Goal: Task Accomplishment & Management: Complete application form

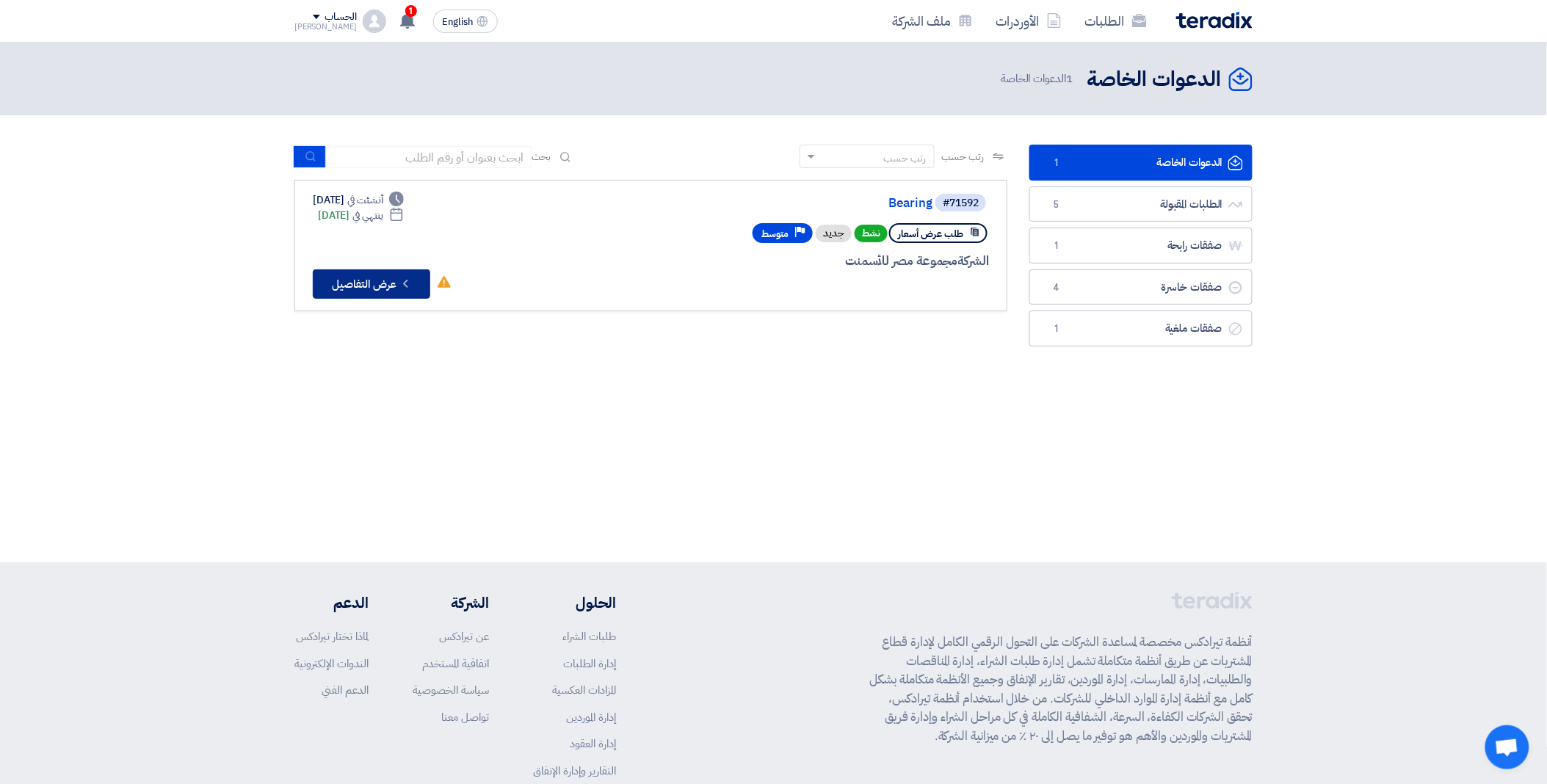
click at [372, 281] on button "Check details عرض التفاصيل" at bounding box center [372, 284] width 118 height 29
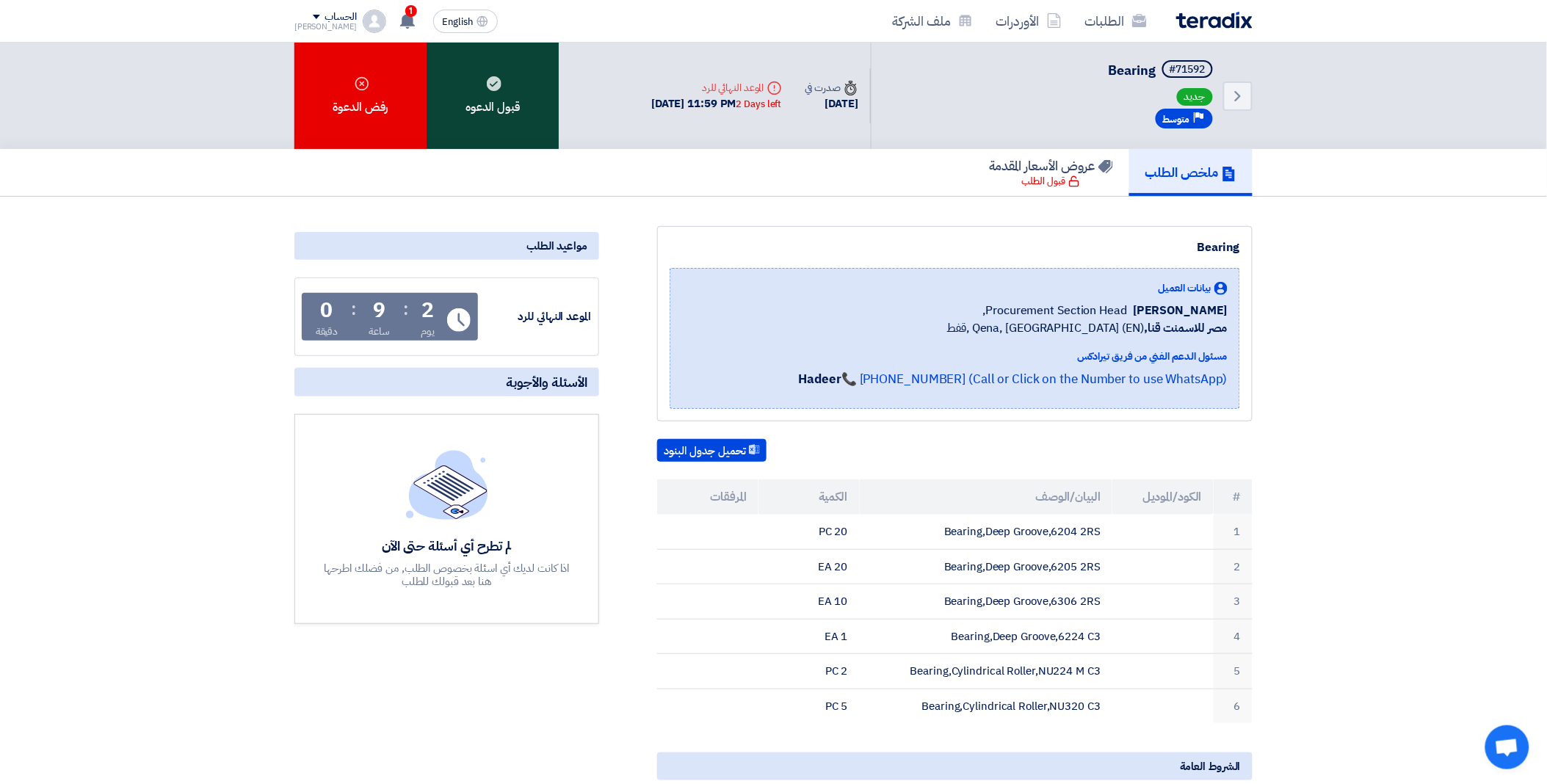
click at [500, 110] on div "قبول الدعوه" at bounding box center [492, 96] width 132 height 107
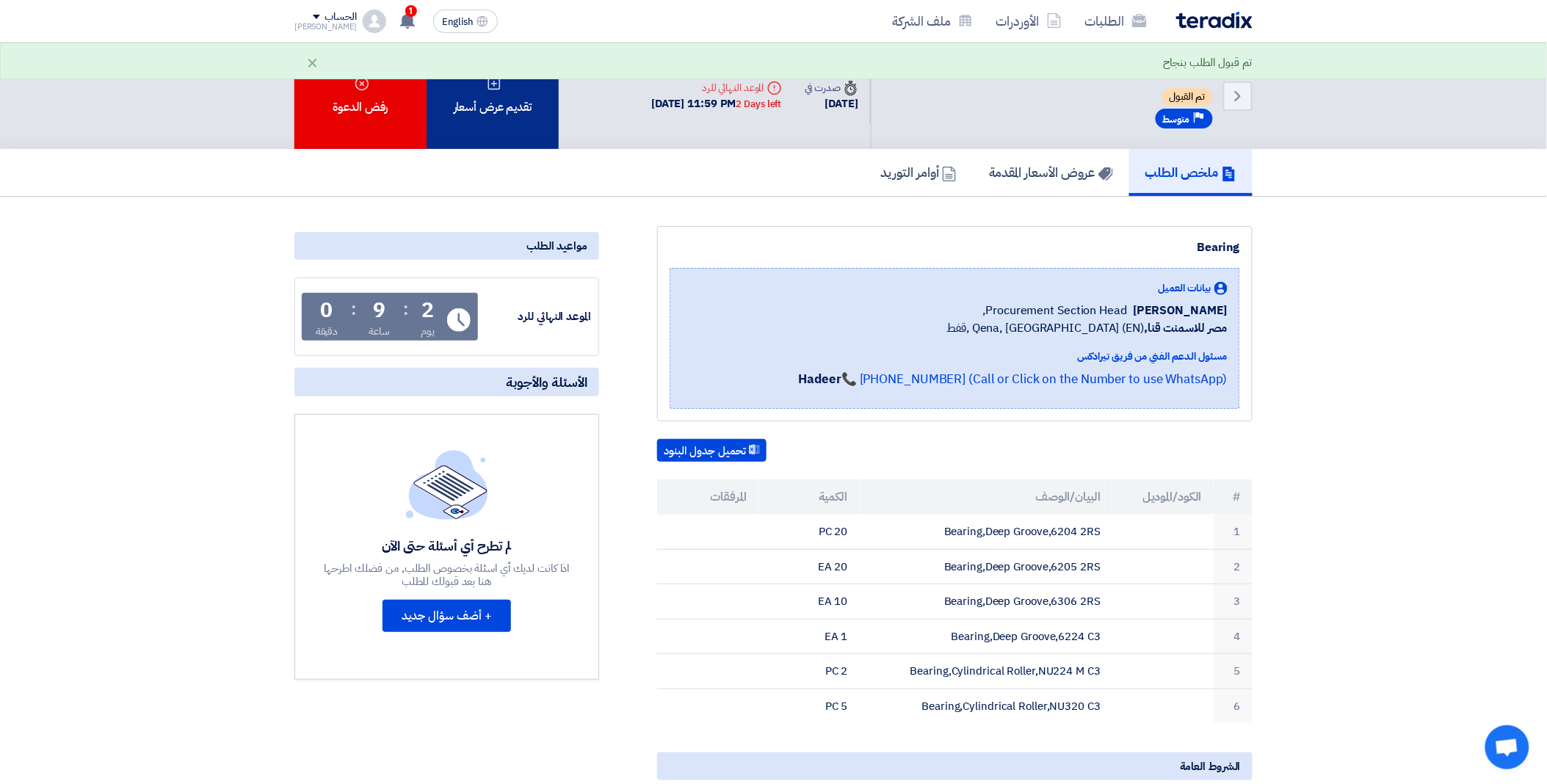
click at [519, 103] on div "تقديم عرض أسعار" at bounding box center [492, 96] width 132 height 107
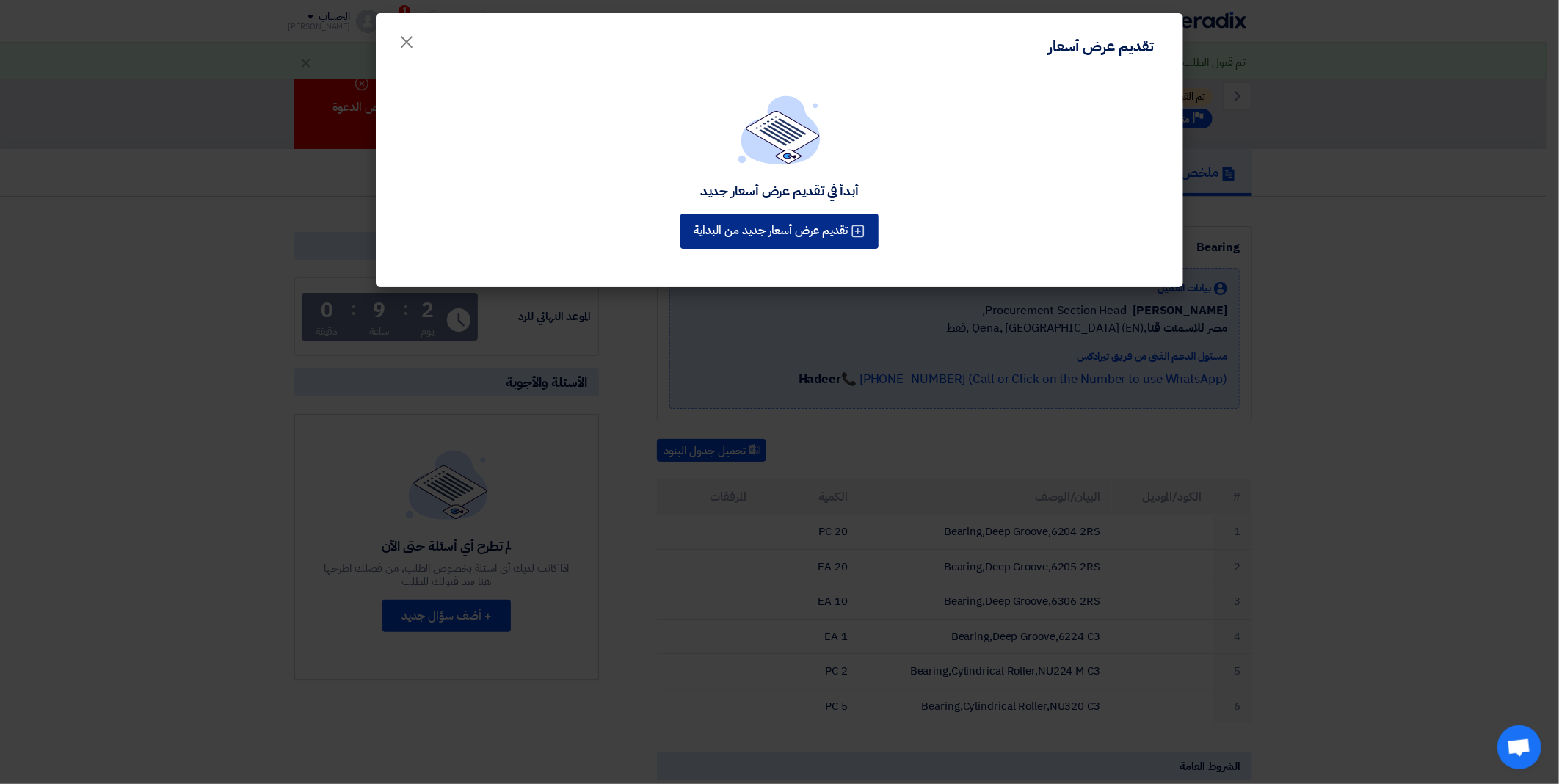
click at [819, 235] on button "تقديم عرض أسعار جديد من البداية" at bounding box center [780, 231] width 198 height 35
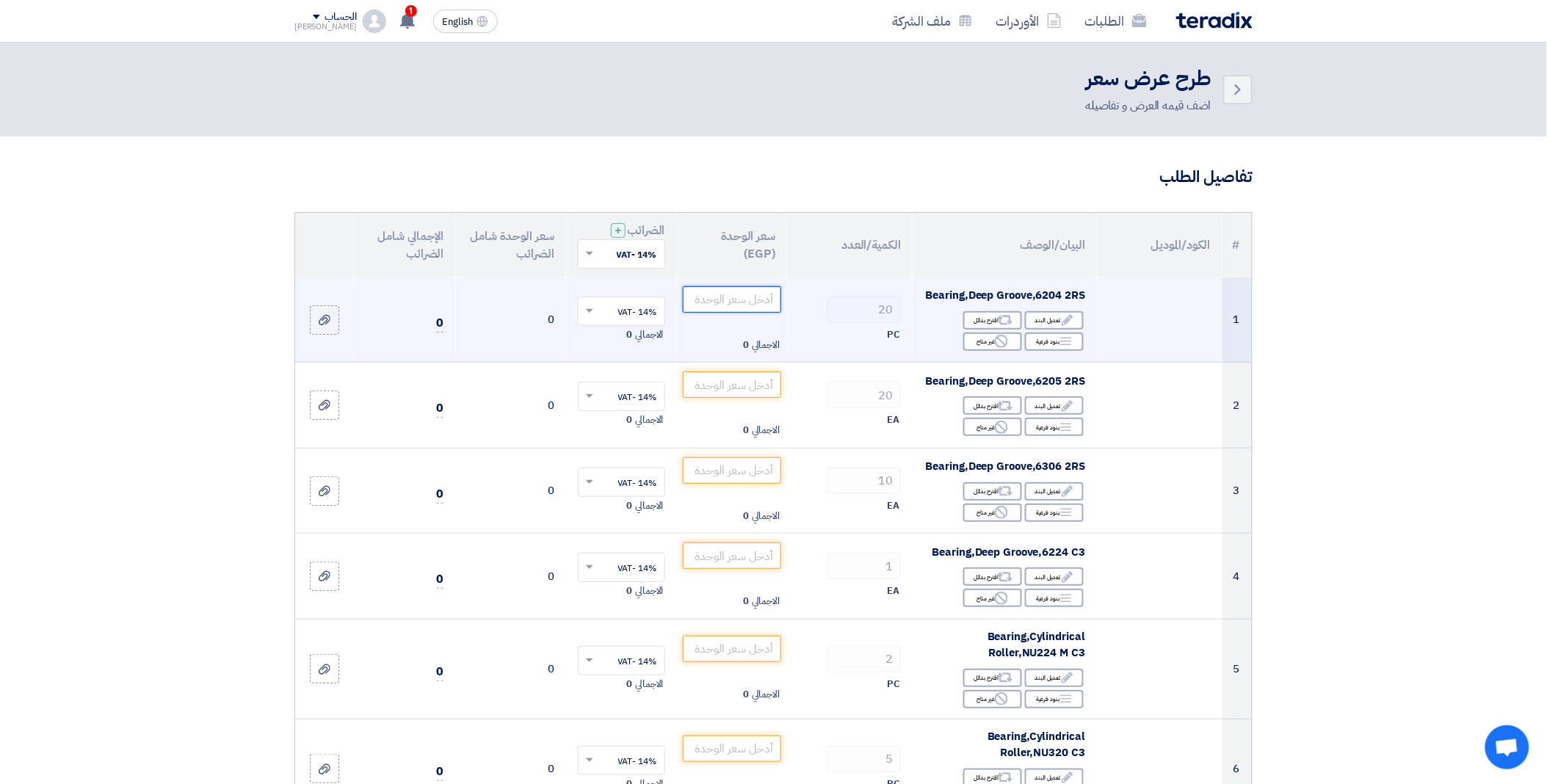
click at [729, 312] on input "number" at bounding box center [733, 299] width 99 height 26
paste input "127"
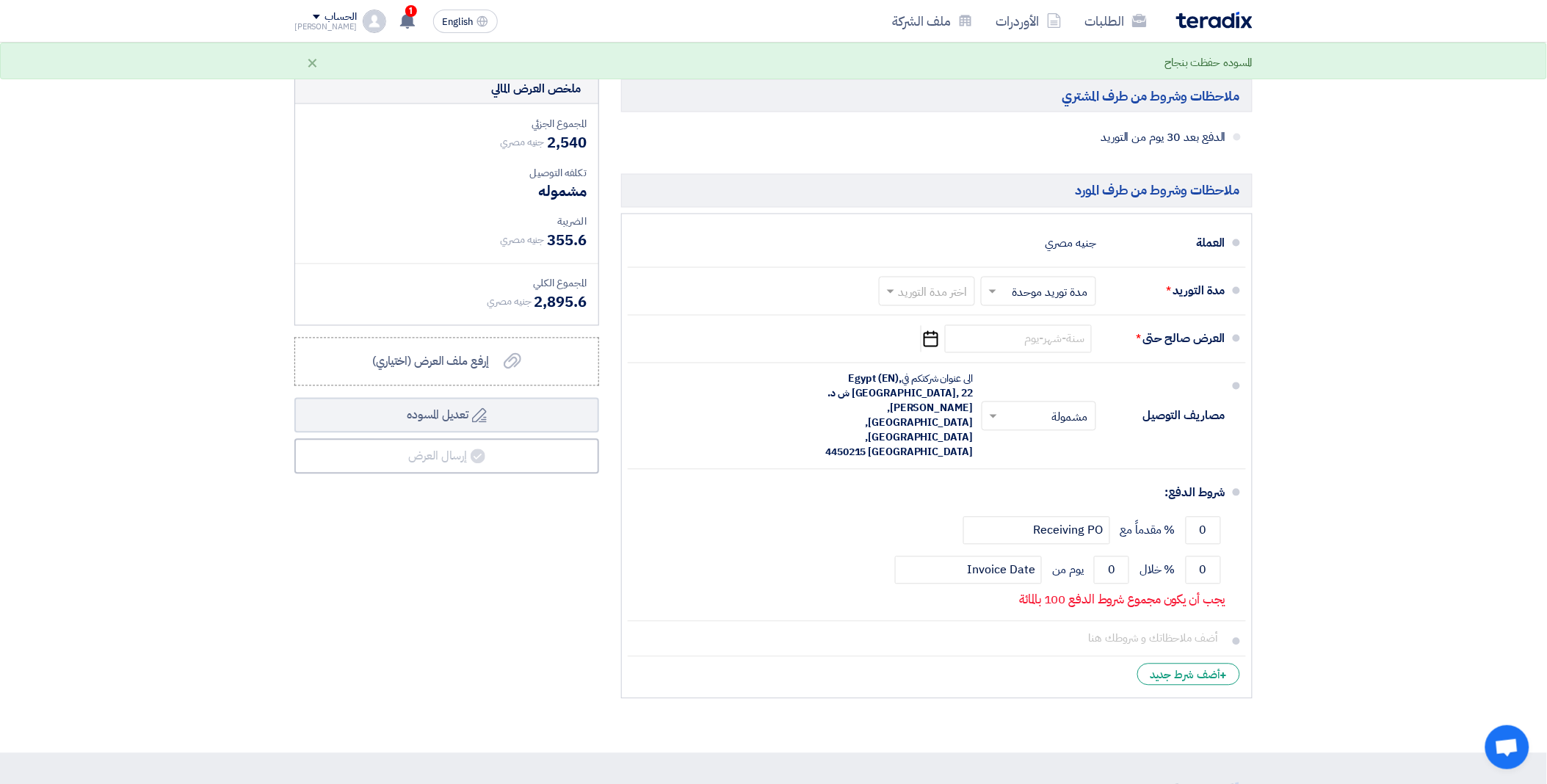
scroll to position [734, 0]
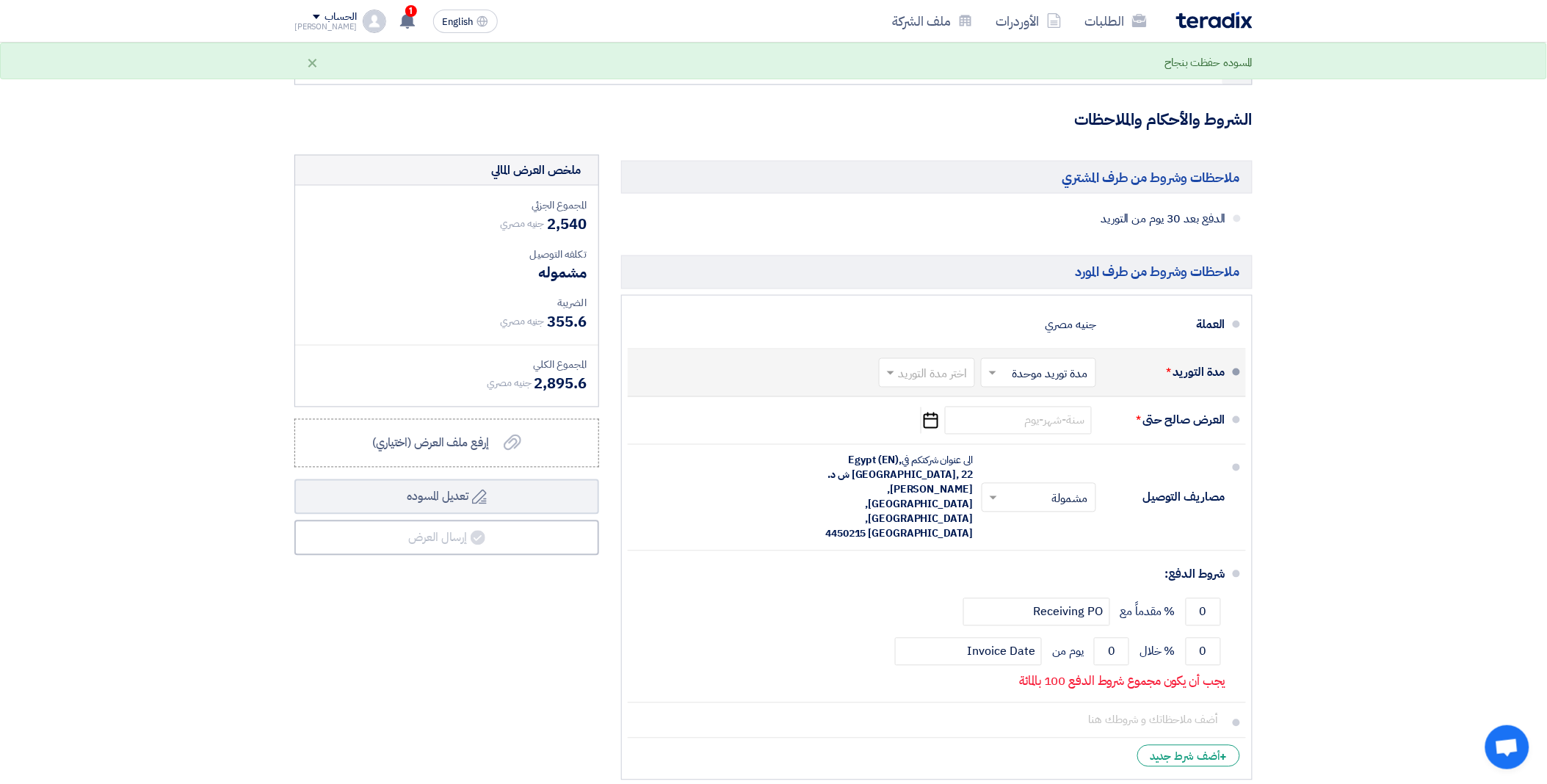
type input "127"
click at [993, 379] on span at bounding box center [991, 373] width 18 height 15
click at [941, 376] on input "text" at bounding box center [924, 374] width 89 height 21
click at [778, 372] on div "مدة التوريد * اختر مدة التوريد × مدة توريد موحدة × اختر مدة التوريد" at bounding box center [932, 372] width 586 height 35
click at [994, 373] on span at bounding box center [993, 374] width 8 height 5
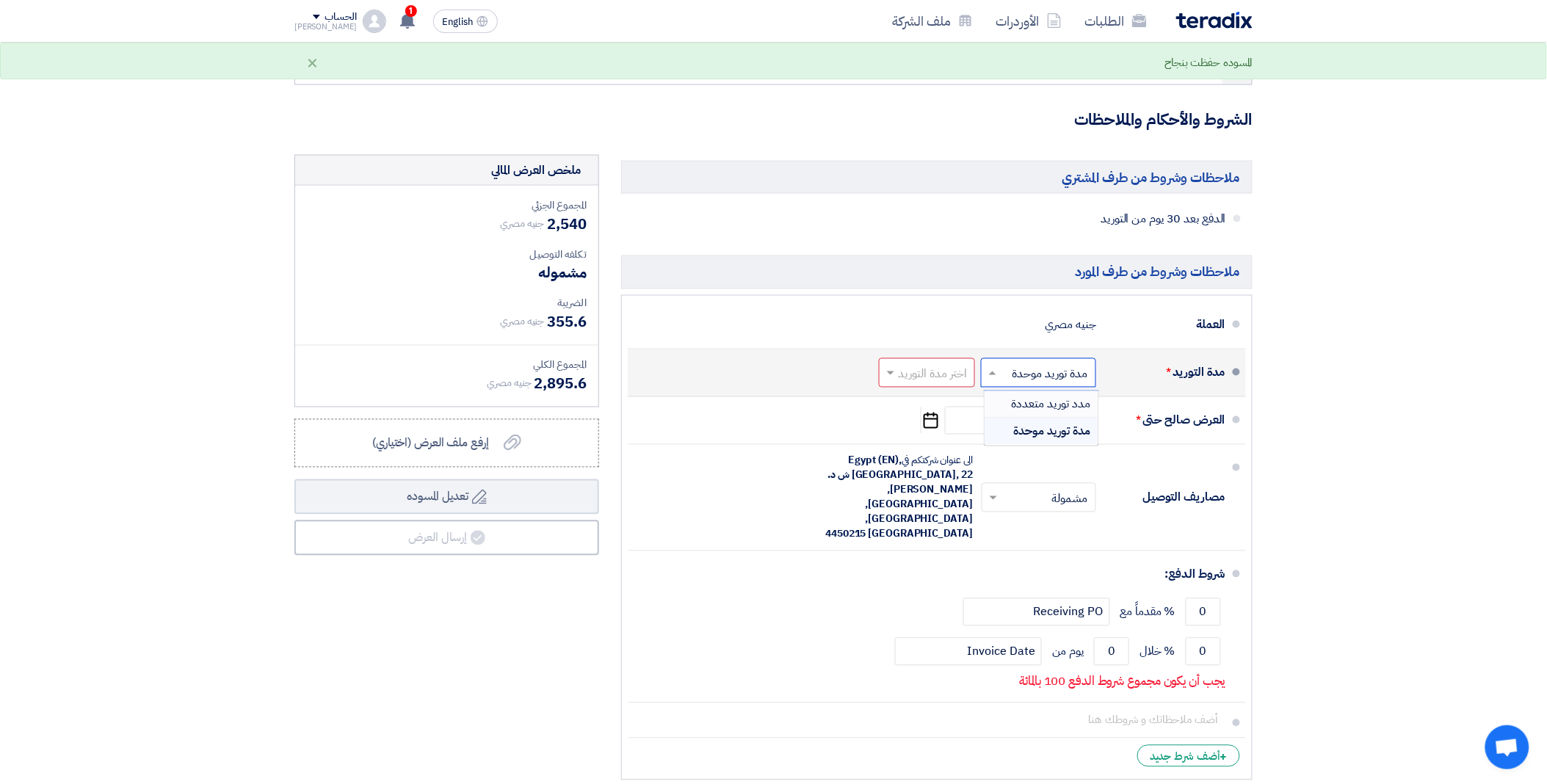
click at [1022, 404] on span "مدد توريد متعددة" at bounding box center [1052, 404] width 80 height 17
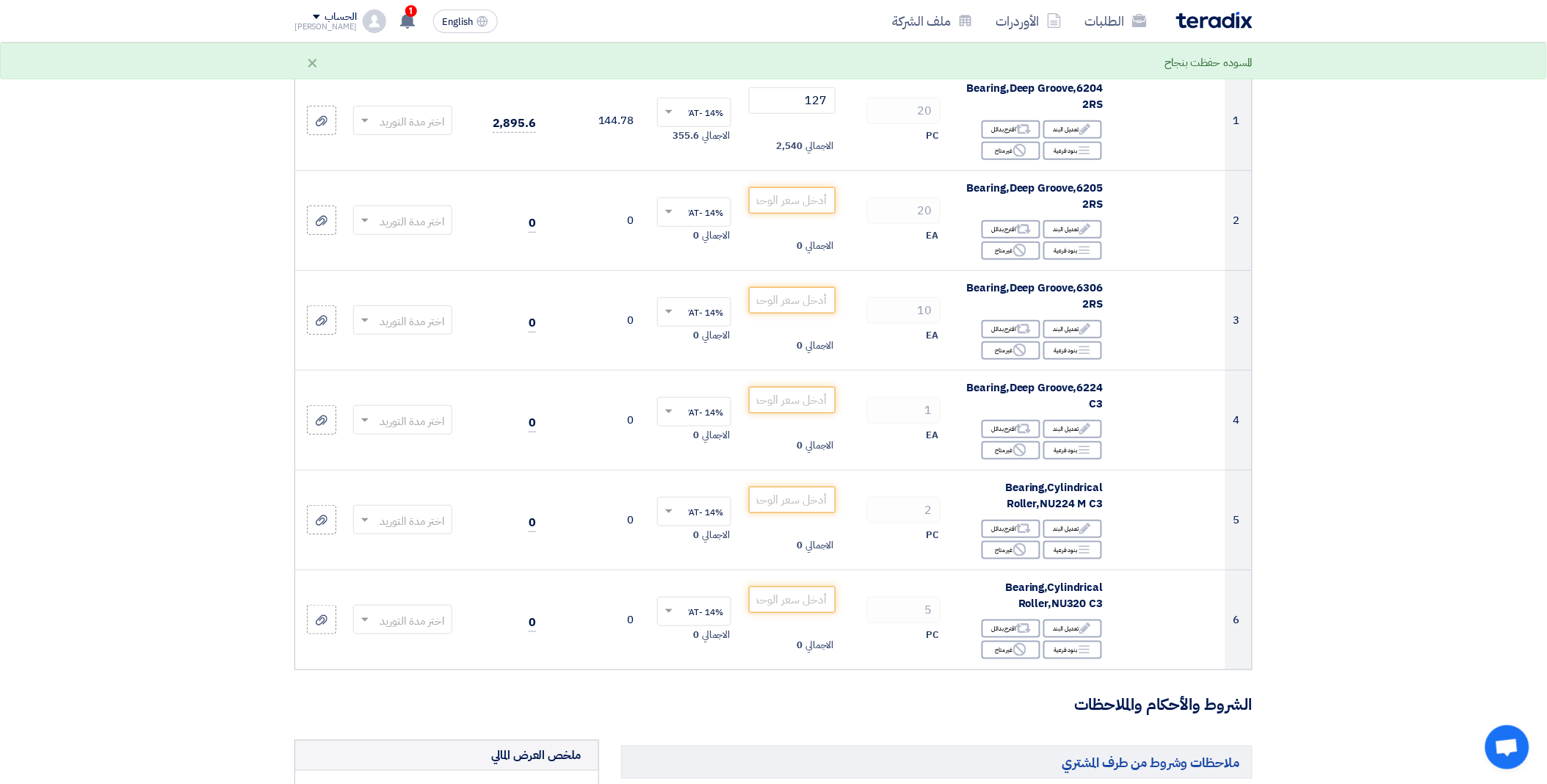
scroll to position [0, 0]
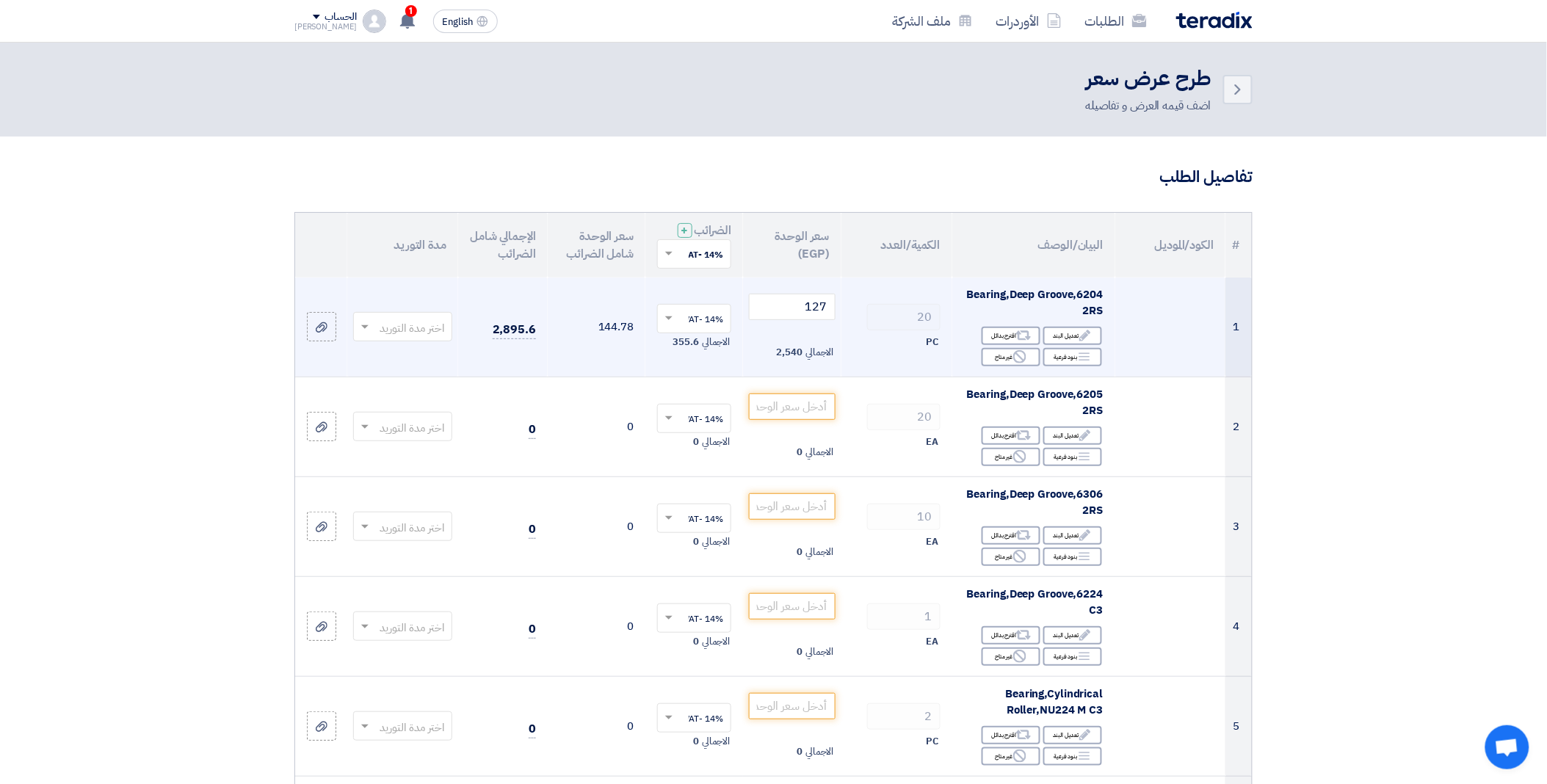
click at [354, 325] on span at bounding box center [363, 327] width 18 height 17
click at [431, 414] on span "1-2 اسبوع" at bounding box center [421, 413] width 47 height 17
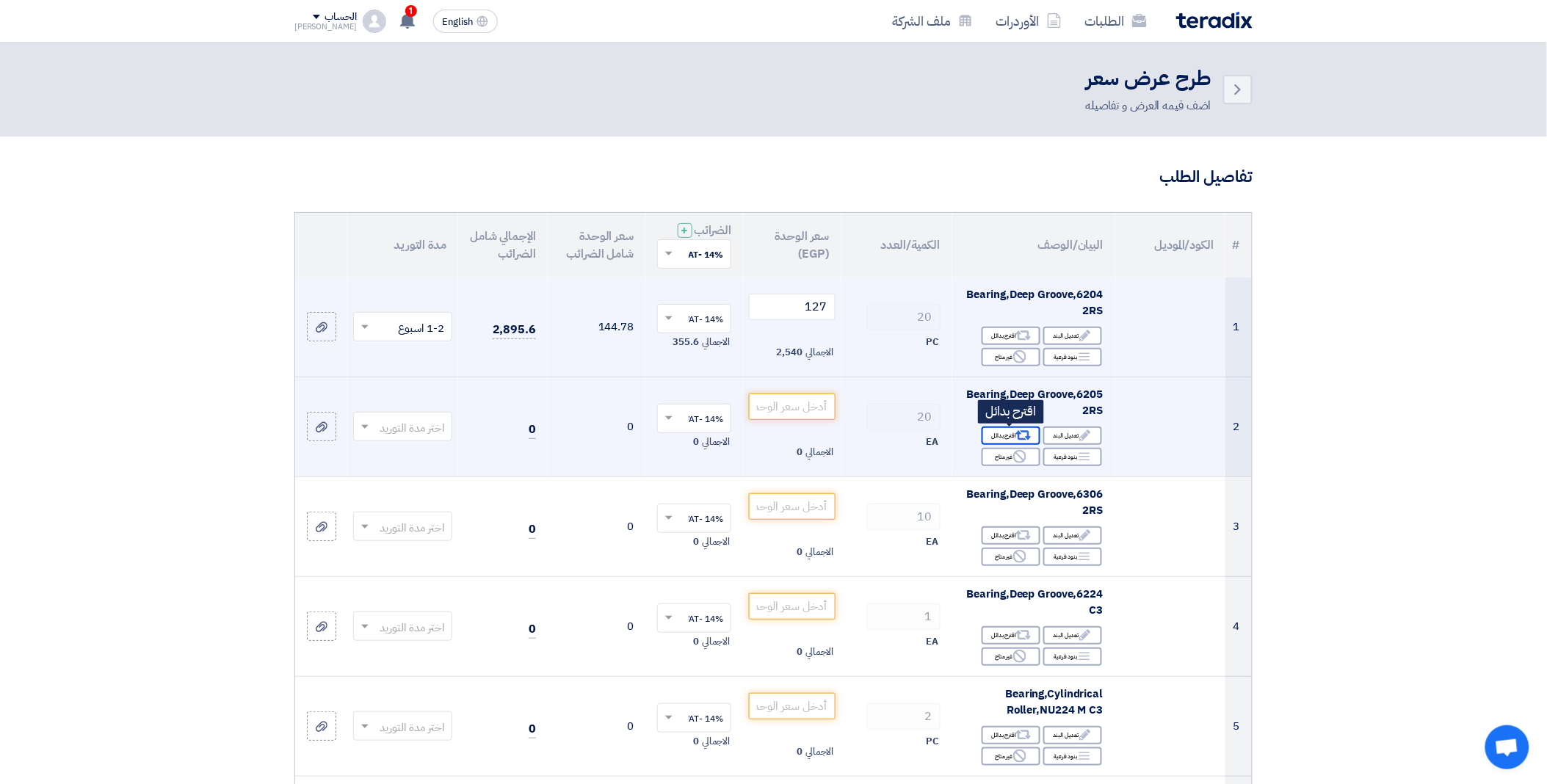
click at [1016, 431] on icon "Alternative" at bounding box center [1023, 435] width 16 height 16
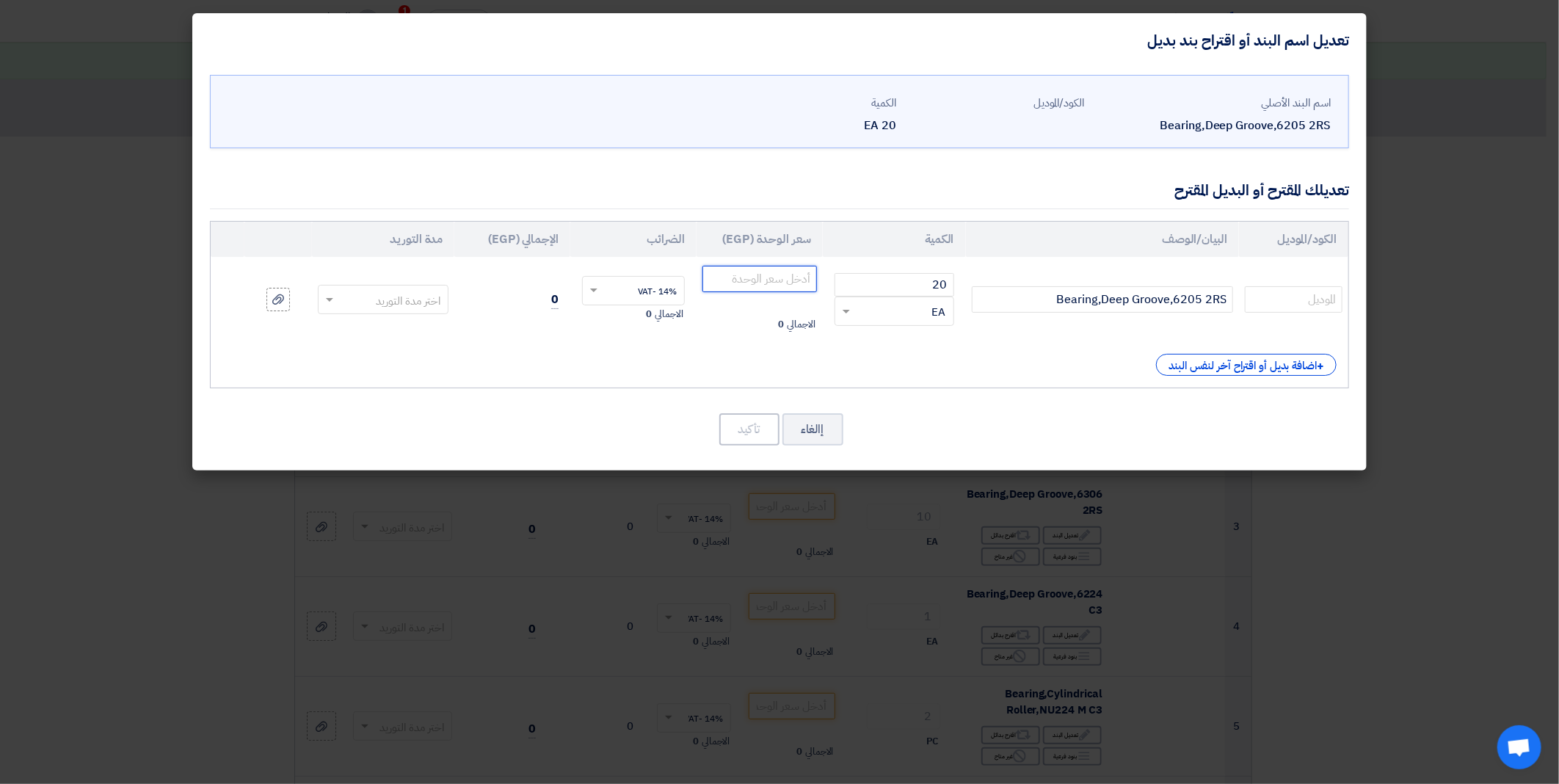
click at [794, 282] on input "number" at bounding box center [759, 278] width 115 height 26
paste input "151"
type input "151"
click at [1127, 306] on input "Bearing,Deep Groove,6205 2RS" at bounding box center [1102, 299] width 261 height 26
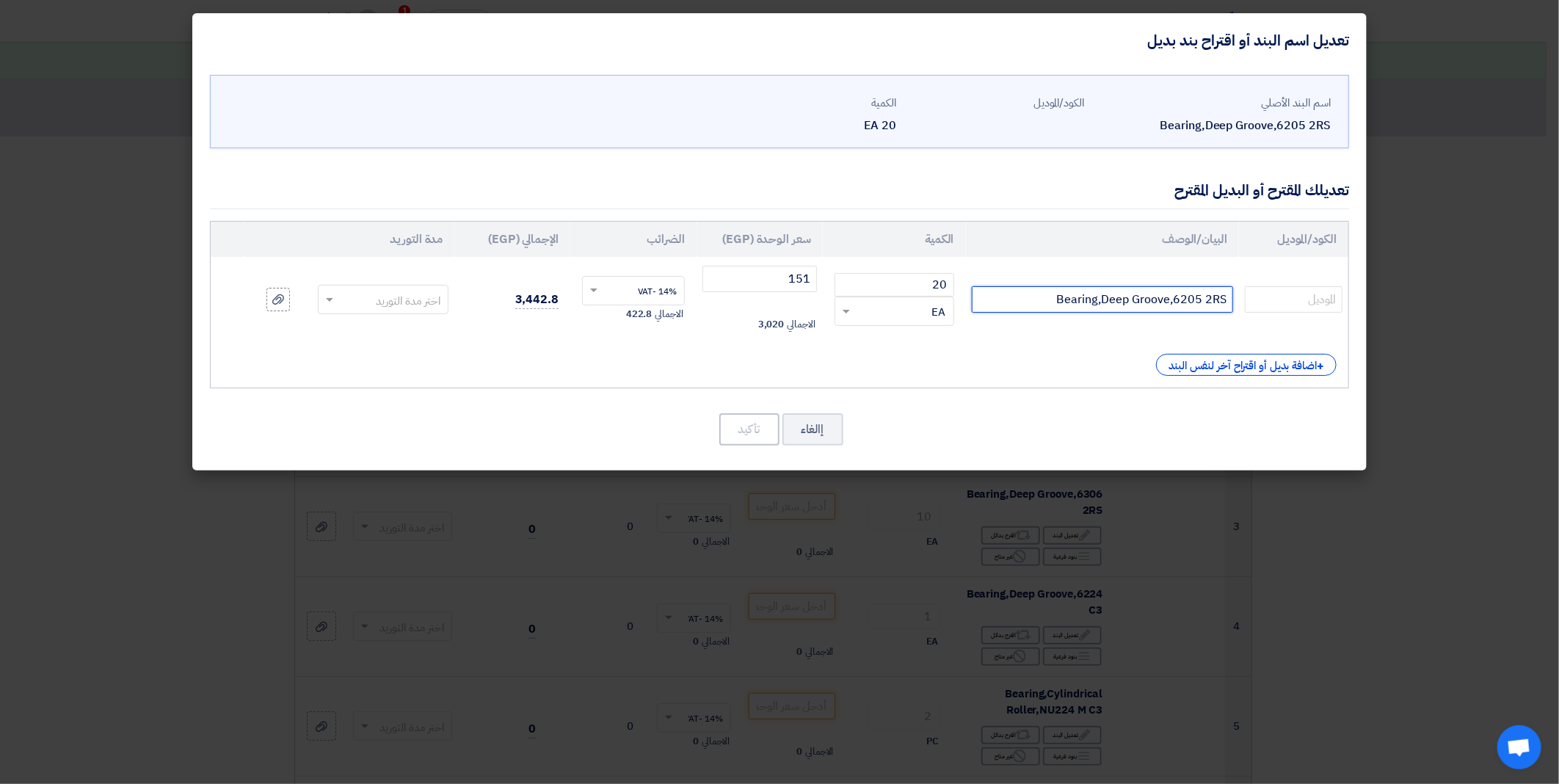
click at [1127, 306] on input "Bearing,Deep Groove,6205 2RS" at bounding box center [1102, 299] width 261 height 26
paste input "6205-C-2HRS-C3"
type input "6205-C-2HRS-C3"
click at [326, 298] on span at bounding box center [329, 300] width 8 height 5
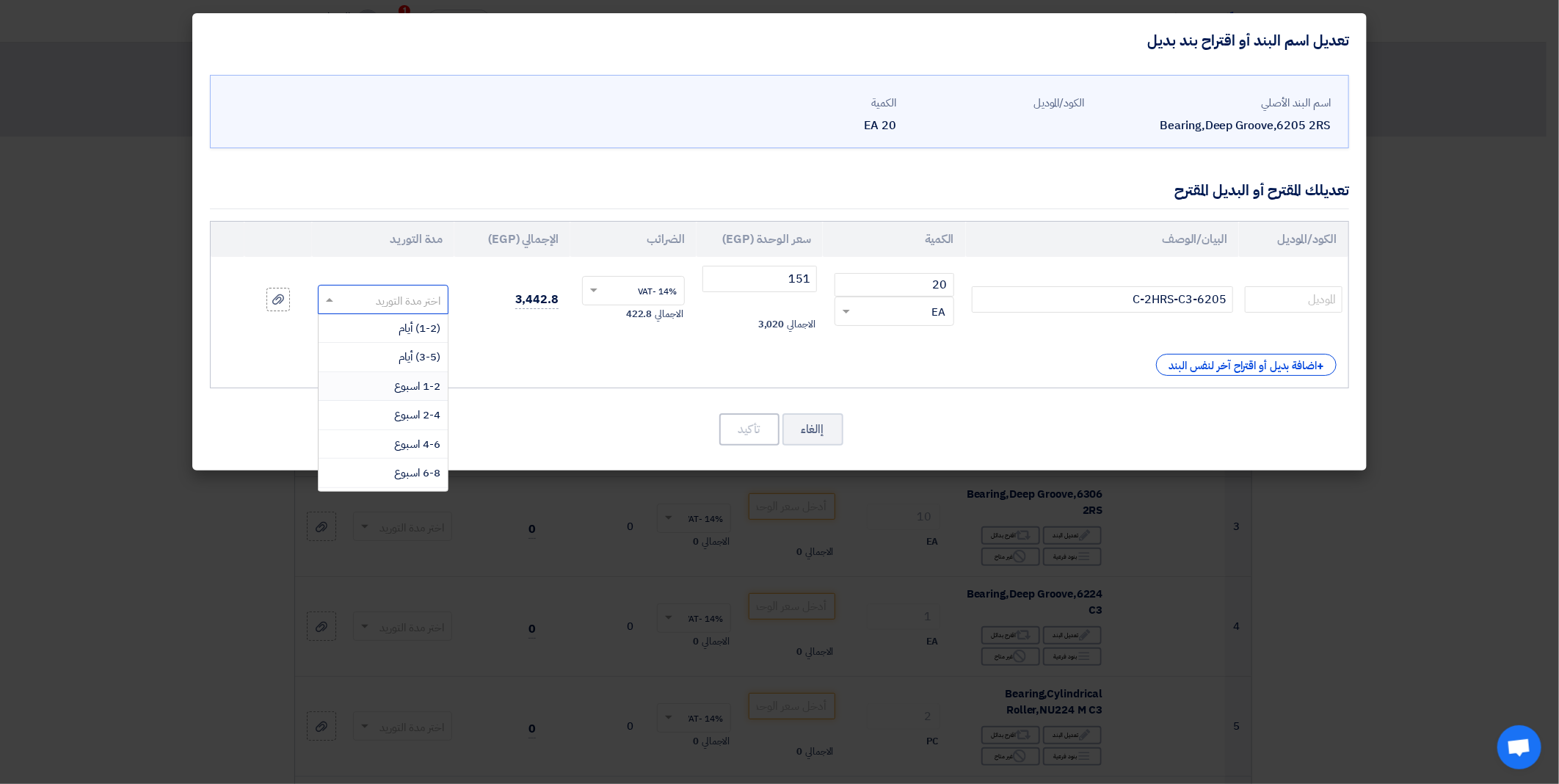
click at [390, 387] on div "1-2 اسبوع" at bounding box center [383, 386] width 130 height 29
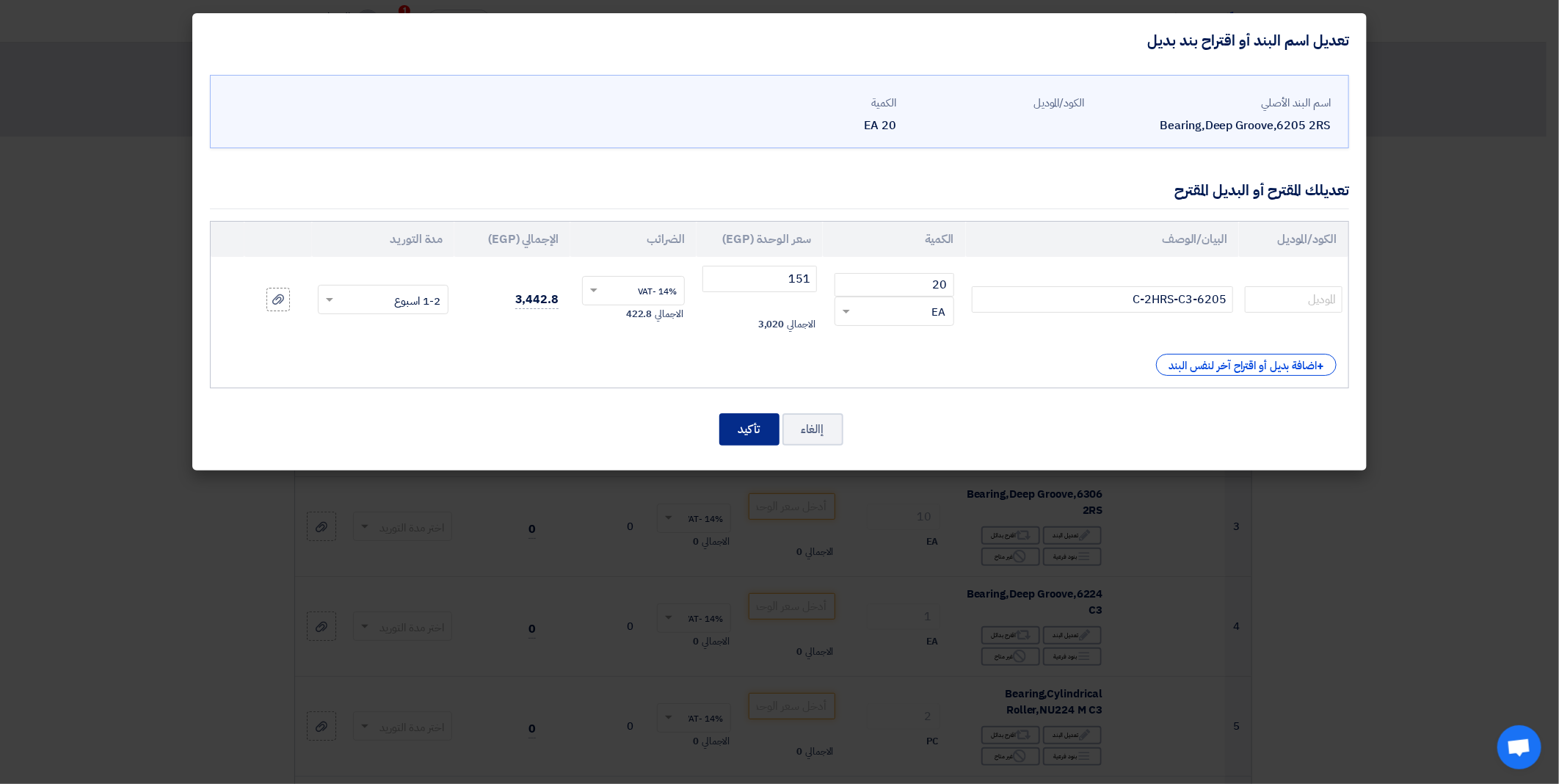
click at [749, 426] on button "تأكيد" at bounding box center [749, 429] width 60 height 32
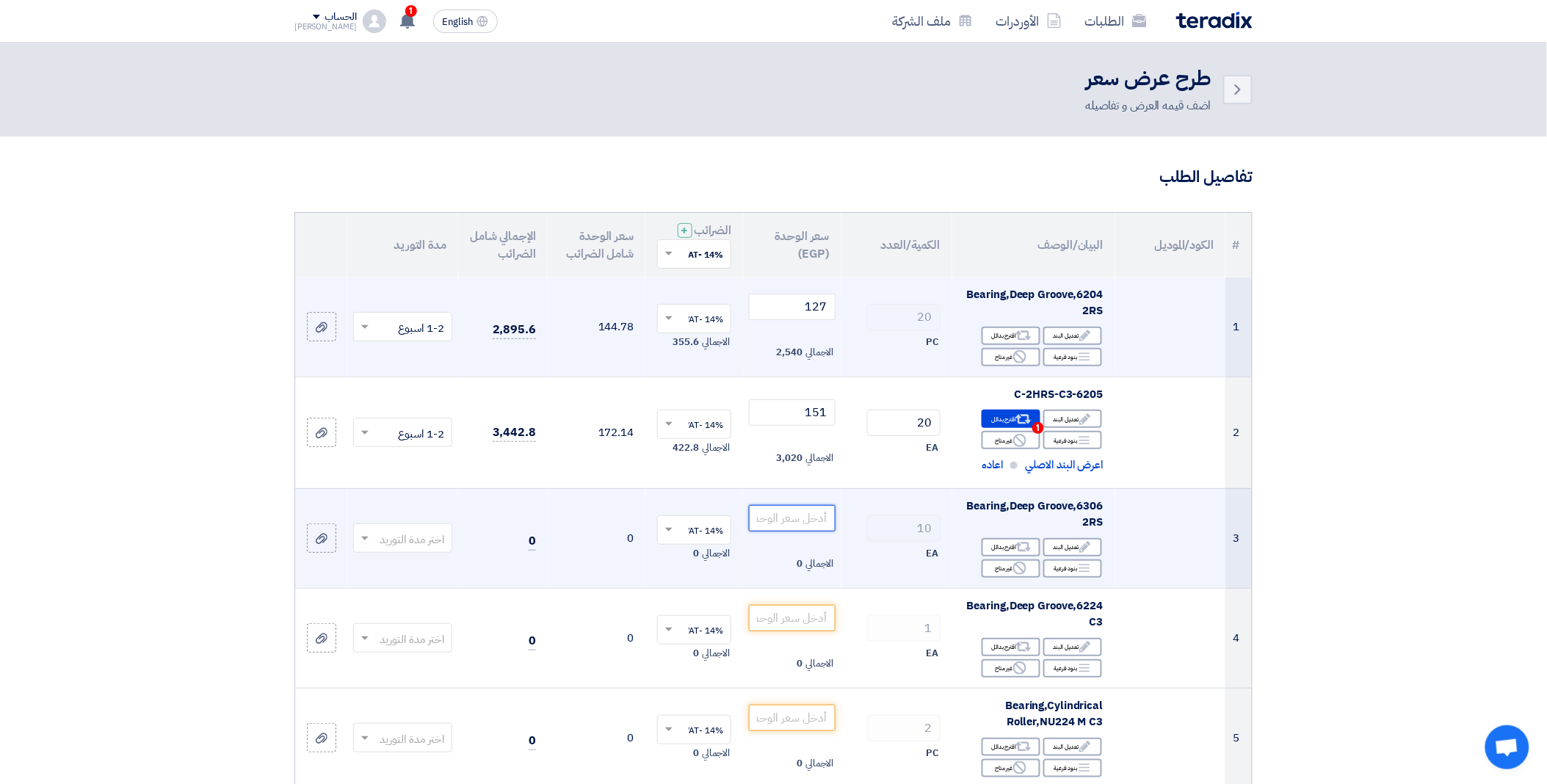
click at [787, 521] on input "number" at bounding box center [792, 518] width 86 height 26
paste input "296"
type input "296"
click at [364, 544] on span at bounding box center [363, 538] width 18 height 17
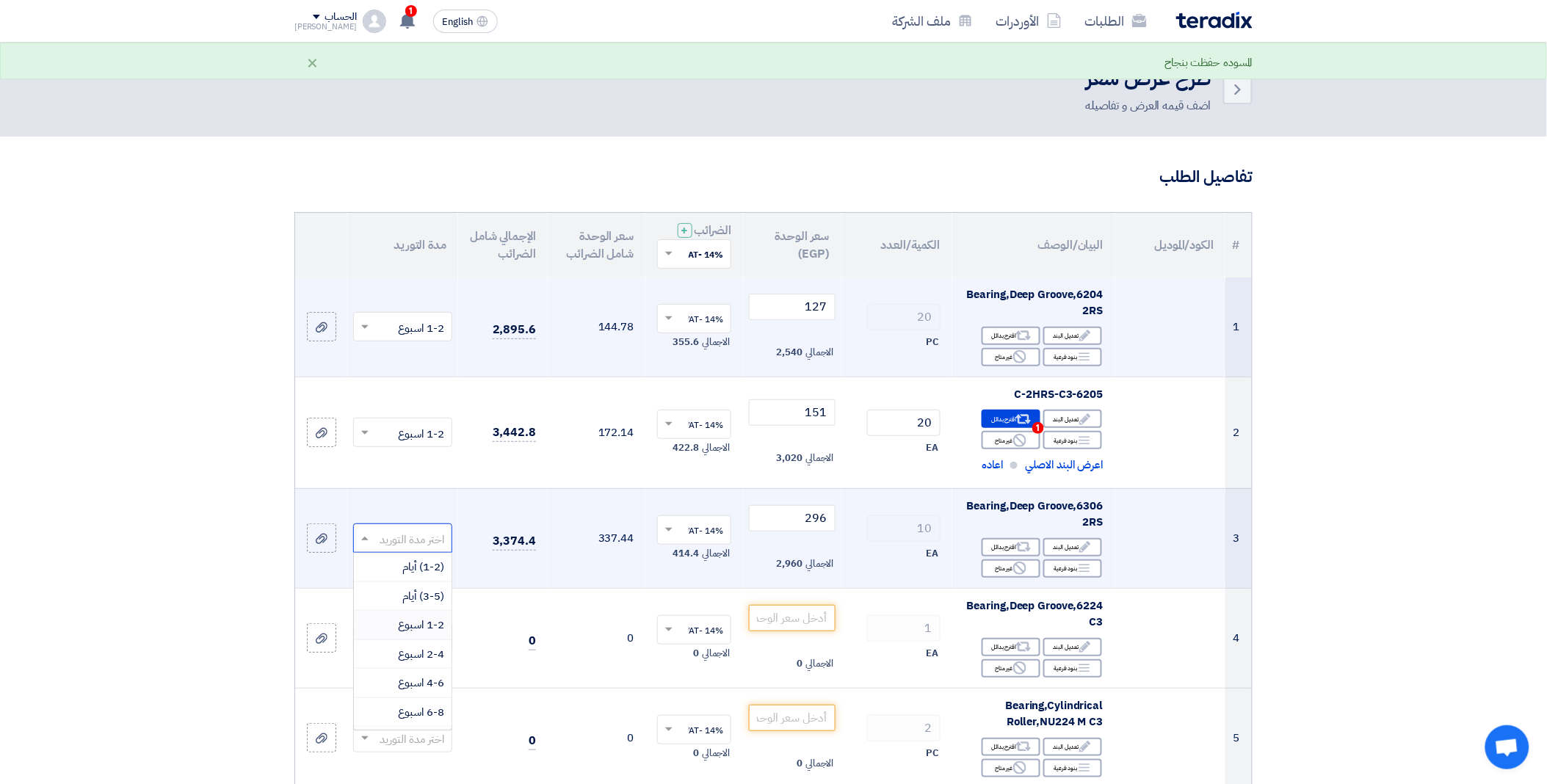
click at [436, 634] on div "1-2 اسبوع" at bounding box center [402, 625] width 98 height 29
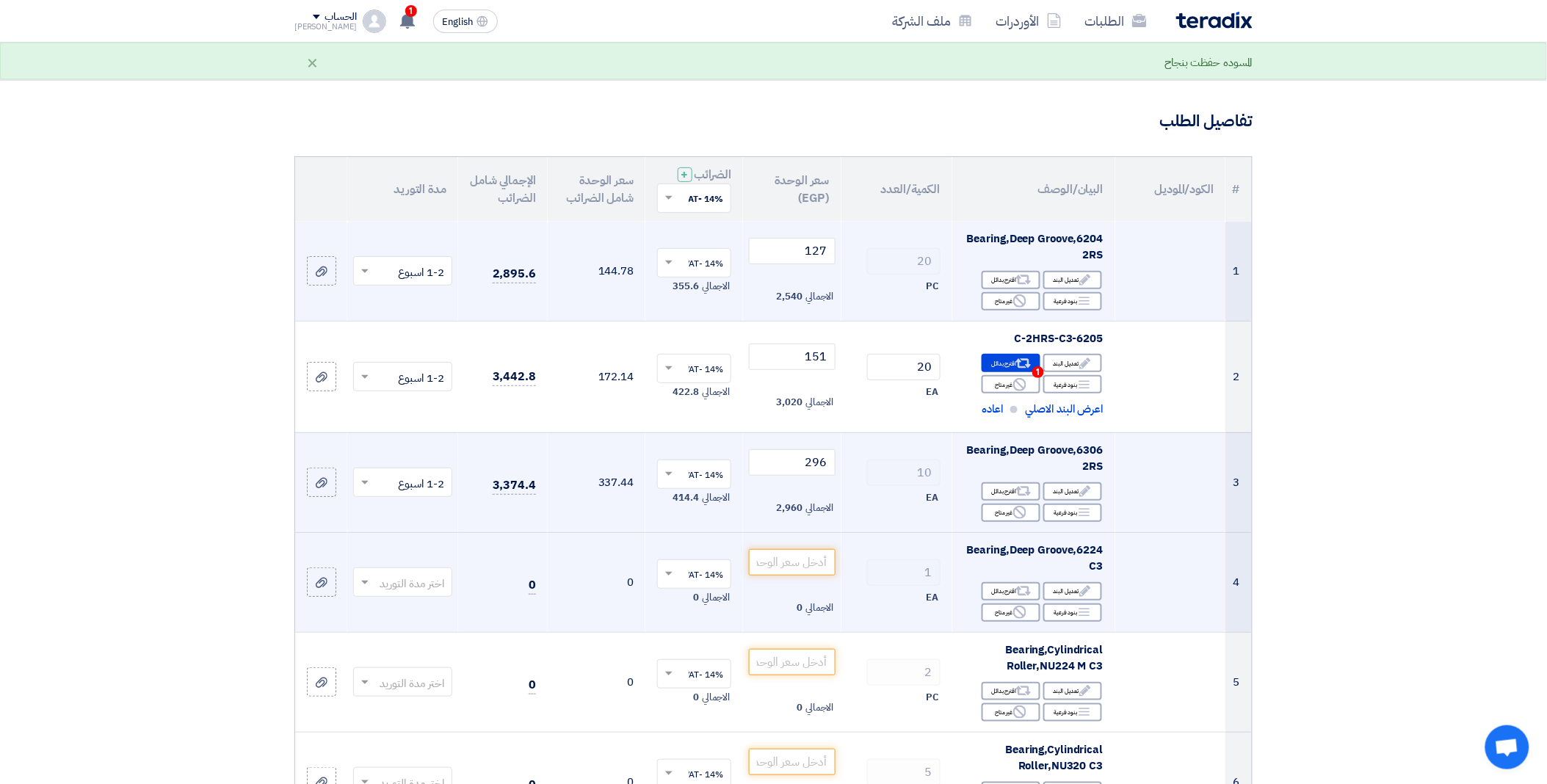
scroll to position [82, 0]
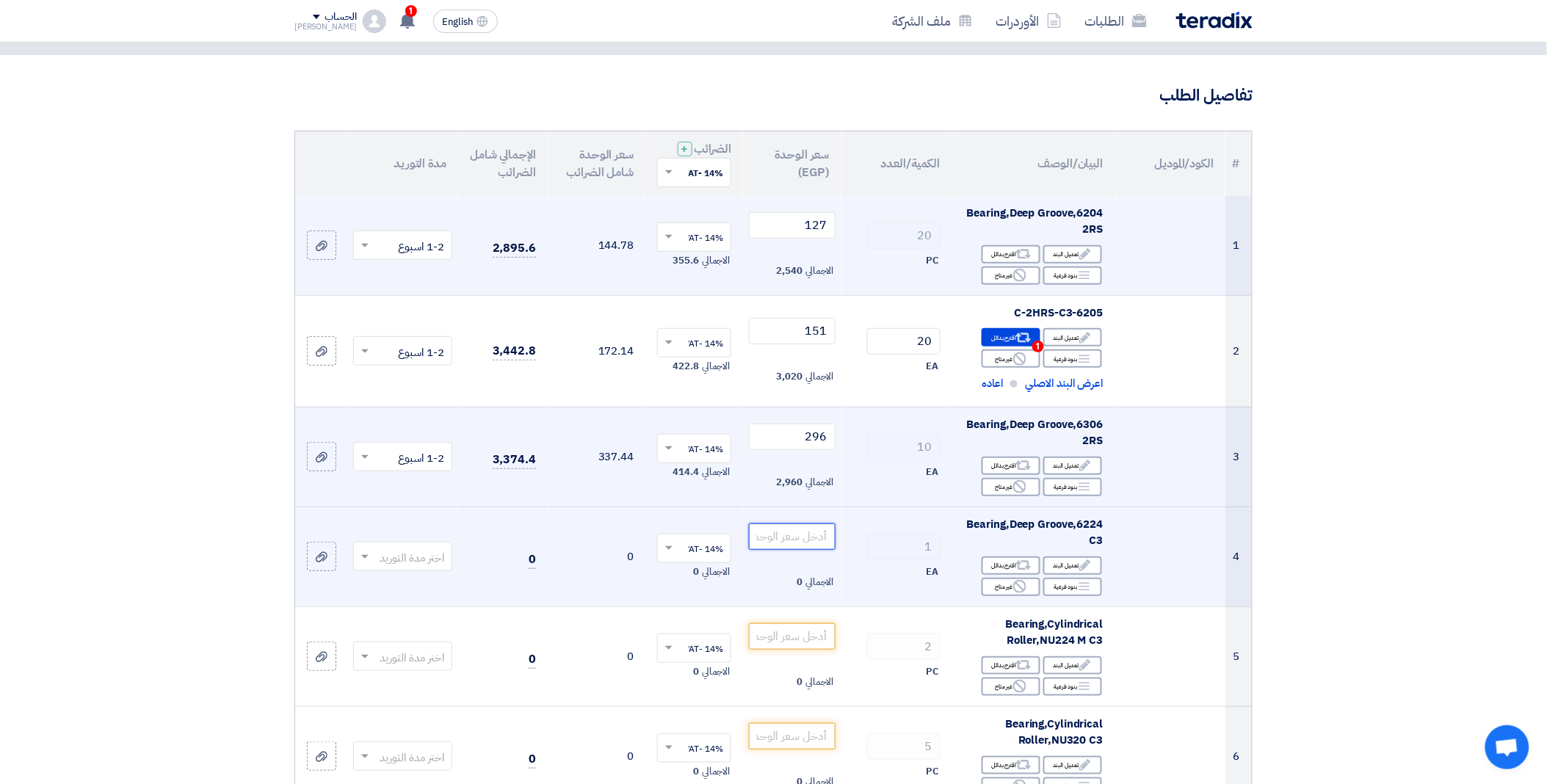
click at [781, 540] on input "number" at bounding box center [792, 536] width 86 height 26
paste input "7217"
type input "7217"
click at [363, 555] on span at bounding box center [365, 557] width 8 height 5
click at [421, 644] on span "1-2 اسبوع" at bounding box center [421, 643] width 47 height 17
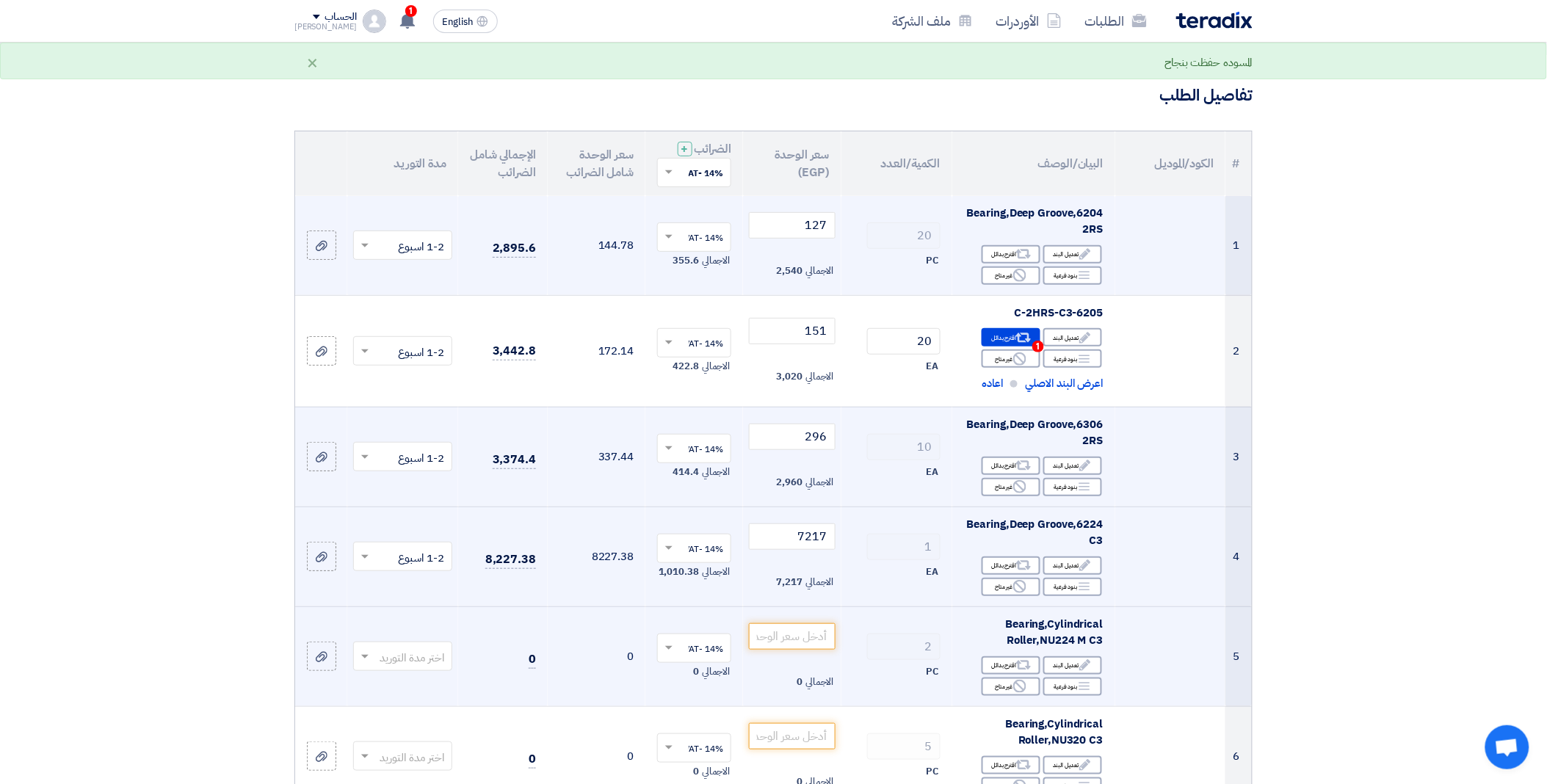
scroll to position [163, 0]
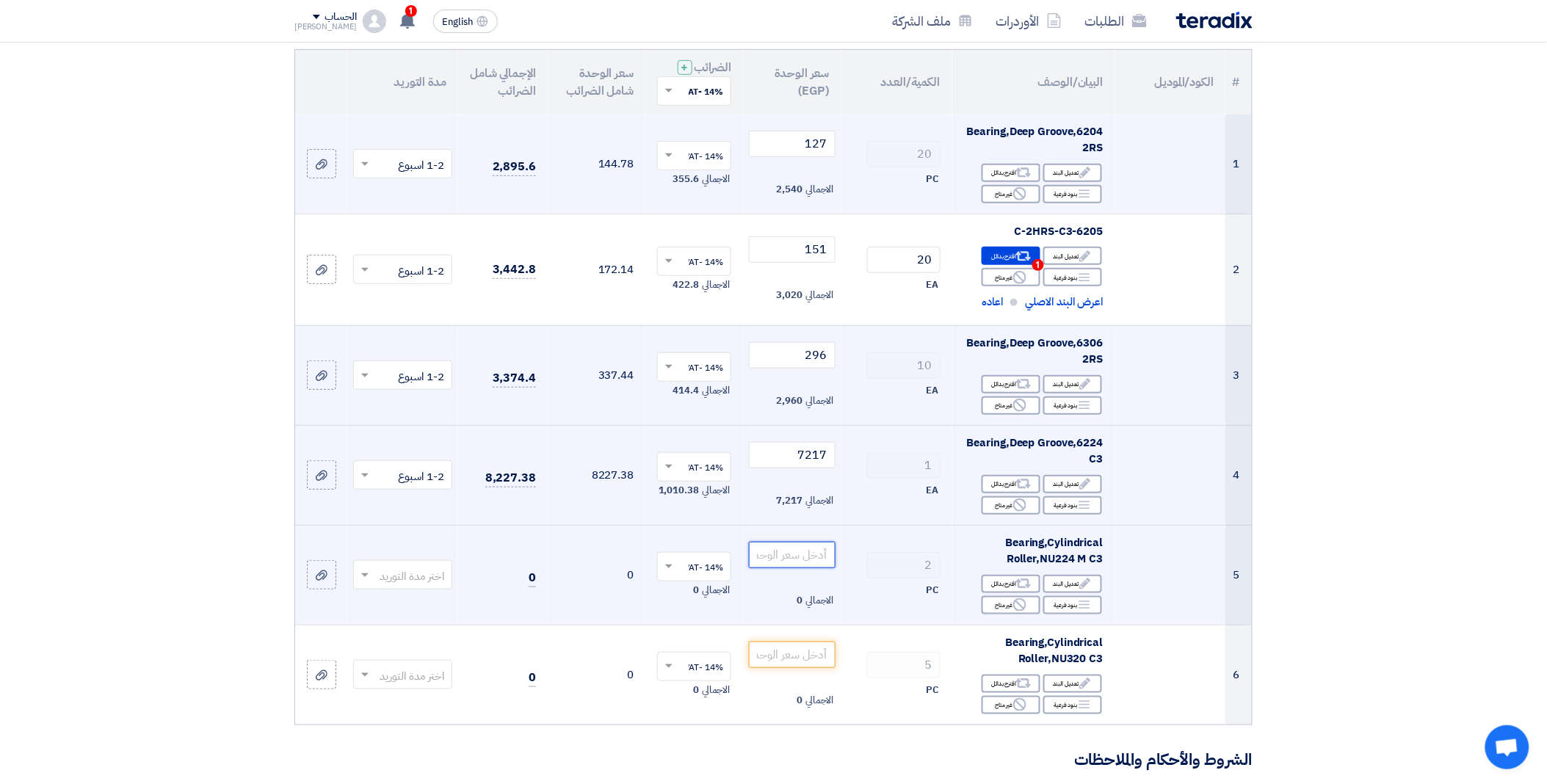
click at [787, 558] on input "number" at bounding box center [792, 554] width 86 height 26
paste input "15976"
type input "15976"
click at [366, 581] on span at bounding box center [363, 575] width 18 height 17
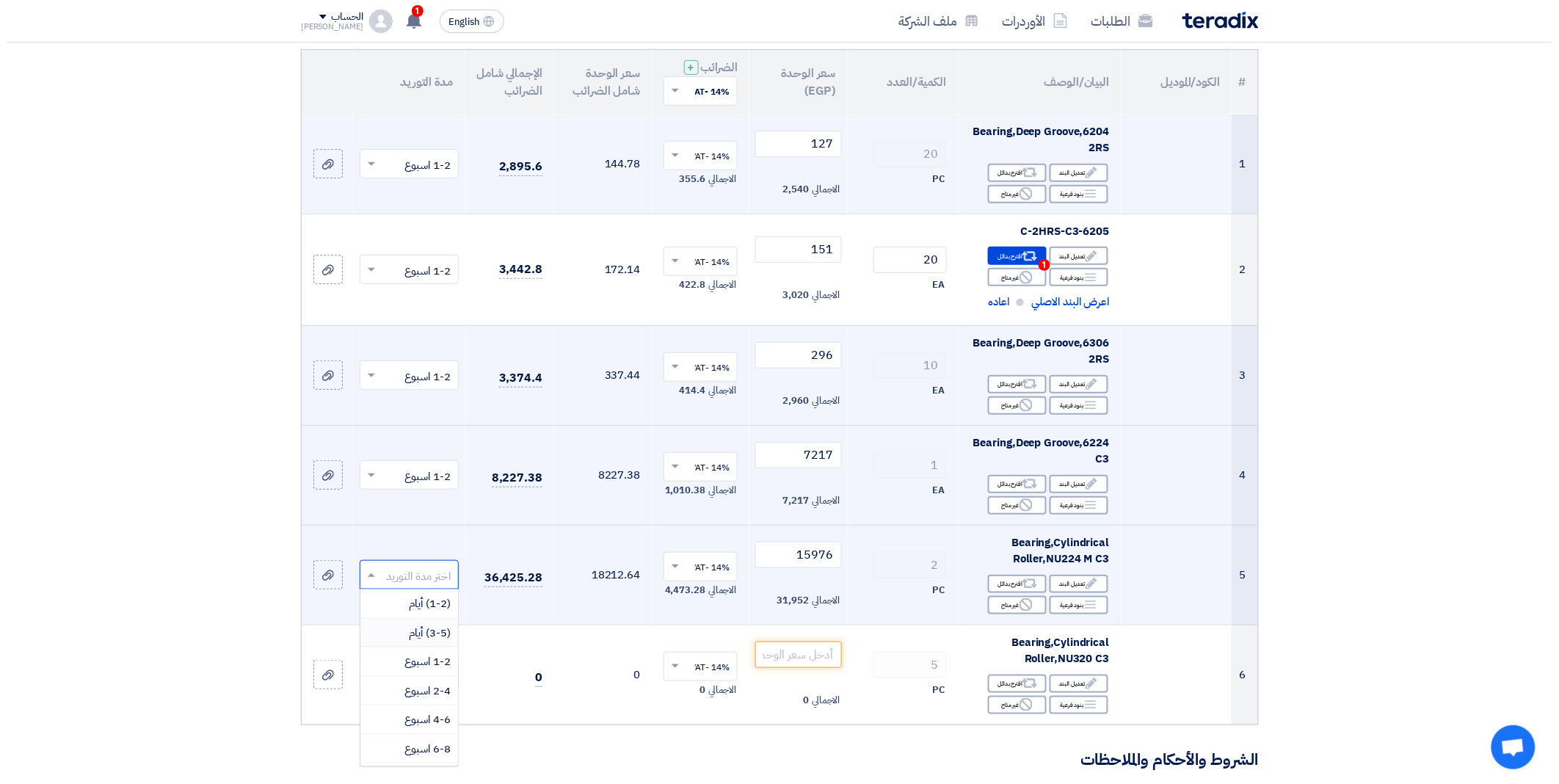
scroll to position [143, 0]
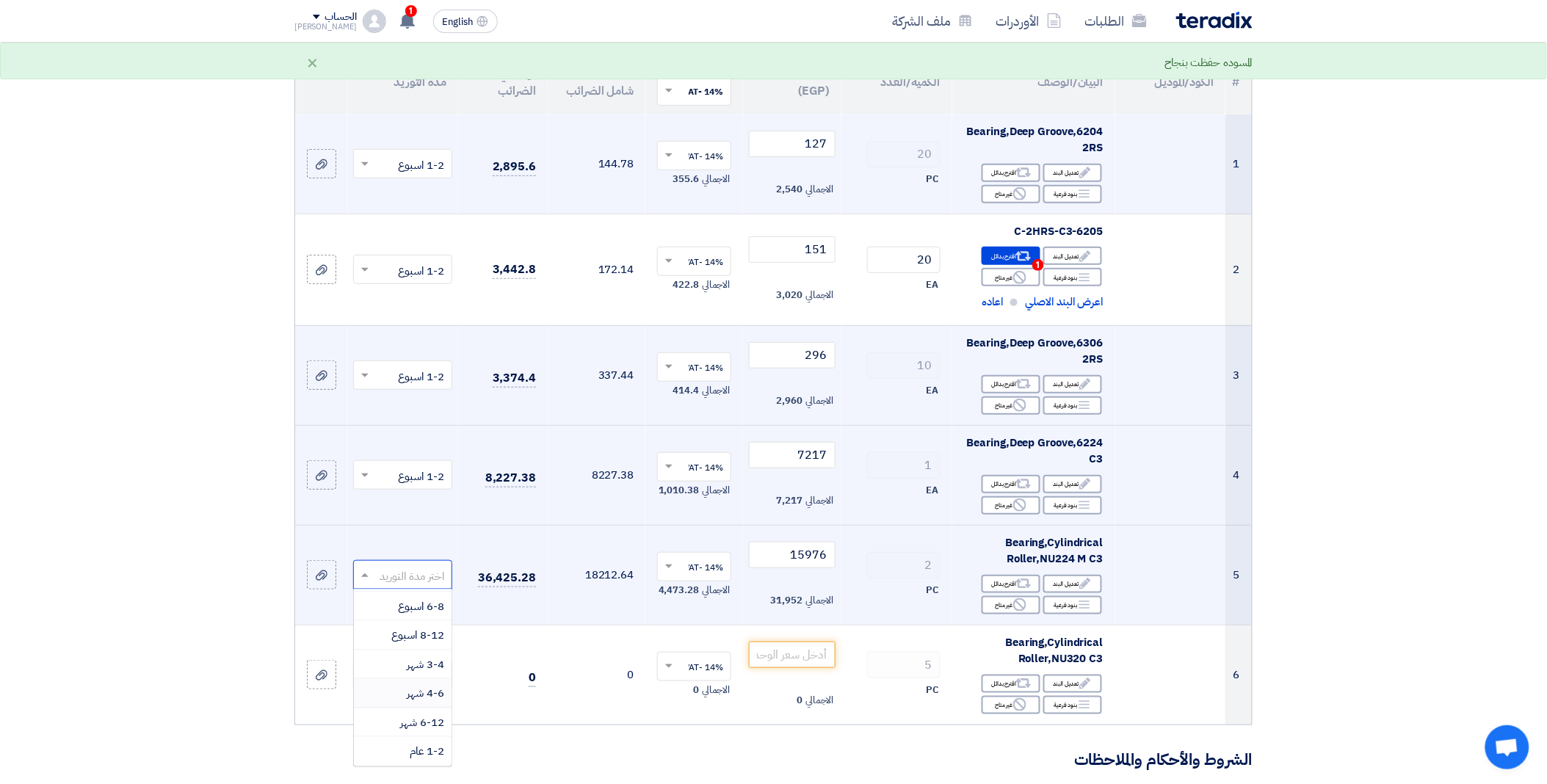
click at [428, 690] on span "4-6 شهر" at bounding box center [426, 693] width 38 height 17
click at [1013, 587] on div "Alternative اقترح بدائل" at bounding box center [1011, 584] width 59 height 18
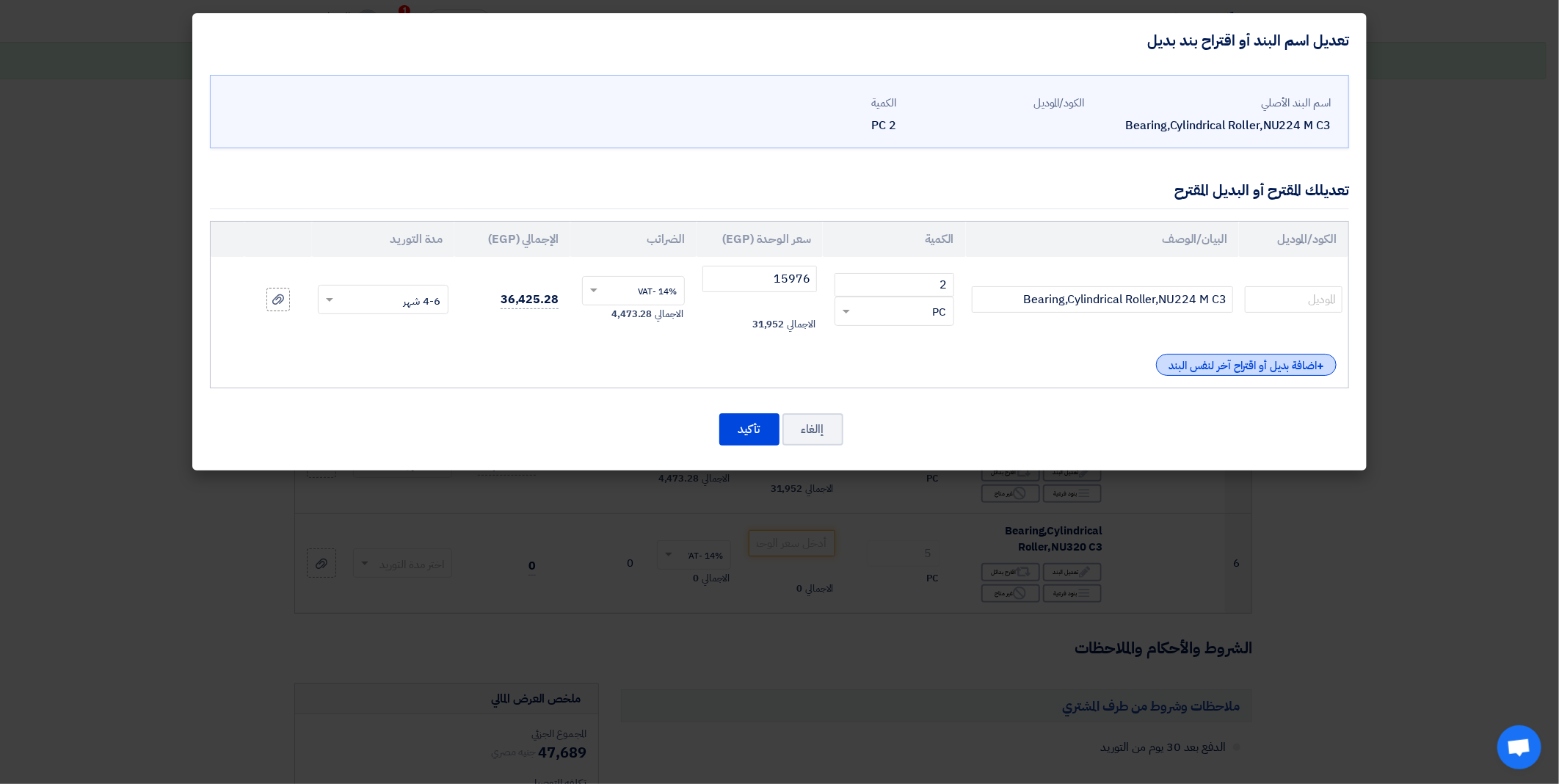
click at [1221, 373] on div "+ اضافة بديل أو اقتراح آخر لنفس البند" at bounding box center [1246, 364] width 181 height 22
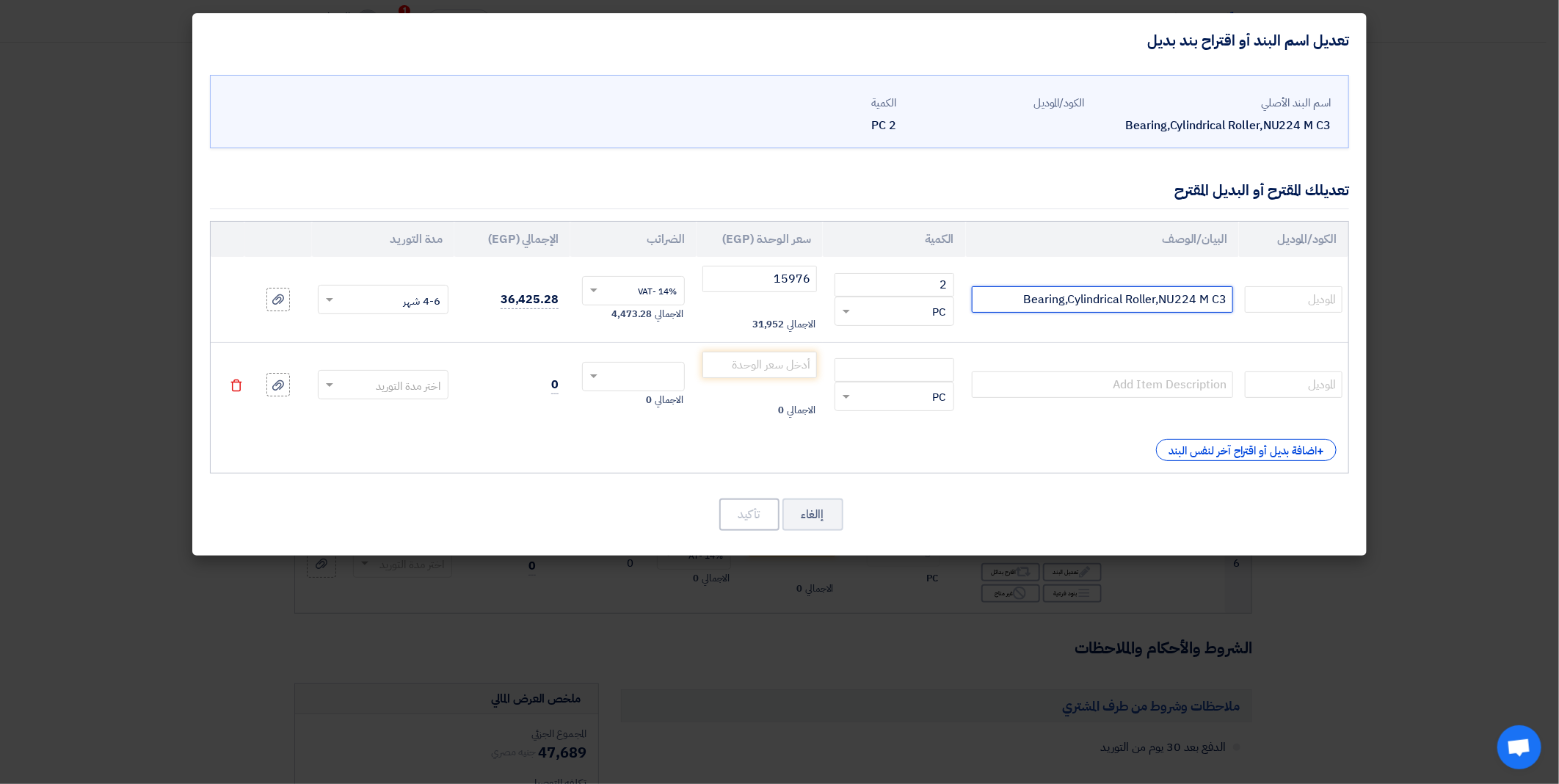
click at [1082, 294] on input "Bearing,Cylindrical Roller,NU224 M C3" at bounding box center [1102, 299] width 261 height 26
click at [1080, 299] on input "Bearing,Cylindrical Roller,NU224 M C3" at bounding box center [1102, 299] width 261 height 26
paste input "NU224-E-XL-M1"
type input "NU224-E-XL-M1"
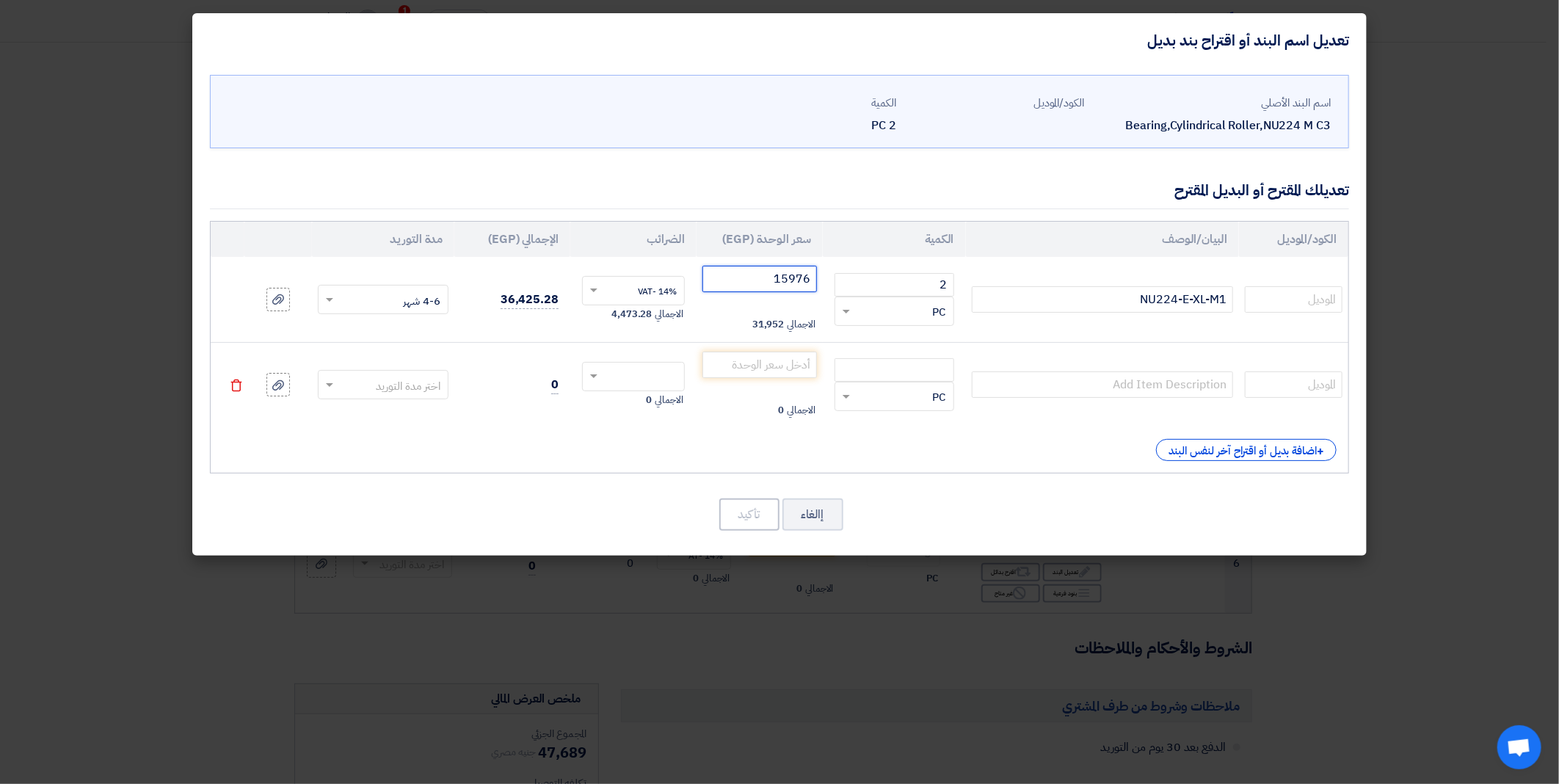
click at [769, 283] on input "15976" at bounding box center [759, 278] width 115 height 26
click at [327, 299] on span at bounding box center [329, 300] width 8 height 5
click at [427, 382] on span "1-2 اسبوع" at bounding box center [417, 386] width 47 height 17
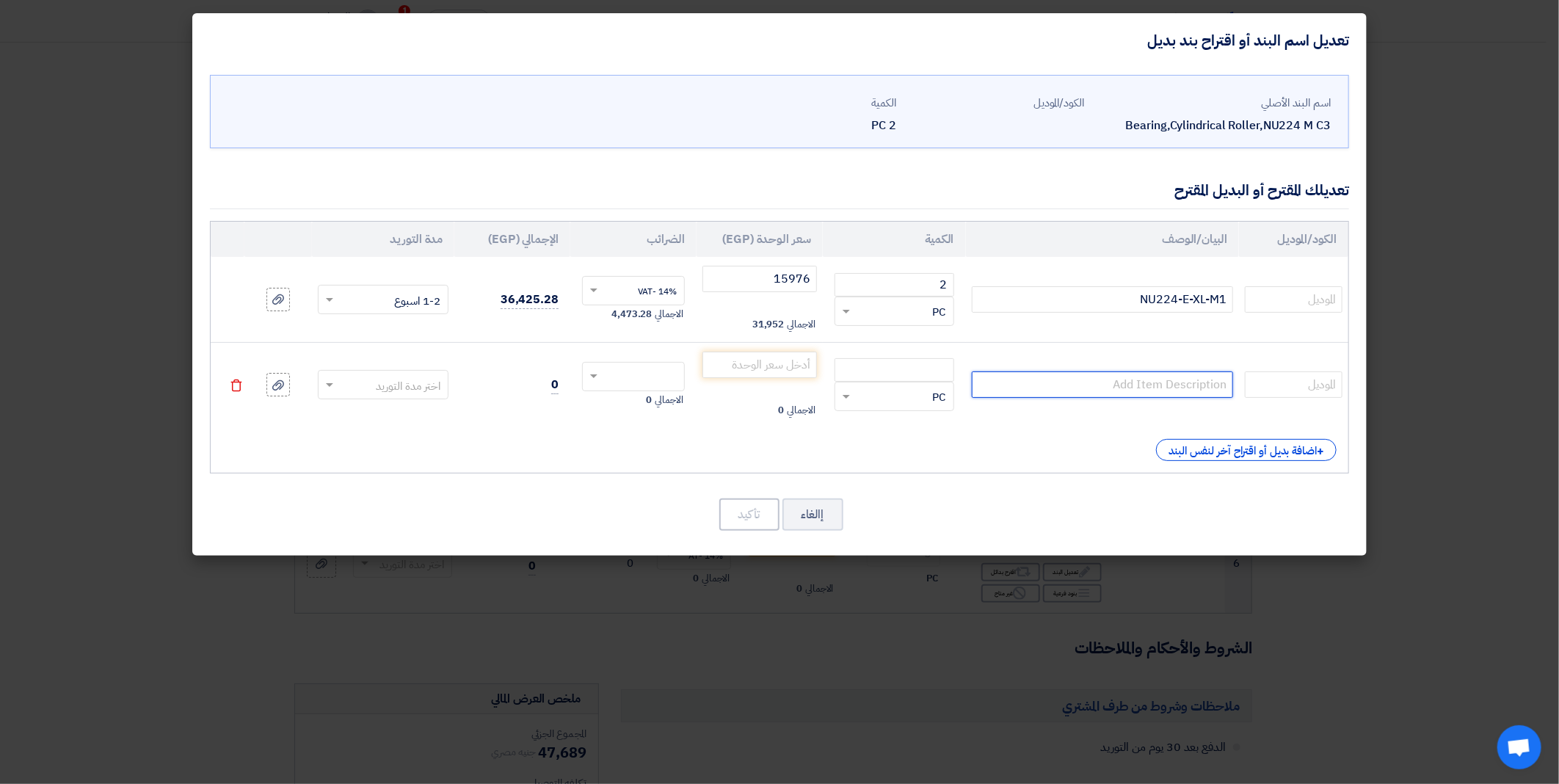
click at [1112, 392] on input "text" at bounding box center [1102, 384] width 261 height 26
paste input "NU224-E-XL-TVP2-C3"
type input "NU224-E-XL-TVP2-C3"
click at [891, 384] on div "RFQ_STEP1.ITEMS.2.TYPE_PLACEHOLDER × PC" at bounding box center [894, 396] width 119 height 29
click at [899, 375] on input "number" at bounding box center [894, 369] width 119 height 23
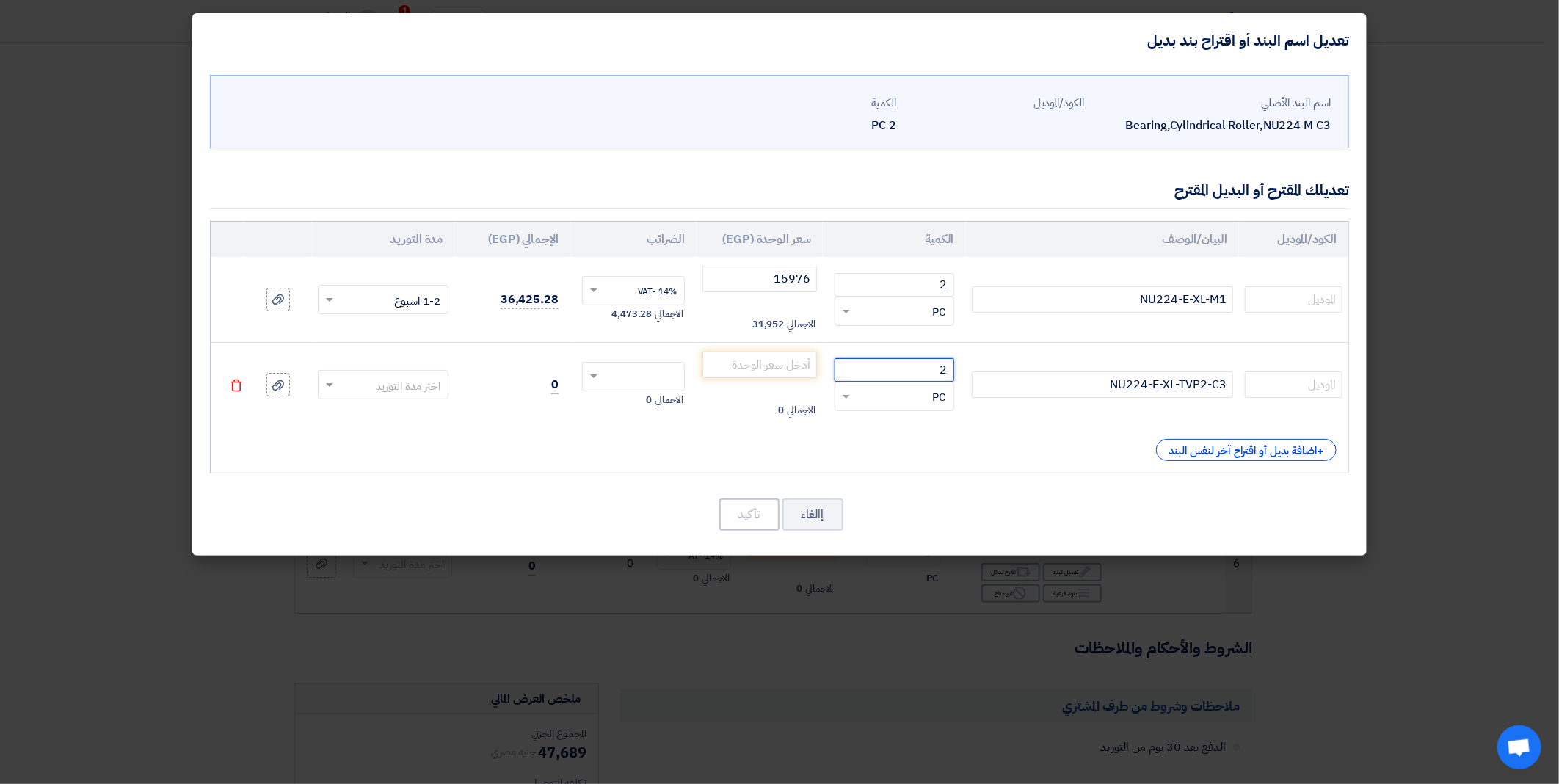
type input "2"
click at [775, 371] on input "number" at bounding box center [759, 365] width 115 height 26
paste input "9487"
type input "9487"
click at [617, 387] on input "text" at bounding box center [643, 377] width 71 height 23
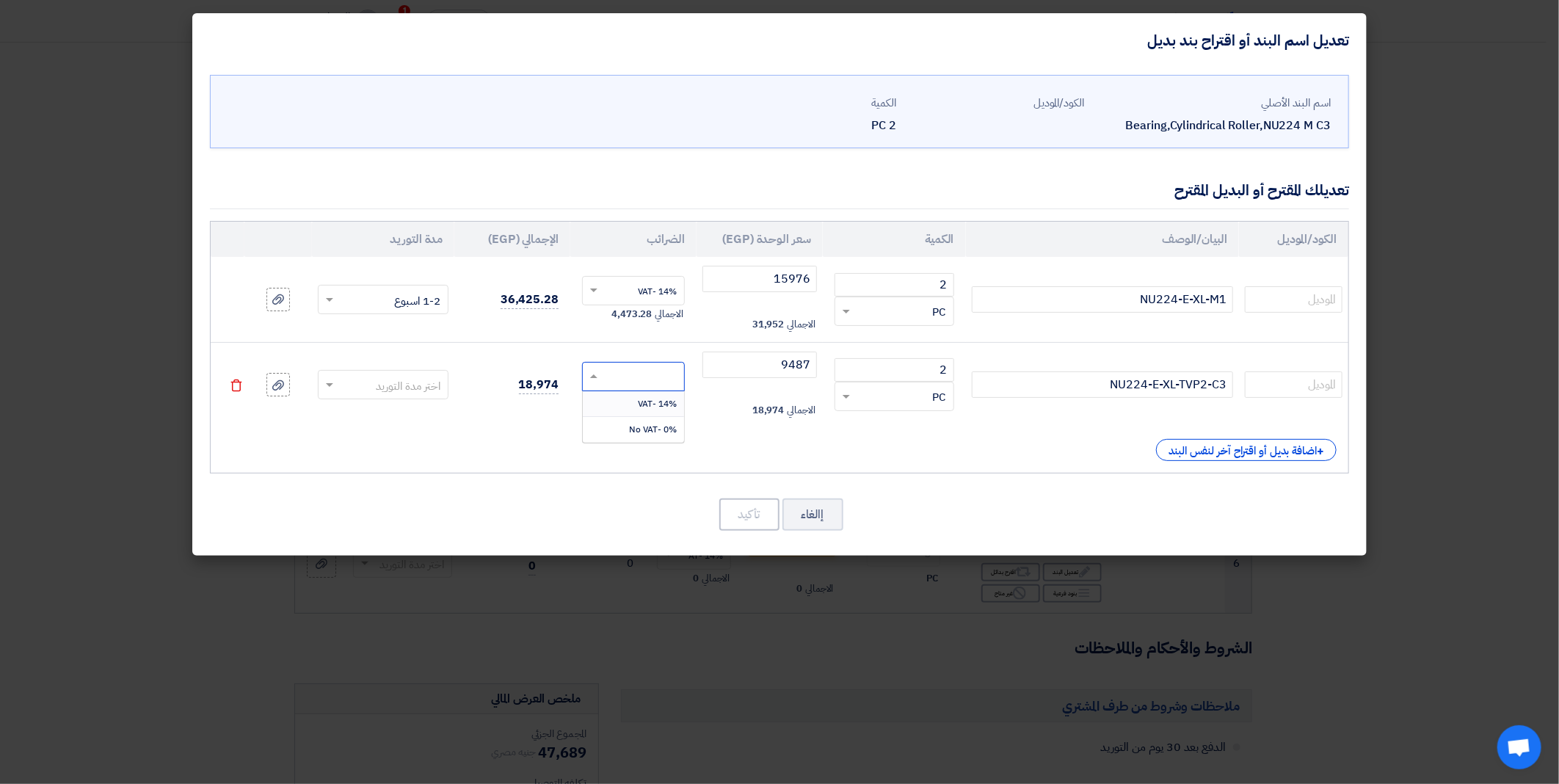
click at [656, 409] on span "14% -VAT" at bounding box center [657, 404] width 39 height 14
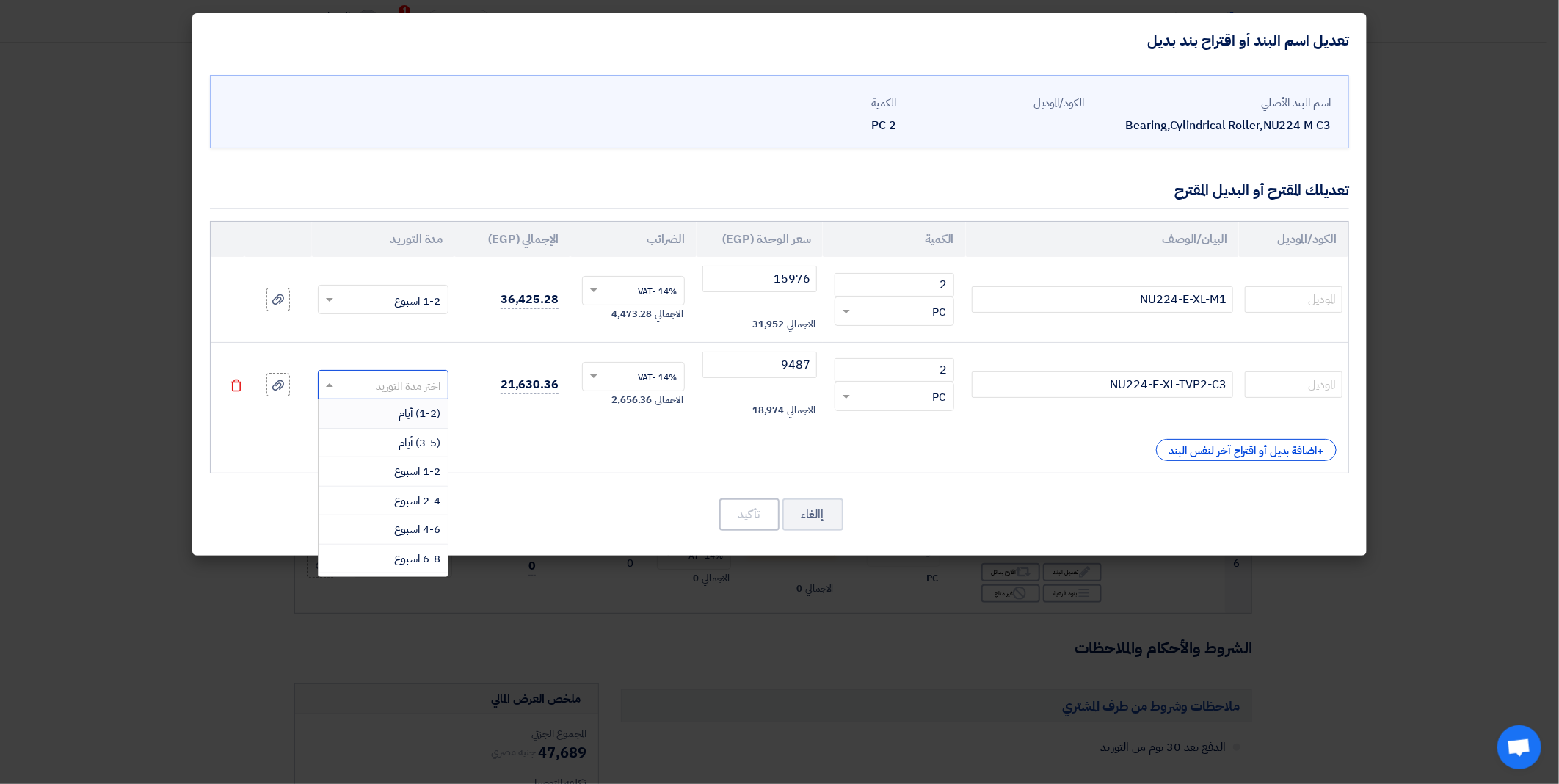
click at [320, 386] on span at bounding box center [328, 385] width 18 height 17
click at [413, 476] on span "1-2 اسبوع" at bounding box center [417, 471] width 47 height 17
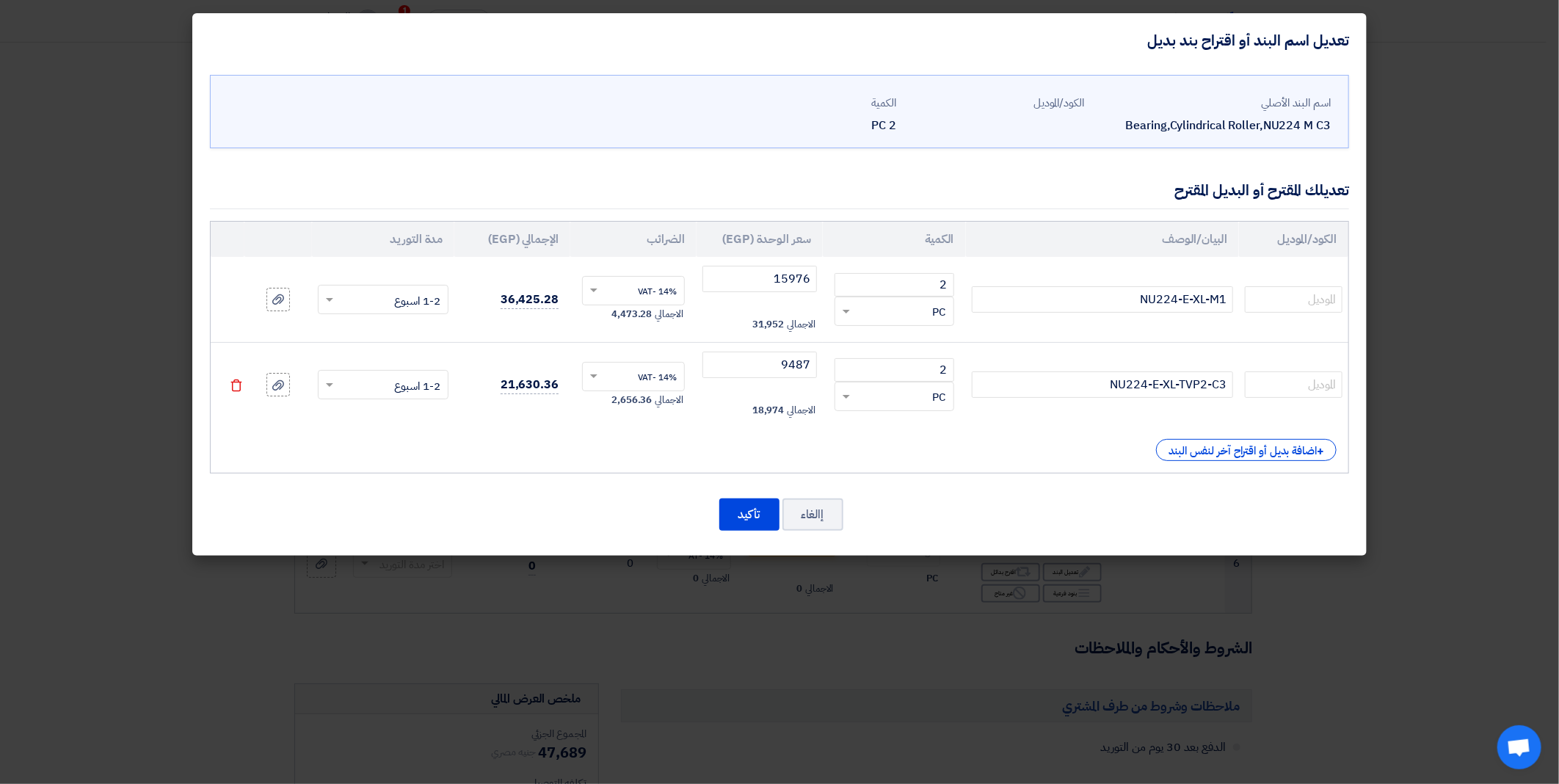
click at [583, 446] on div "+ اضافة بديل أو اقتراح آخر لنفس البند" at bounding box center [779, 449] width 1114 height 22
click at [745, 515] on button "تأكيد" at bounding box center [749, 514] width 60 height 32
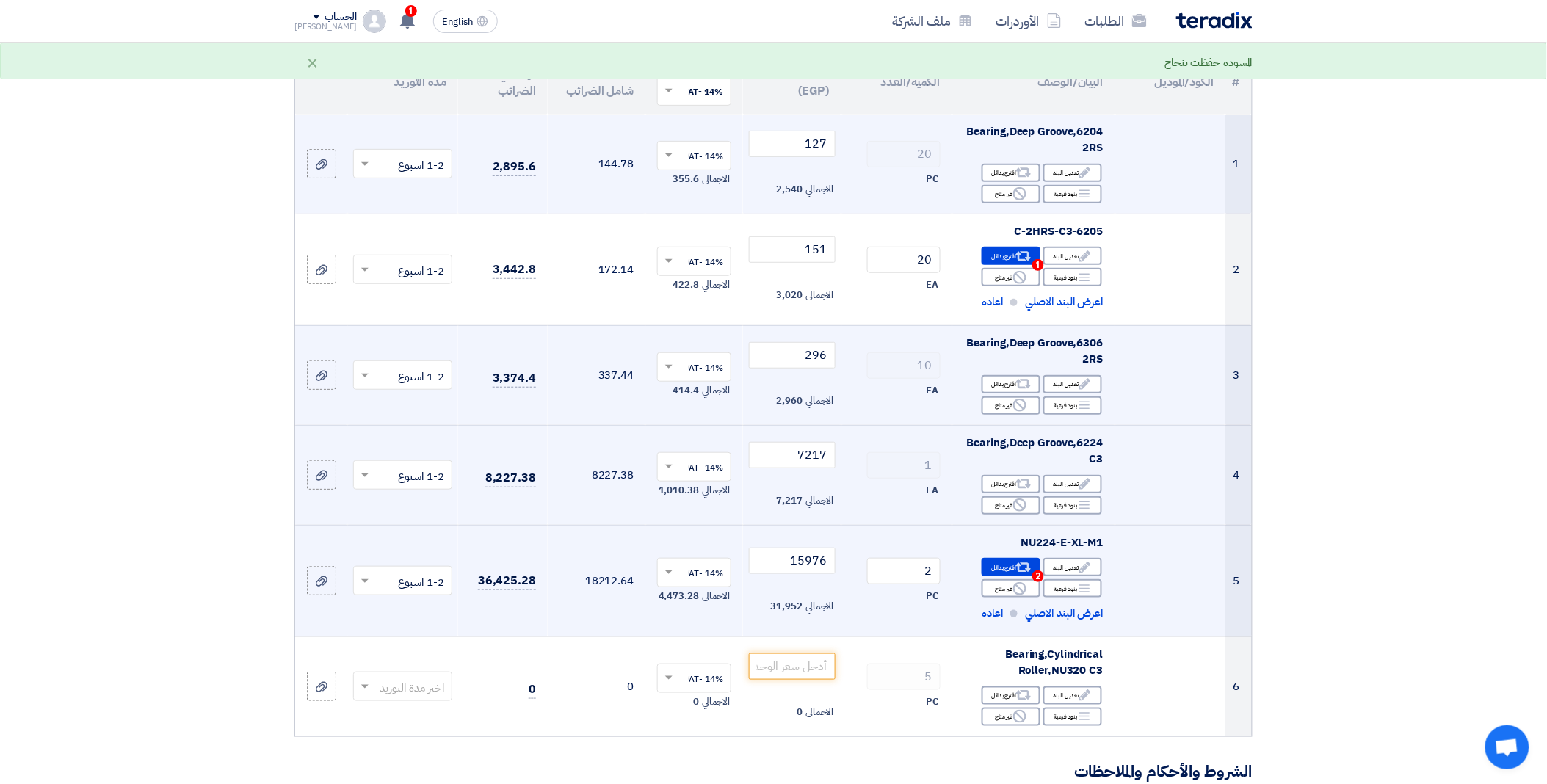
click at [1114, 581] on td "NU224-E-XL-M1 Edit تعديل البند Alternative اقترح بدائل 2 Breakdown Reject" at bounding box center [1034, 580] width 163 height 112
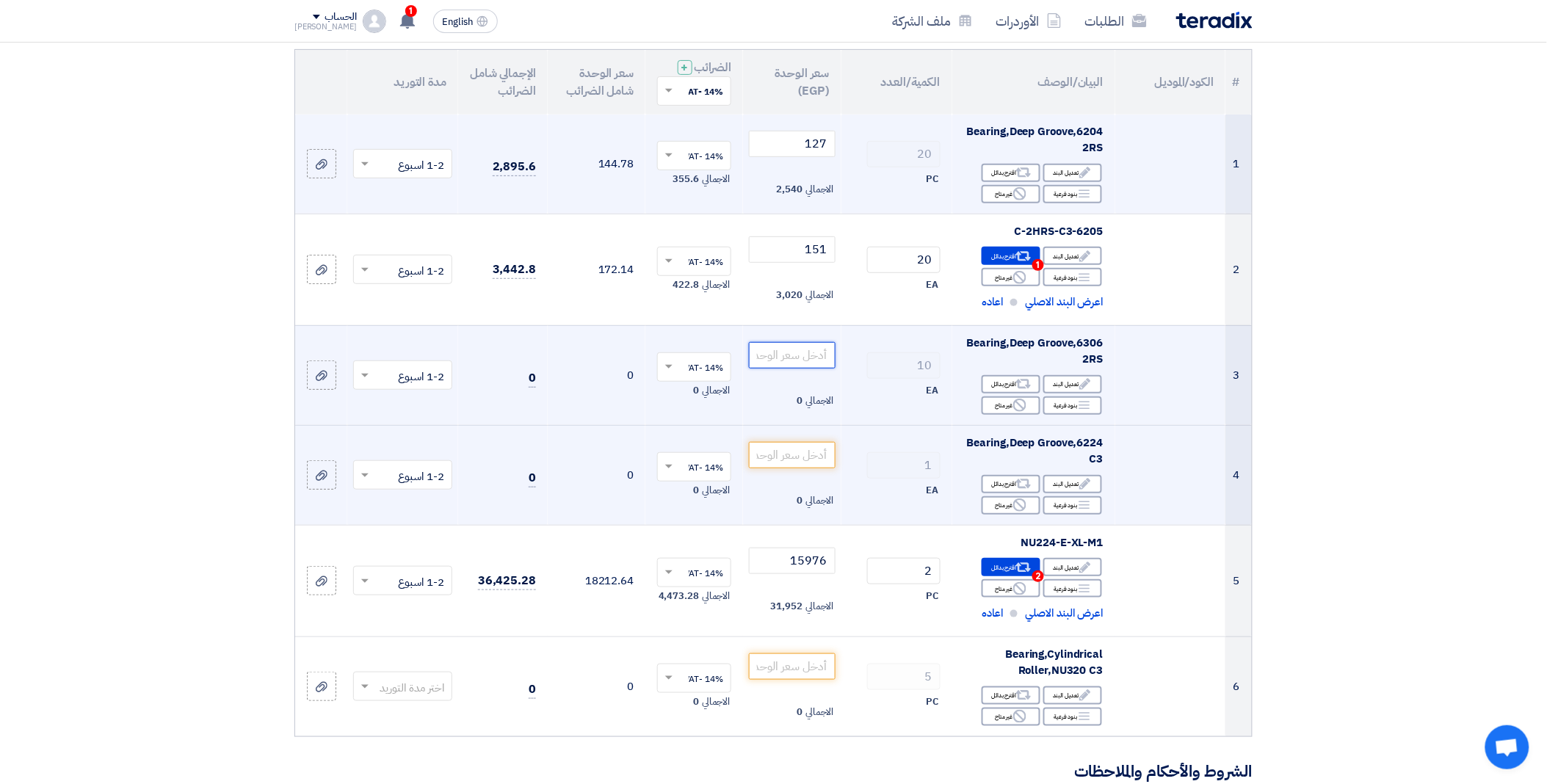
paste input "296"
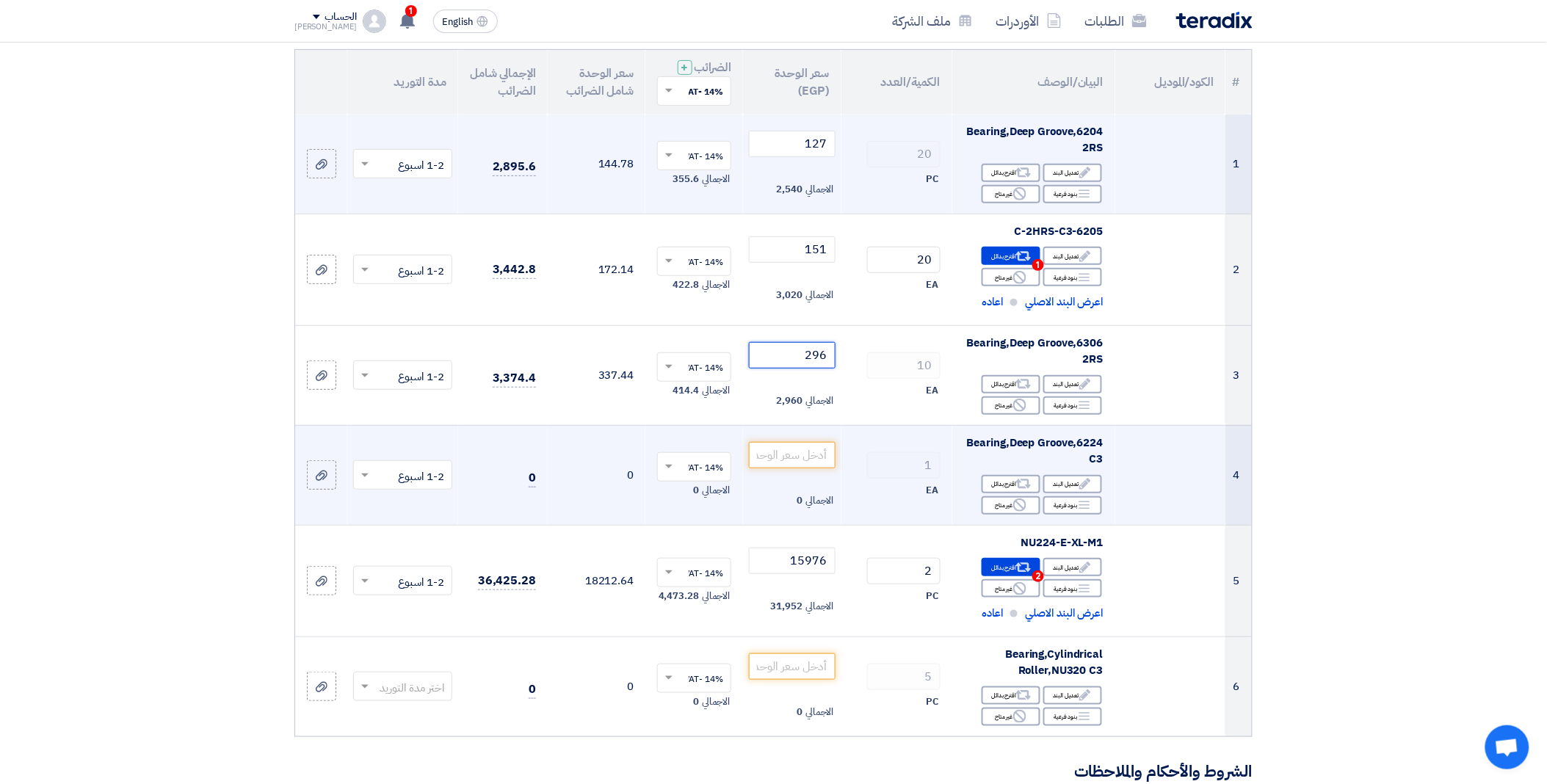
type input "296"
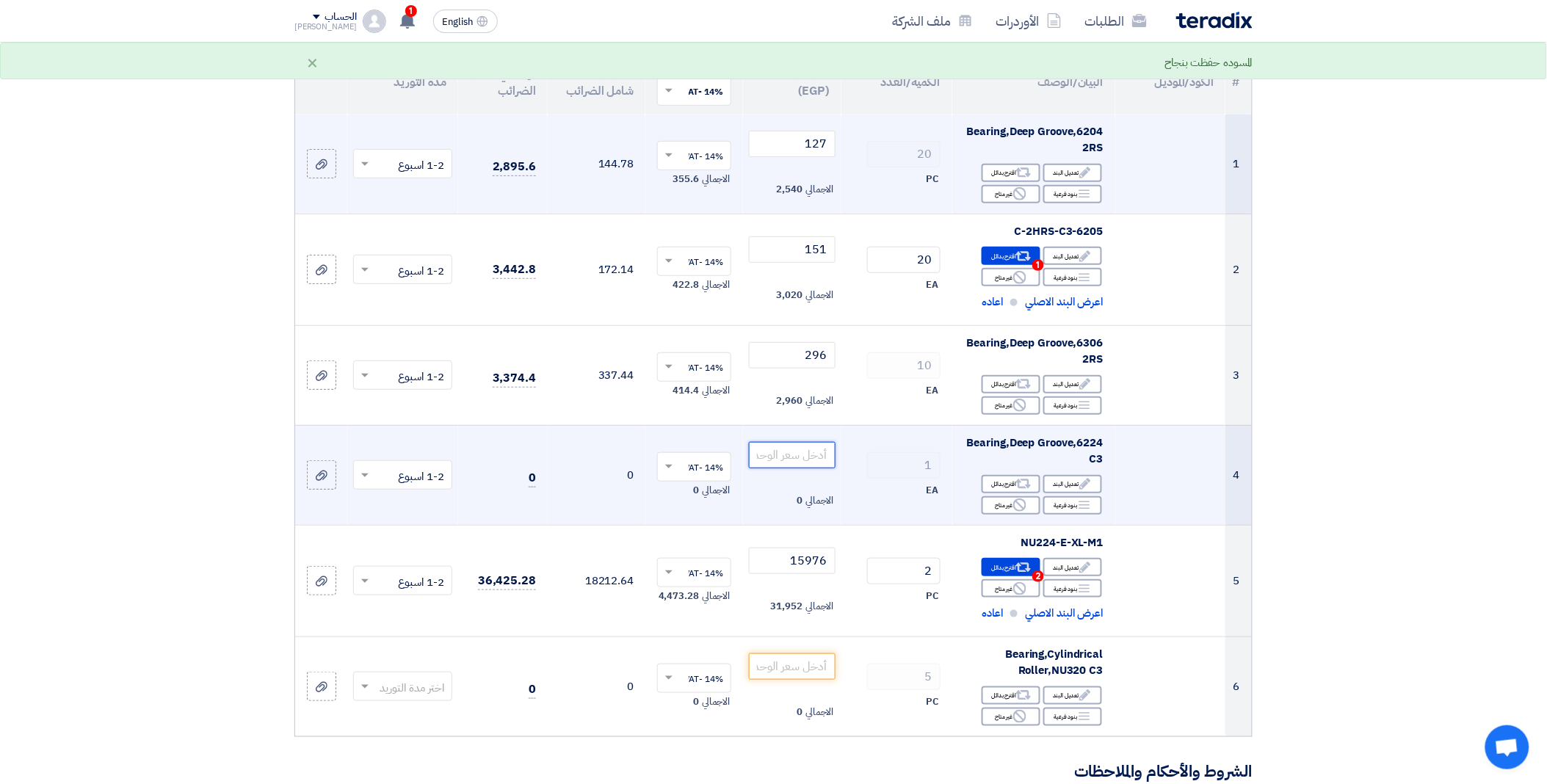
click at [803, 446] on input "number" at bounding box center [792, 455] width 86 height 26
paste input "7217"
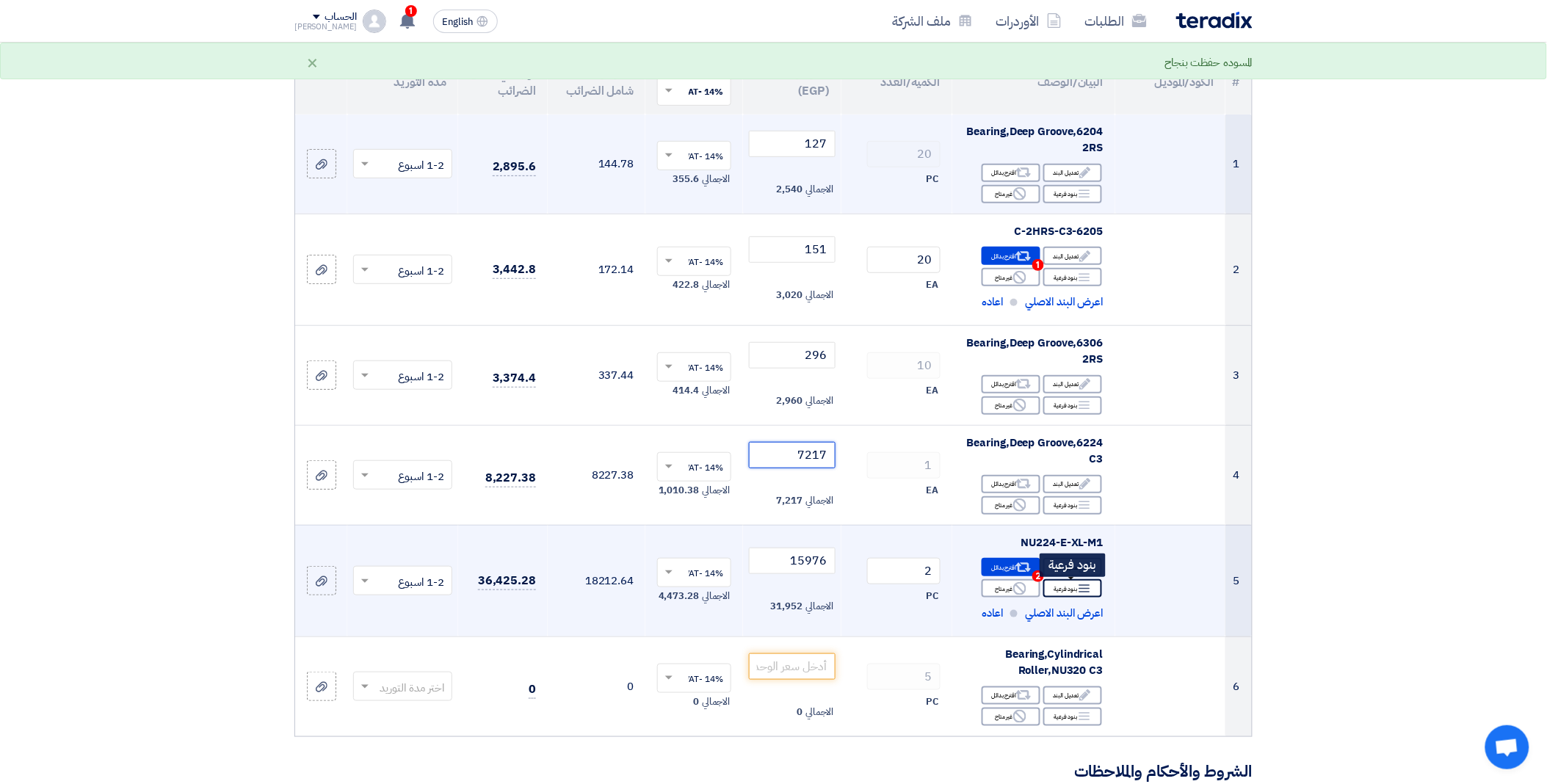
type input "7217"
click at [1087, 590] on icon "Breakdown" at bounding box center [1085, 589] width 14 height 14
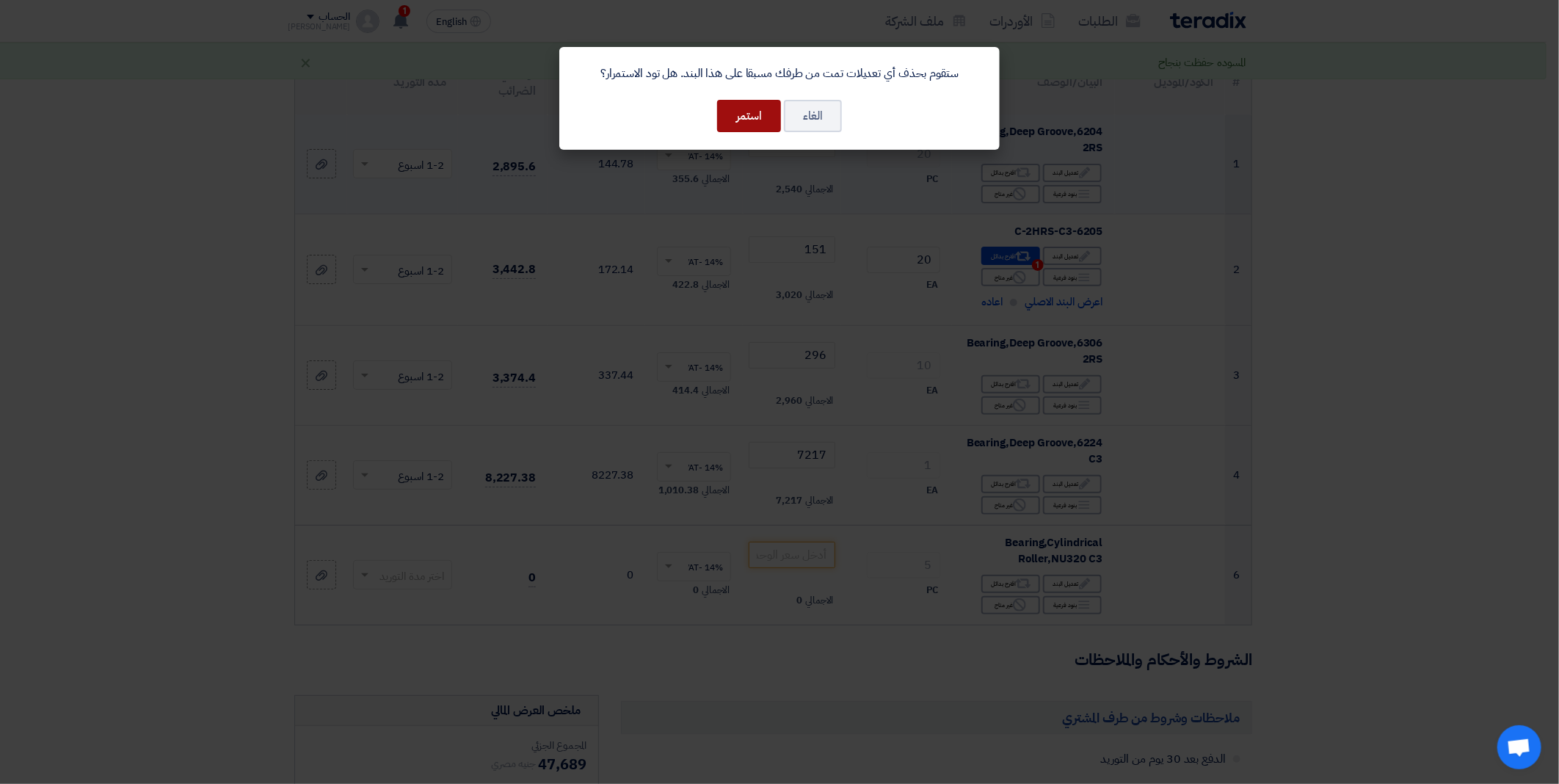
click at [755, 120] on button "استمر" at bounding box center [749, 116] width 64 height 32
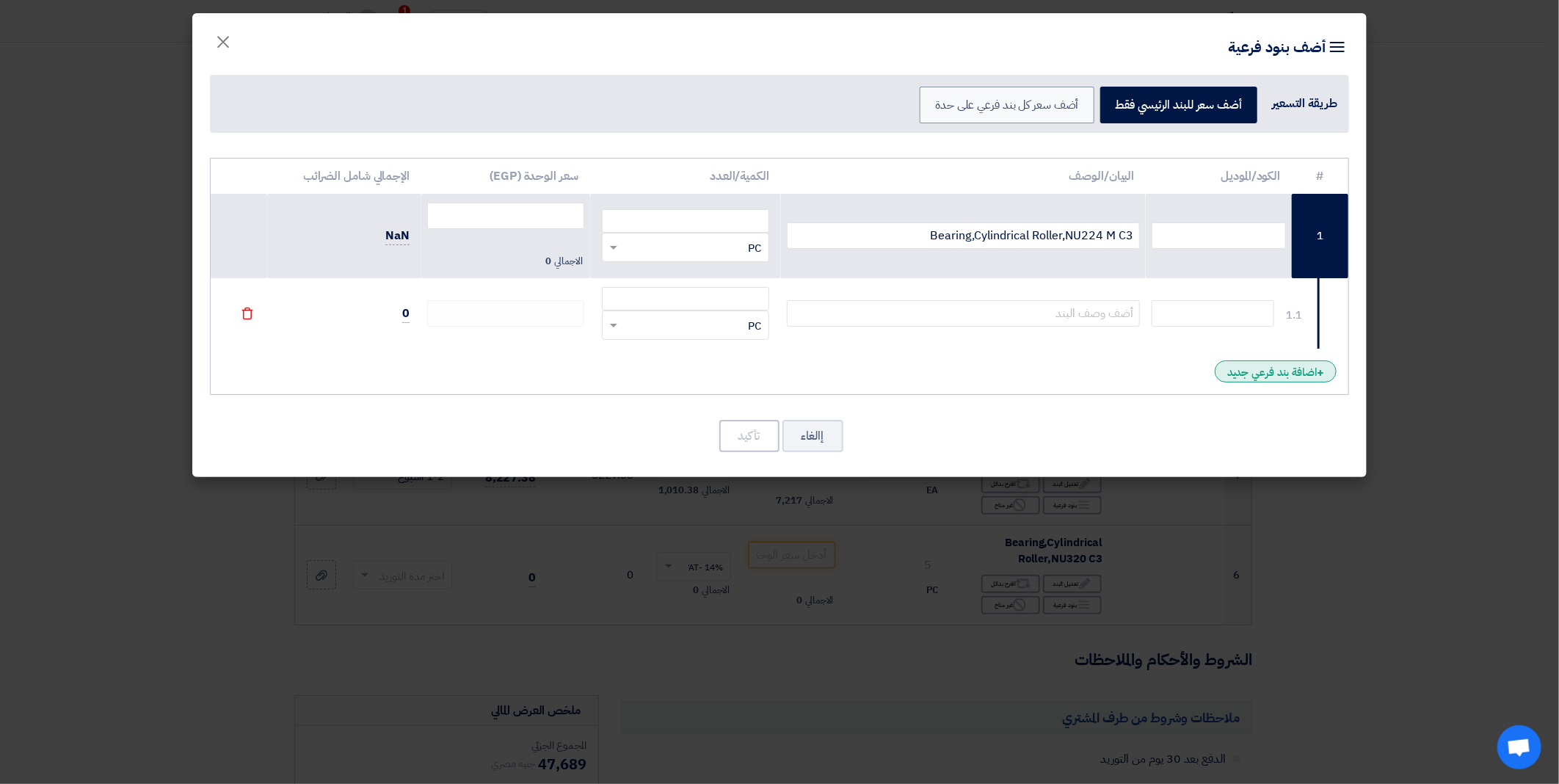
click at [1246, 378] on div "+ اضافة بند فرعي جديد" at bounding box center [1275, 371] width 122 height 22
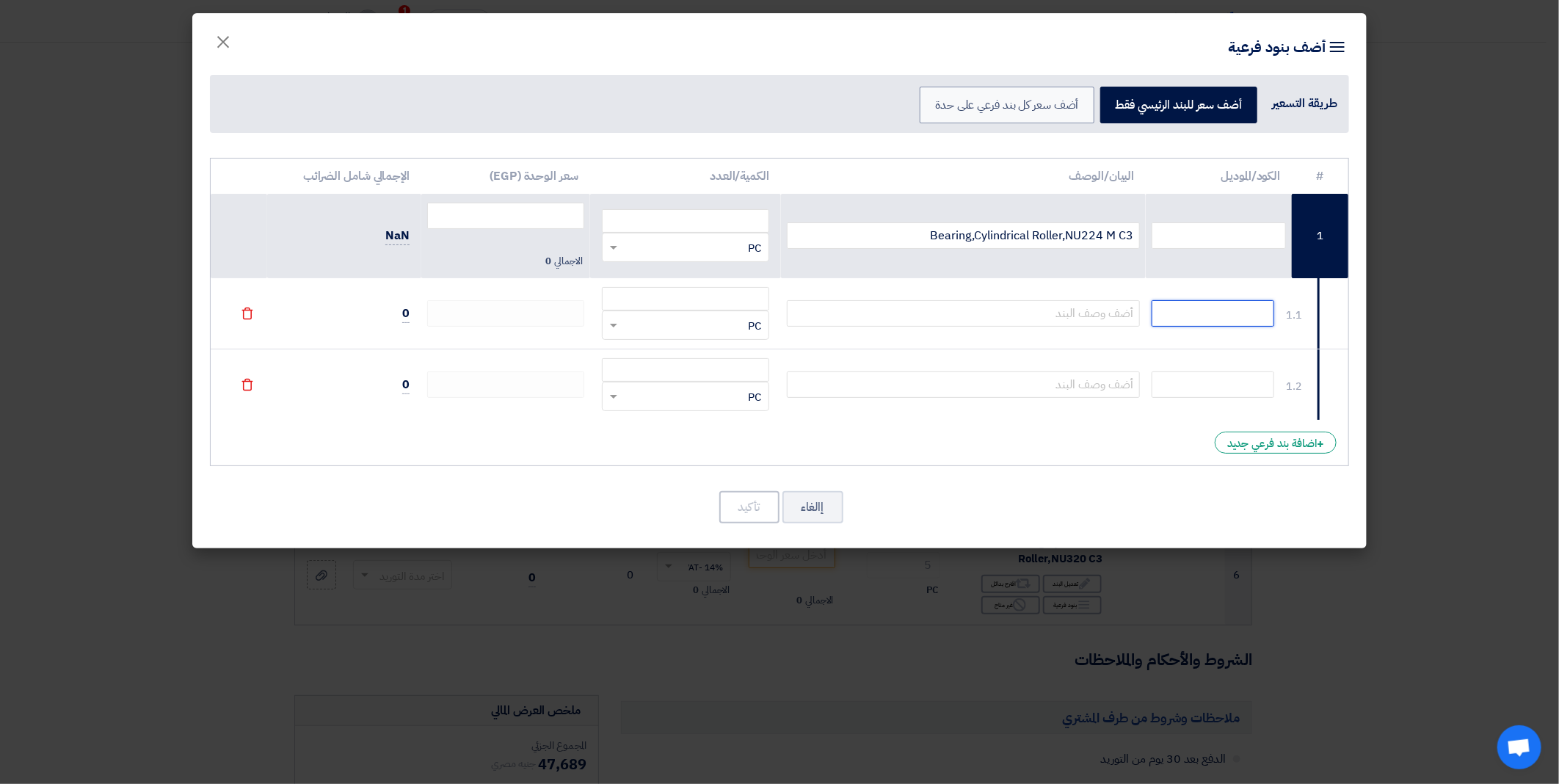
click at [1226, 319] on input "text" at bounding box center [1212, 313] width 122 height 26
click at [1304, 442] on div "+ اضافة بند فرعي جديد" at bounding box center [1275, 442] width 122 height 22
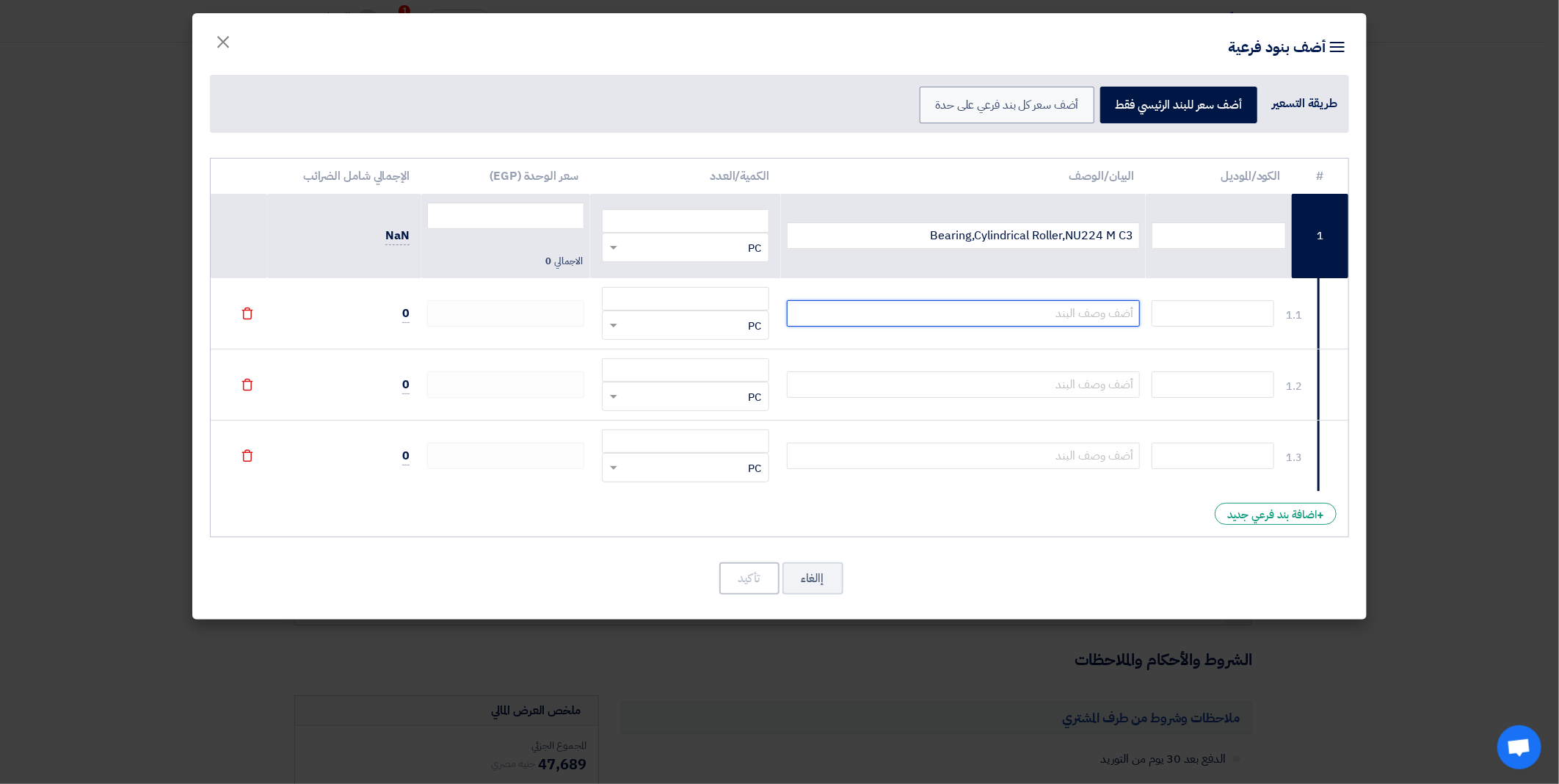
click at [1088, 311] on input "text" at bounding box center [963, 313] width 353 height 26
paste input "NU224-E-XL-M1-C3"
type input "NU224-E-XL-M1-C3"
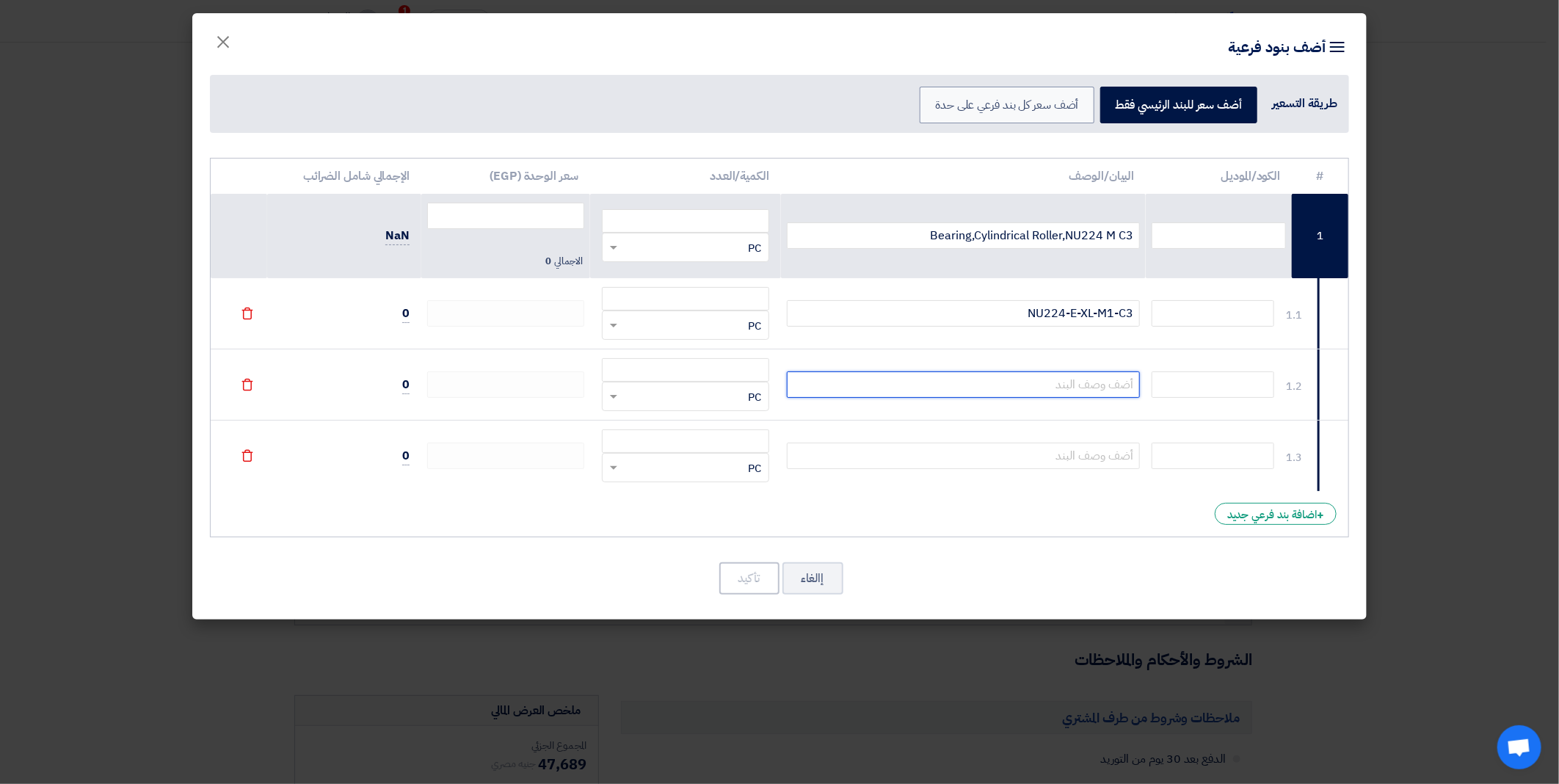
click at [1084, 380] on input "text" at bounding box center [963, 384] width 353 height 26
paste input "NU224-E-XL-M1-C3"
type input "NU224-E-XL-M1-"
click at [712, 302] on input "number" at bounding box center [685, 298] width 167 height 23
paste input "15976"
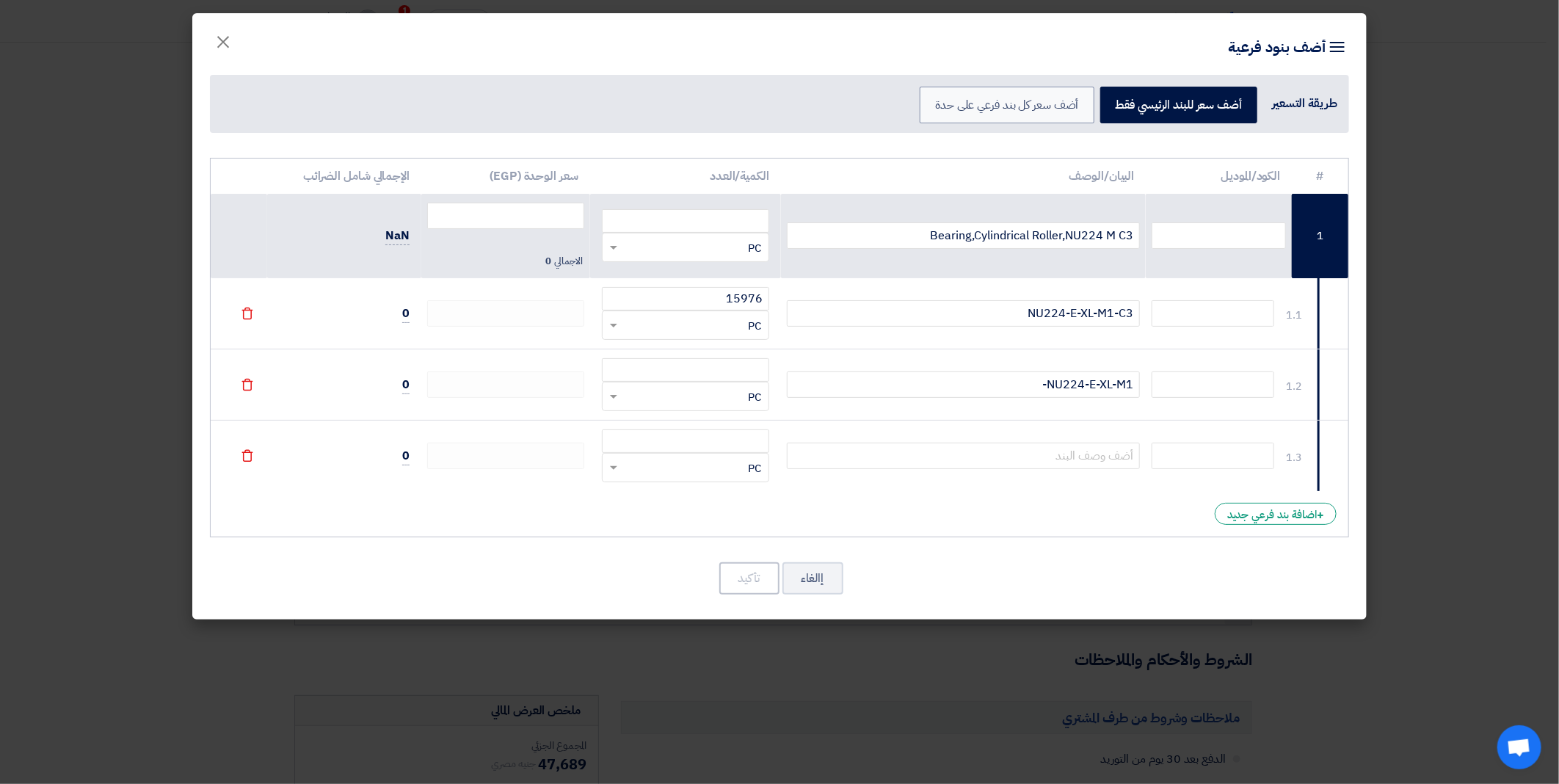
click at [866, 332] on td "NU224-E-XL-M1-C3" at bounding box center [963, 314] width 365 height 71
click at [695, 301] on input "15976" at bounding box center [685, 298] width 167 height 23
type input "2"
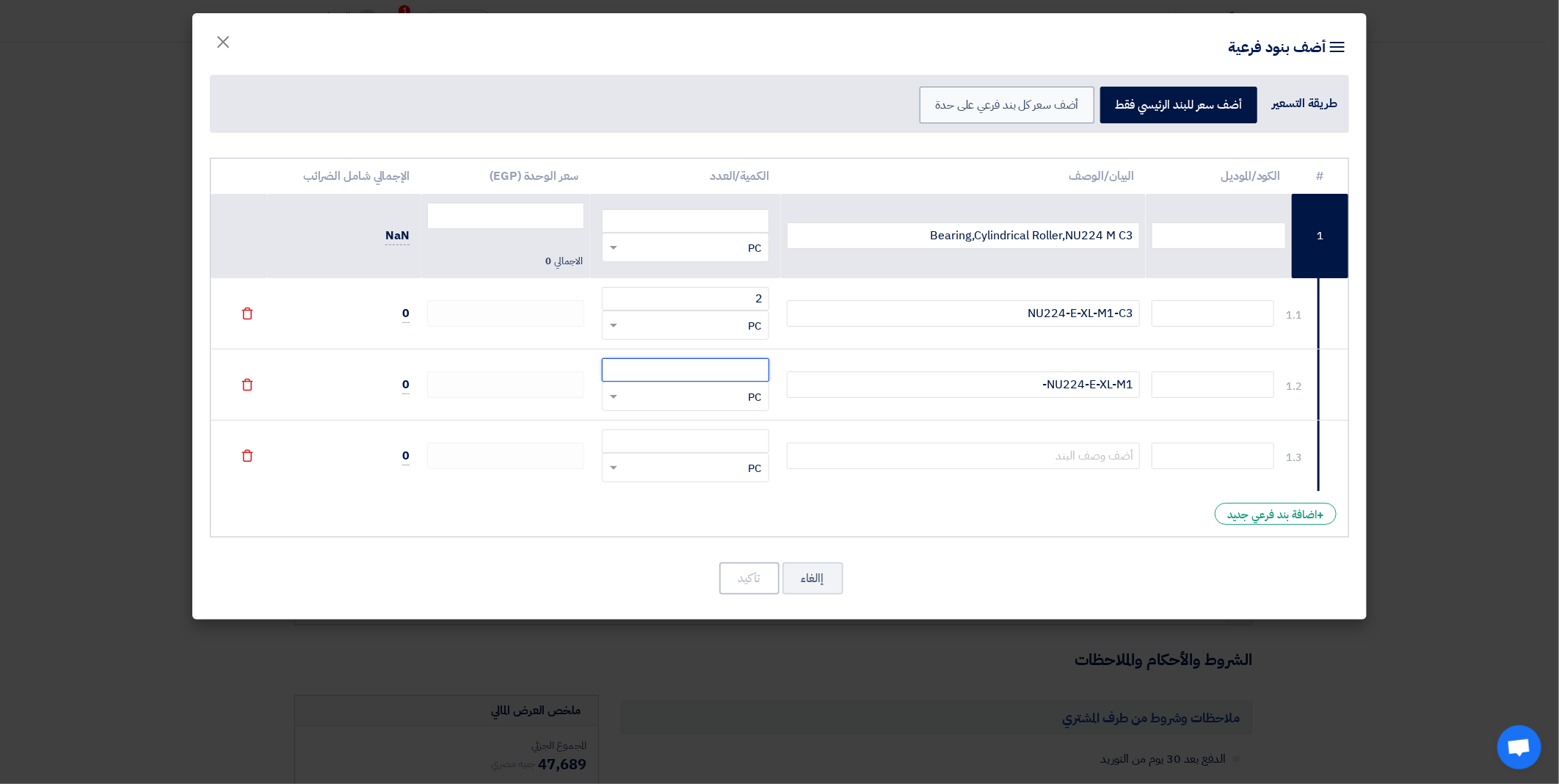
click at [716, 377] on input "number" at bounding box center [685, 369] width 167 height 23
type input "2"
click at [724, 439] on input "number" at bounding box center [685, 440] width 167 height 23
type input "2"
click at [1197, 314] on input "text" at bounding box center [1212, 313] width 122 height 26
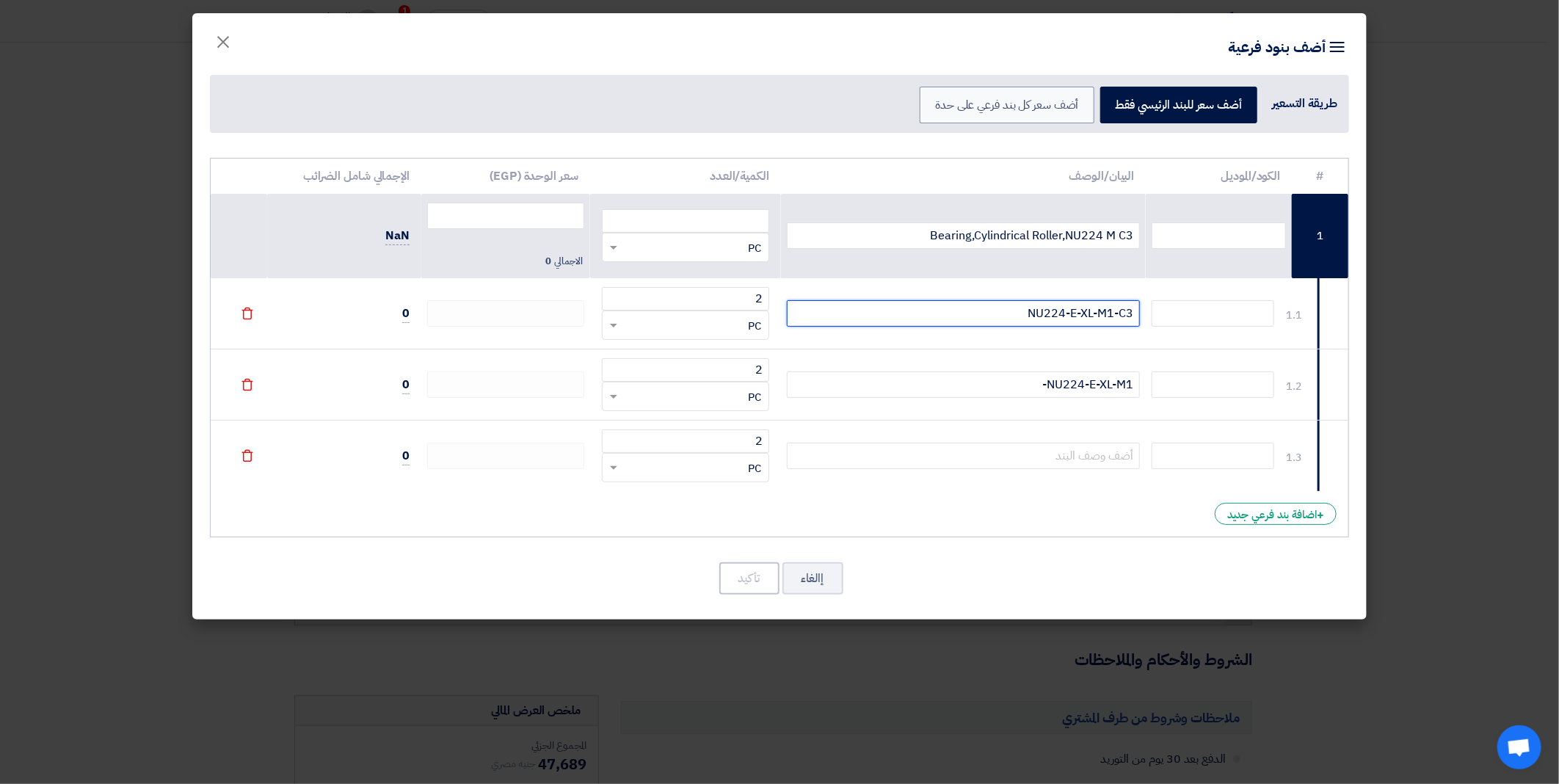
click at [884, 310] on input "NU224-E-XL-M1-C3" at bounding box center [963, 313] width 353 height 26
click at [1109, 312] on input "NU224-E-XL-M1-C3" at bounding box center [963, 313] width 353 height 26
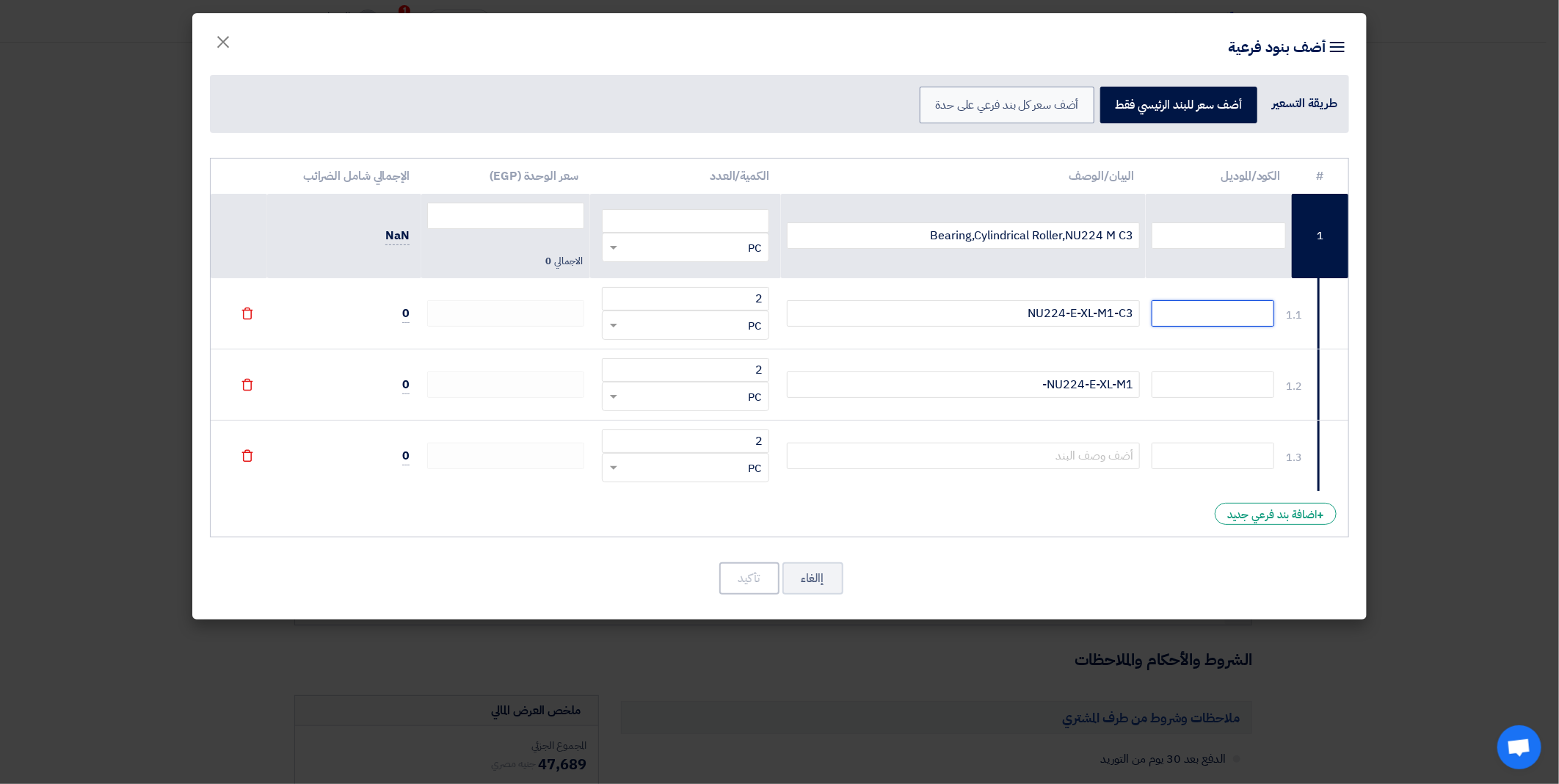
click at [1204, 321] on input "text" at bounding box center [1212, 313] width 122 height 26
paste input "NU224-E-XL-M1-C3"
type input "NU224-E-XL-M1-C3"
click at [495, 224] on input "number" at bounding box center [505, 215] width 157 height 26
click at [524, 219] on input "number" at bounding box center [505, 215] width 157 height 26
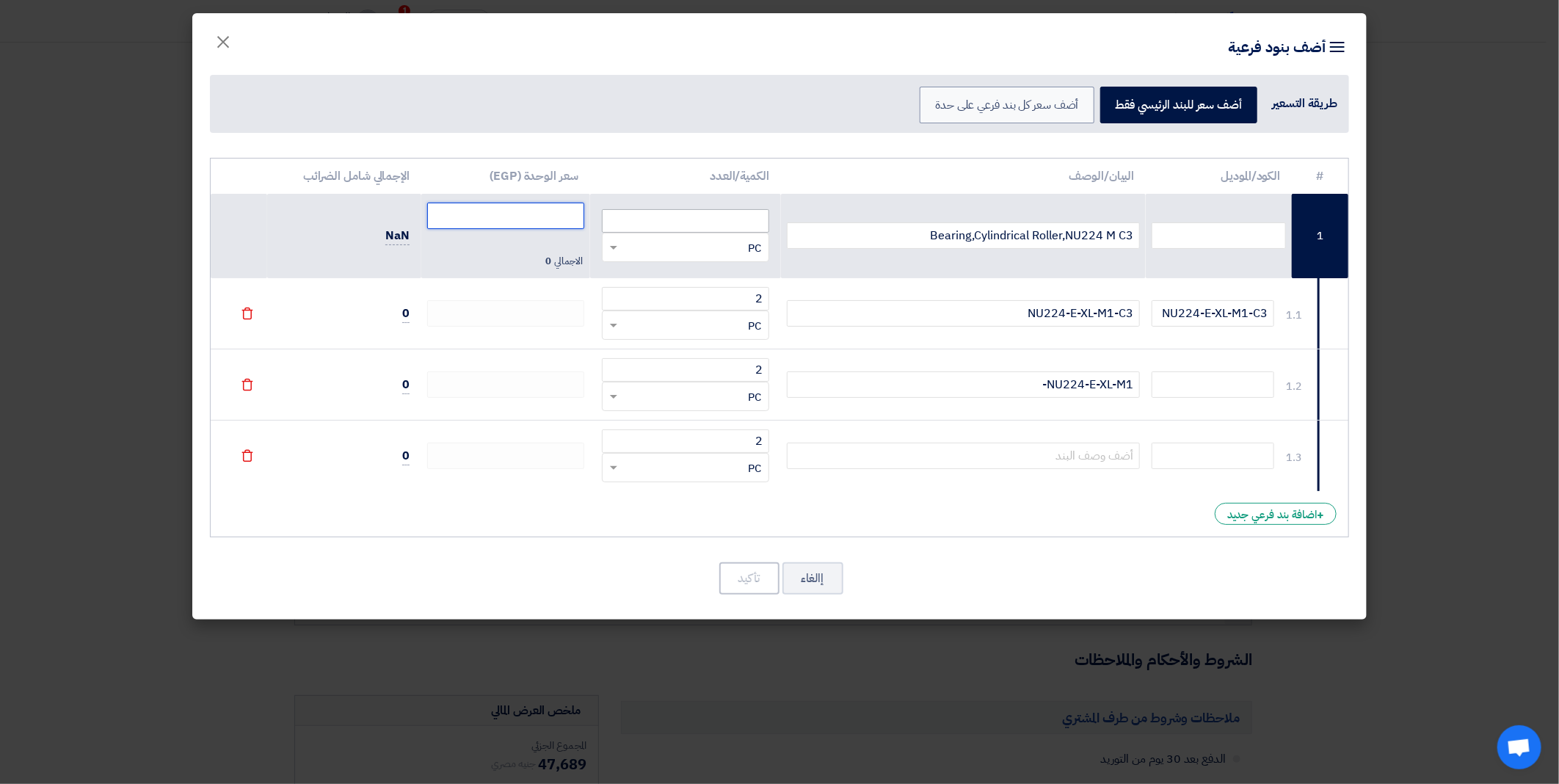
drag, startPoint x: 524, startPoint y: 221, endPoint x: 633, endPoint y: 221, distance: 109.0
click at [633, 221] on tr "1 Bearing,Cylindrical Roller,NU224 M C3 RFQ_STEP1.ITEMS.2.TYPE_PLACEHOLDER × PC" at bounding box center [780, 236] width 1137 height 85
drag, startPoint x: 488, startPoint y: 218, endPoint x: 617, endPoint y: 224, distance: 129.1
click at [617, 224] on tr "1 Bearing,Cylindrical Roller,NU224 M C3 RFQ_STEP1.ITEMS.2.TYPE_PLACEHOLDER × PC" at bounding box center [780, 236] width 1137 height 85
paste input "15976"
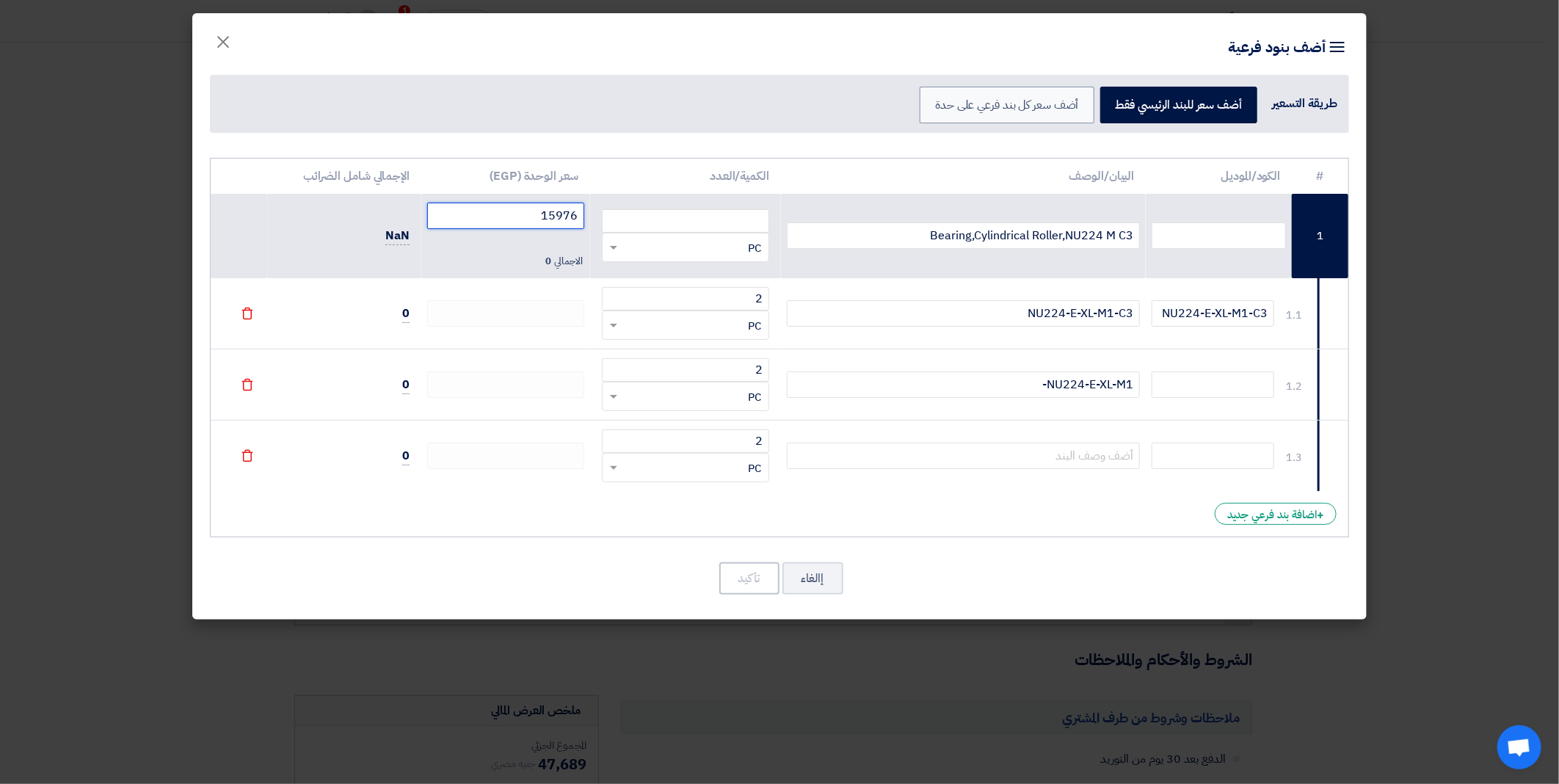
type input "15976"
drag, startPoint x: 1017, startPoint y: 398, endPoint x: 1022, endPoint y: 416, distance: 18.7
click at [1017, 404] on td "NU224-E-XL-M1-" at bounding box center [963, 385] width 365 height 71
click at [1040, 452] on input "text" at bounding box center [963, 455] width 353 height 26
paste input "NU224-E-XL-TVP2-C3"
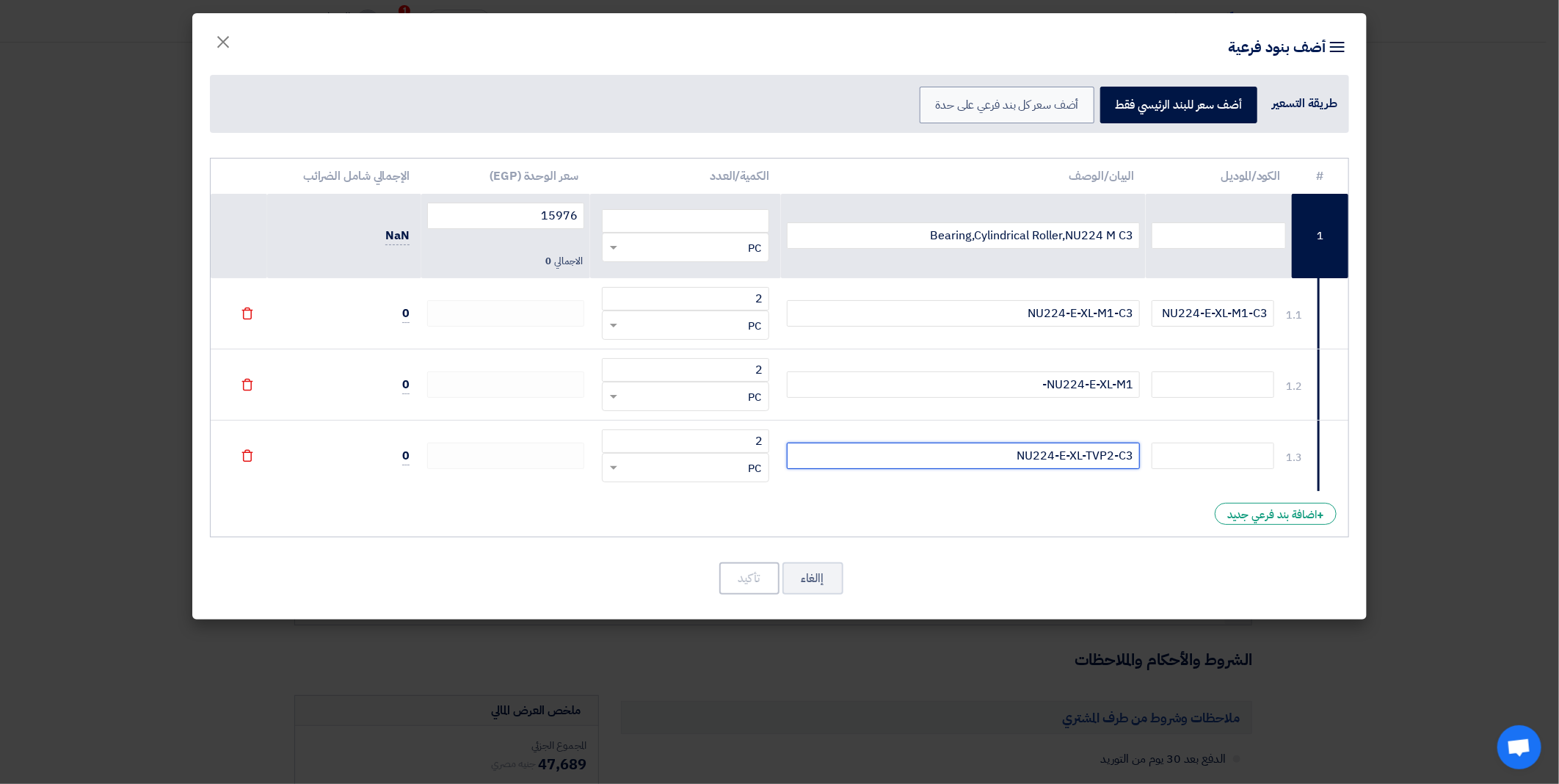
type input "NU224-E-XL-TVP2-C3"
click at [891, 497] on div "# الكود/الموديل البيان/الوصف الكمية/العدد سعر الوحدة (EGP) الإجمالي شامل الضرائ…" at bounding box center [780, 347] width 1139 height 380
drag, startPoint x: 1079, startPoint y: 390, endPoint x: 1047, endPoint y: 448, distance: 66.2
click at [1053, 415] on td "NU224-E-XL-M1-" at bounding box center [963, 385] width 365 height 71
drag, startPoint x: 1047, startPoint y: 448, endPoint x: 1043, endPoint y: 440, distance: 8.9
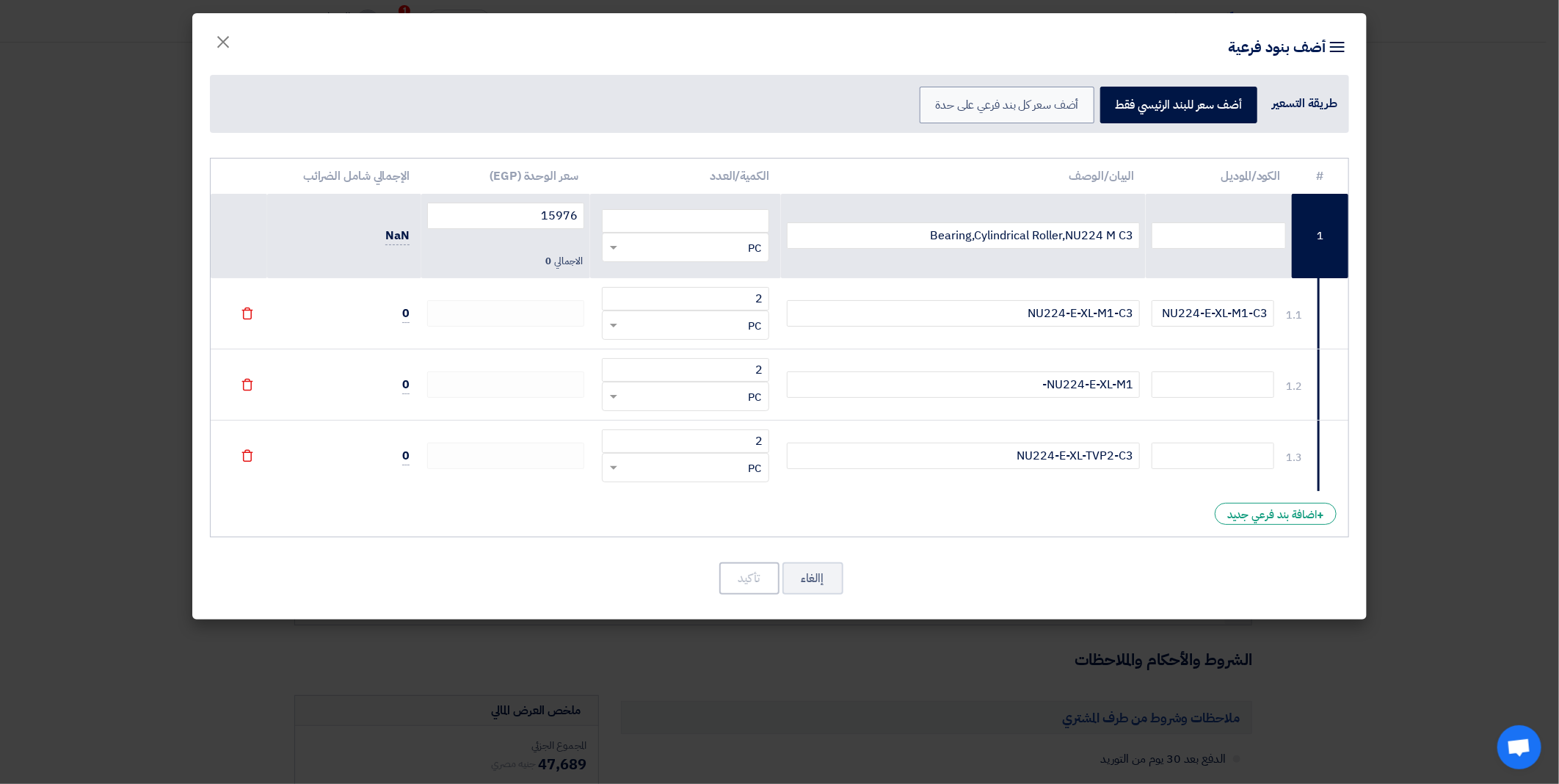
click at [1047, 448] on td "NU224-E-XL-TVP2-C3" at bounding box center [963, 456] width 365 height 71
drag, startPoint x: 1002, startPoint y: 385, endPoint x: 1050, endPoint y: 389, distance: 48.2
click at [1050, 389] on input "NU224-E-XL-M1-" at bounding box center [963, 384] width 353 height 26
click at [1062, 389] on input "NU224-E-XL-M1-" at bounding box center [963, 384] width 353 height 26
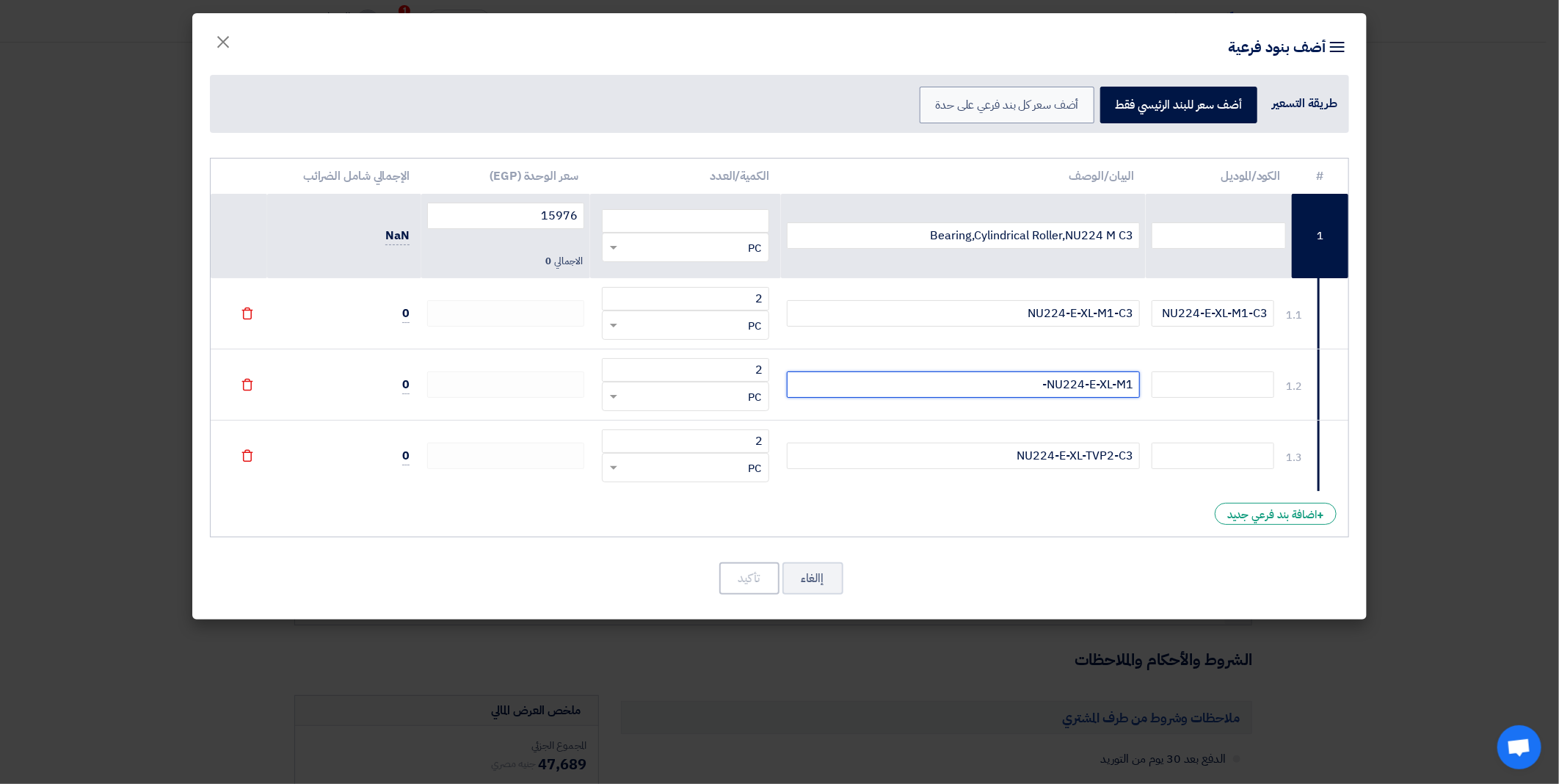
click at [1062, 389] on input "NU224-E-XL-M1-" at bounding box center [963, 384] width 353 height 26
click at [1228, 397] on input "text" at bounding box center [1212, 384] width 122 height 26
paste input "NU224-E-XL-M1-"
type input "NU224-E-XL-M1-"
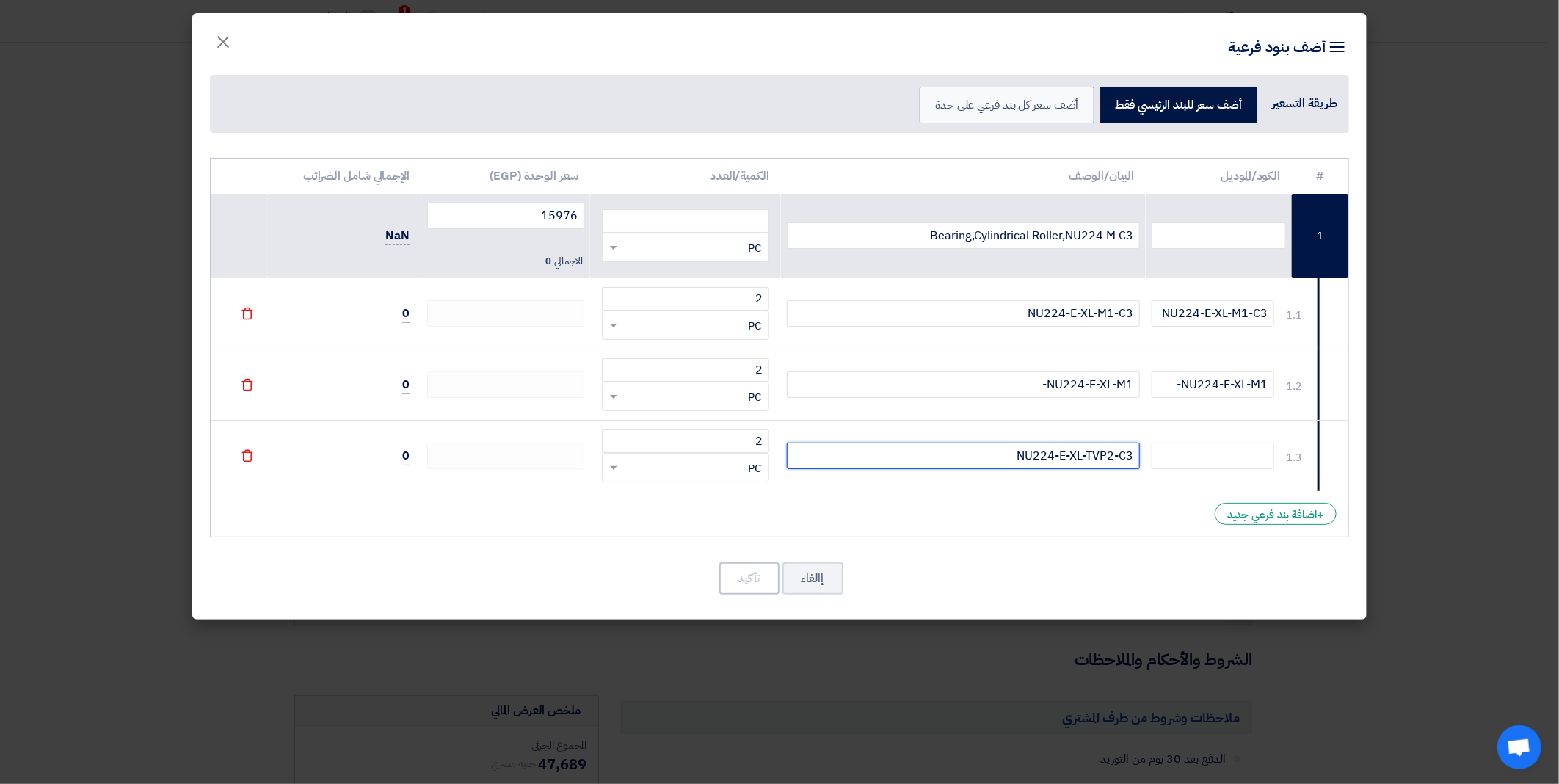
click at [1090, 450] on input "NU224-E-XL-TVP2-C3" at bounding box center [963, 455] width 353 height 26
click at [1212, 465] on input "text" at bounding box center [1212, 455] width 122 height 26
paste input "NU224-E-XL-TVP2-C3"
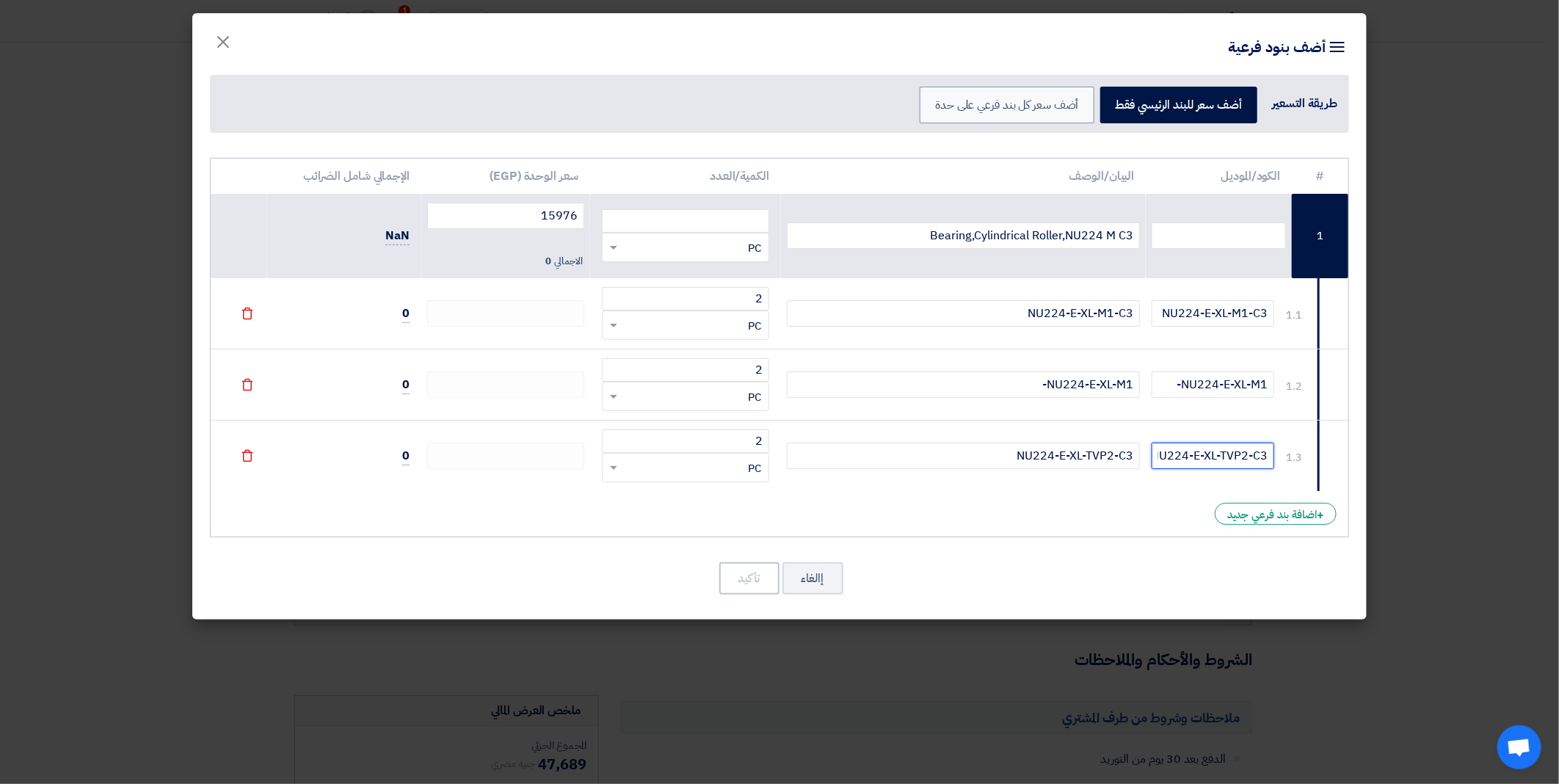
scroll to position [0, -8]
type input "NU224-E-XL-TVP2-C3"
click at [980, 527] on div "# الكود/الموديل البيان/الوصف الكمية/العدد سعر الوحدة (EGP) الإجمالي شامل الضرائ…" at bounding box center [780, 347] width 1139 height 380
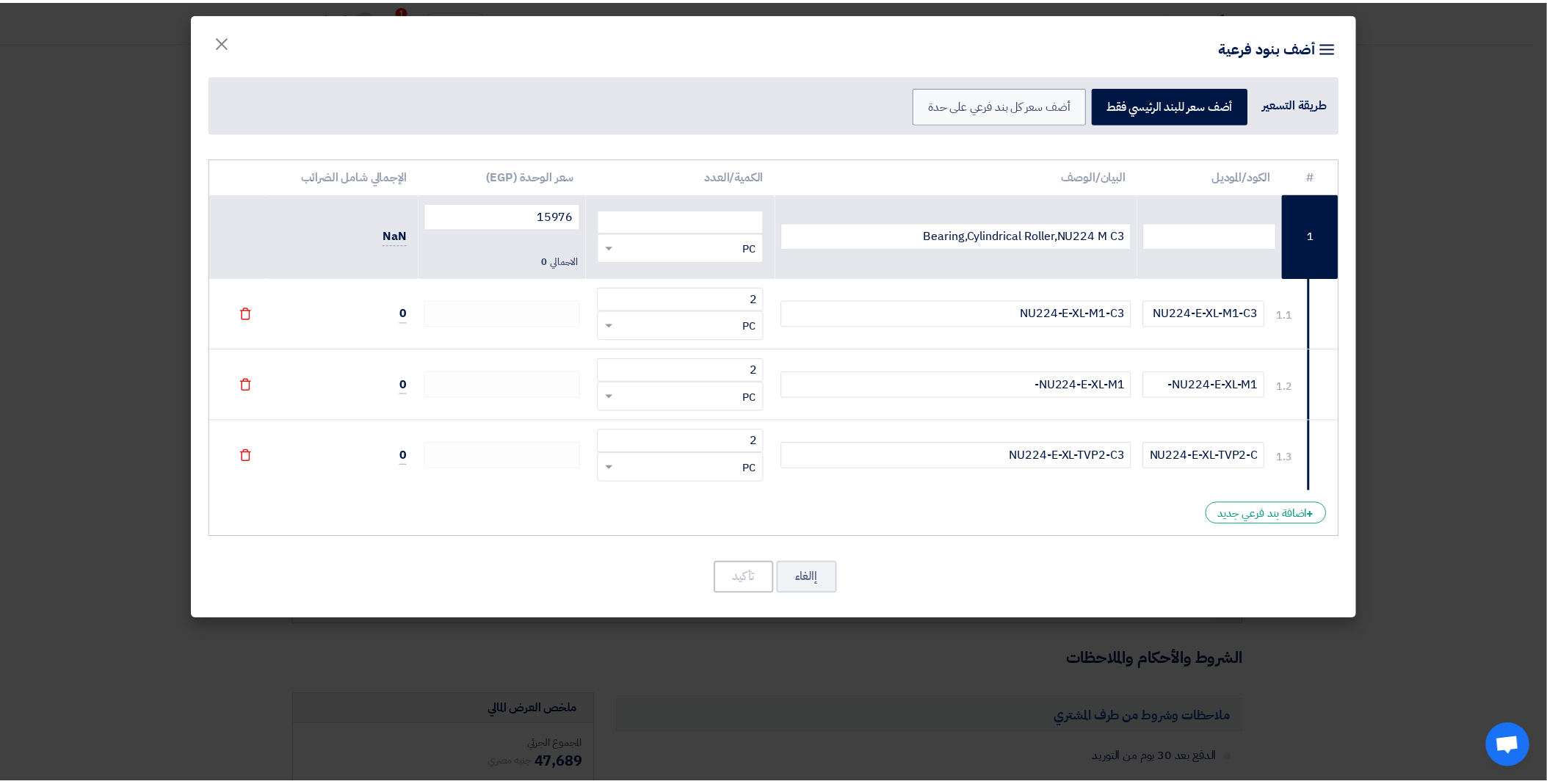
scroll to position [0, 0]
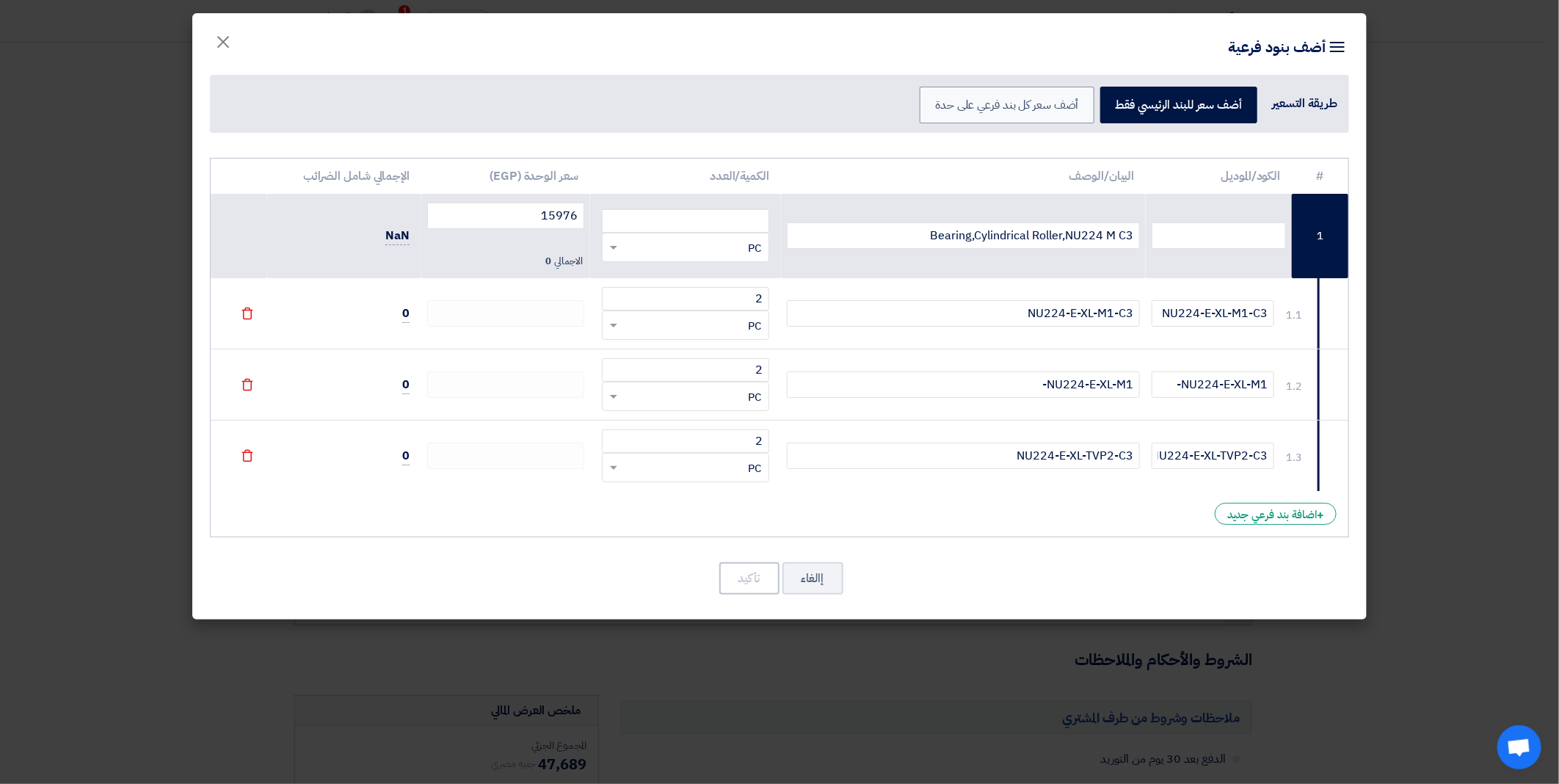
click at [476, 358] on td at bounding box center [505, 385] width 169 height 71
click at [473, 440] on td at bounding box center [505, 456] width 169 height 71
click at [406, 320] on span "0" at bounding box center [406, 314] width 8 height 18
click at [1041, 115] on label "أضف سعر كل بند فرعي على حدة" at bounding box center [1007, 104] width 174 height 37
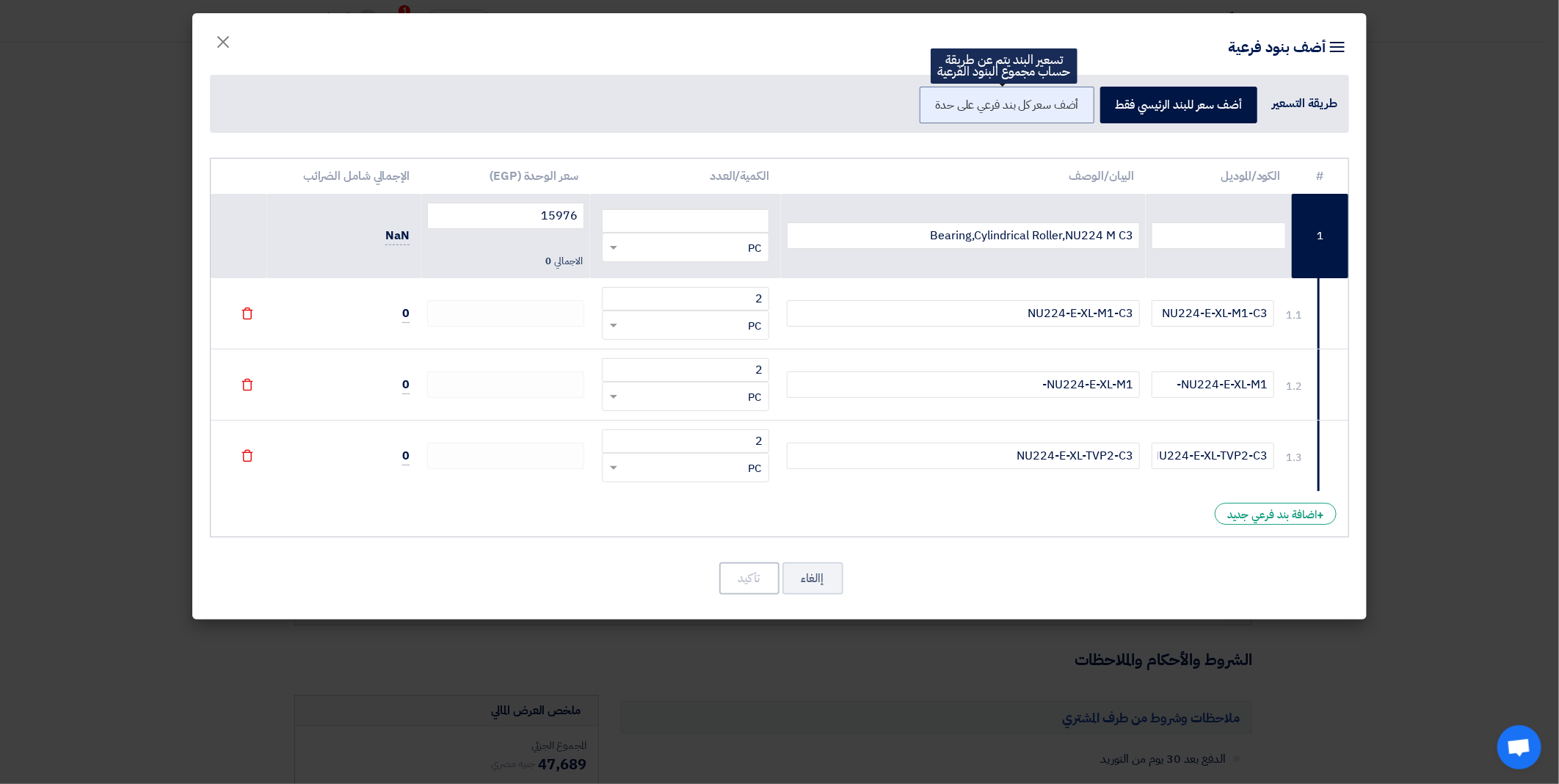
click at [1069, 109] on input "أضف سعر كل بند فرعي على حدة" at bounding box center [1074, 104] width 10 height 10
radio input "true"
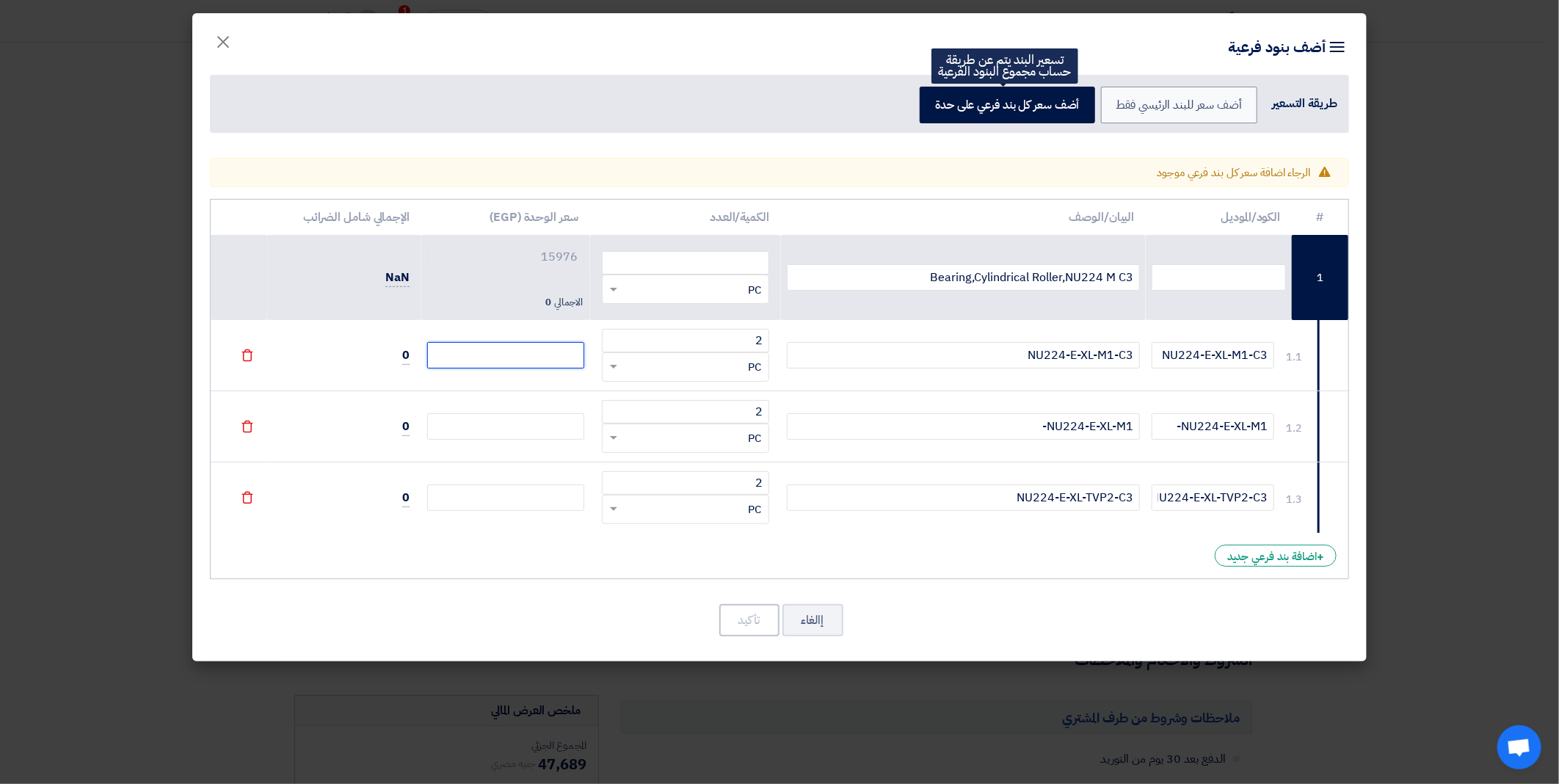
click at [565, 355] on input "number" at bounding box center [505, 355] width 157 height 26
paste input "15976"
type input "15976"
click at [554, 410] on td at bounding box center [505, 425] width 169 height 71
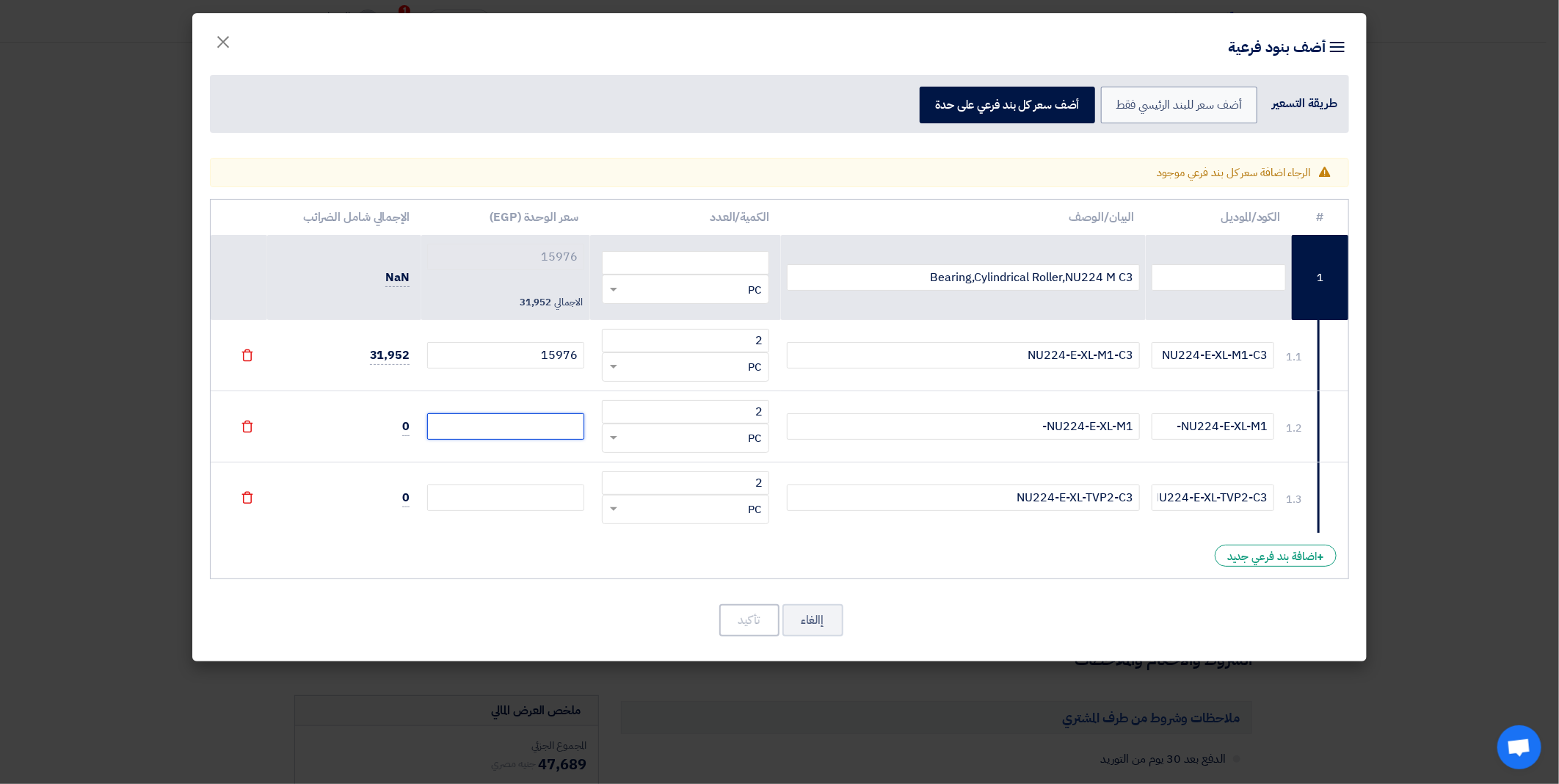
click at [553, 424] on input "number" at bounding box center [505, 426] width 157 height 26
paste input "15976"
type input "15976"
type input "31952"
type input "15976"
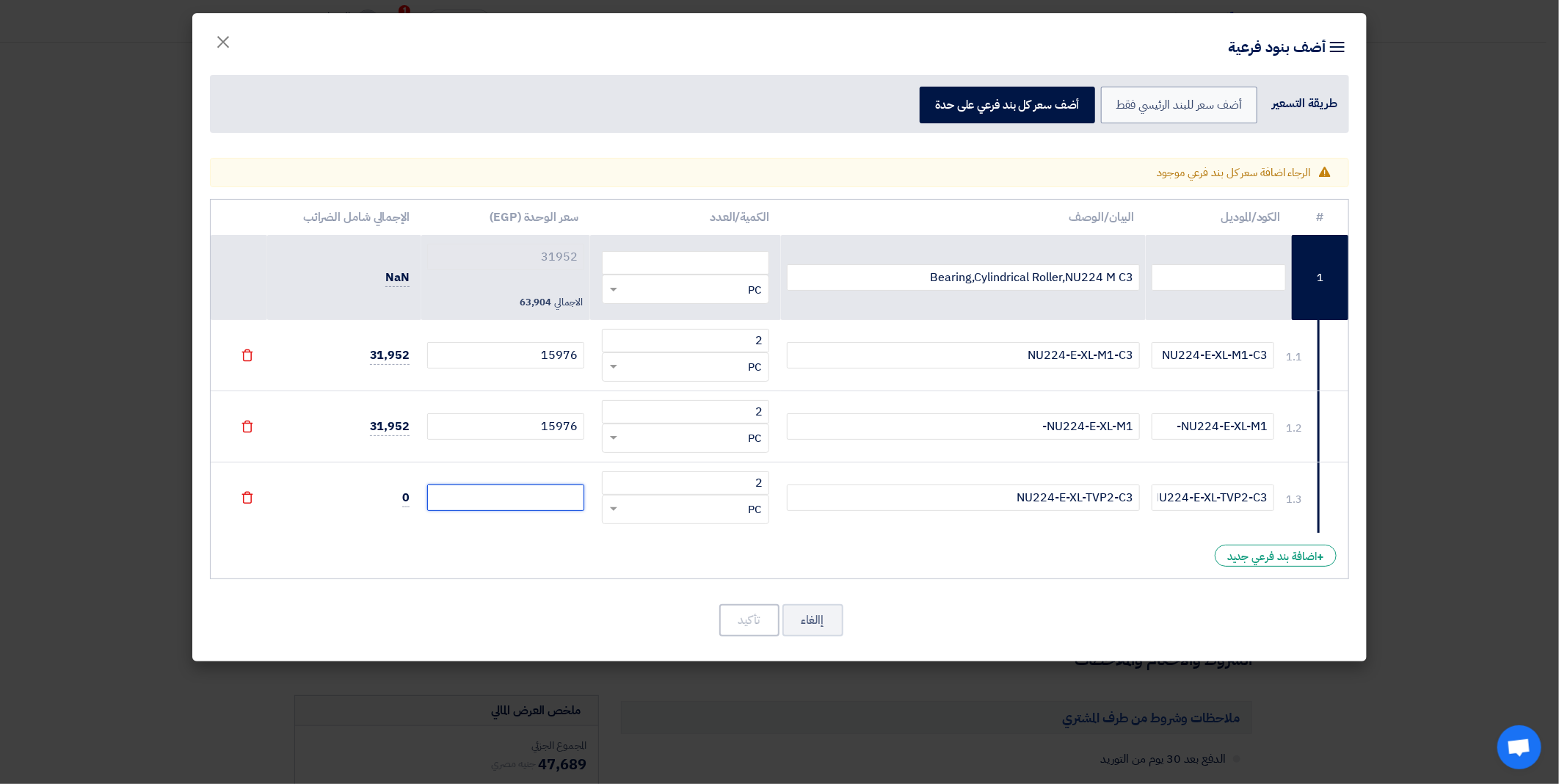
click at [559, 500] on input "number" at bounding box center [505, 497] width 157 height 26
paste input "9487"
type input "9487"
type input "41439"
type input "9487"
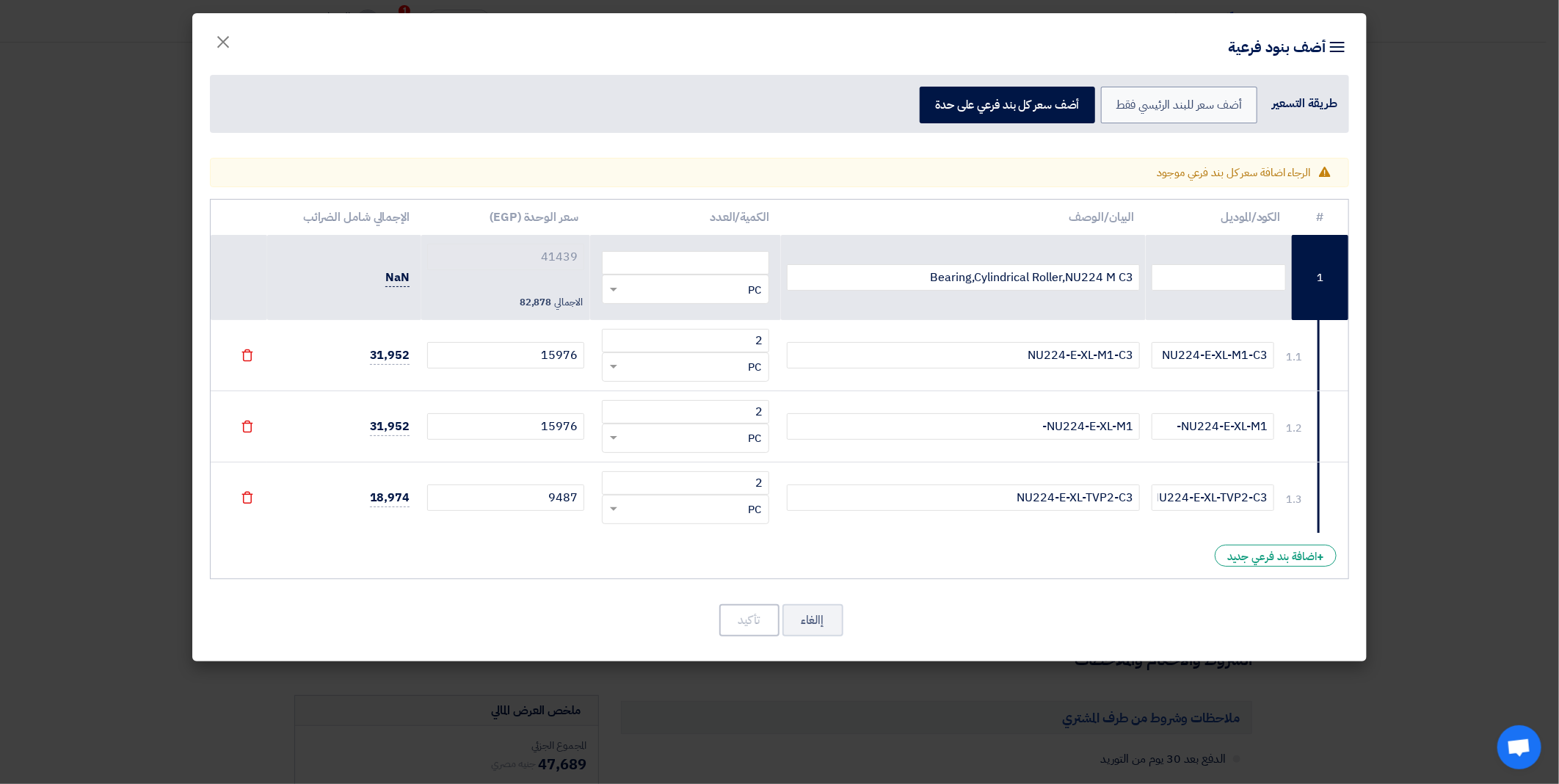
click at [404, 279] on span "NaN" at bounding box center [398, 278] width 24 height 18
click at [687, 623] on div "إالغاء تأكيد" at bounding box center [780, 620] width 1139 height 35
drag, startPoint x: 1202, startPoint y: 485, endPoint x: 1202, endPoint y: 493, distance: 8.0
click at [1202, 490] on td "NU224-E-XL-TVP2-C3" at bounding box center [1218, 497] width 146 height 71
click at [1202, 494] on input "NU224-E-XL-TVP2-C3" at bounding box center [1212, 497] width 122 height 26
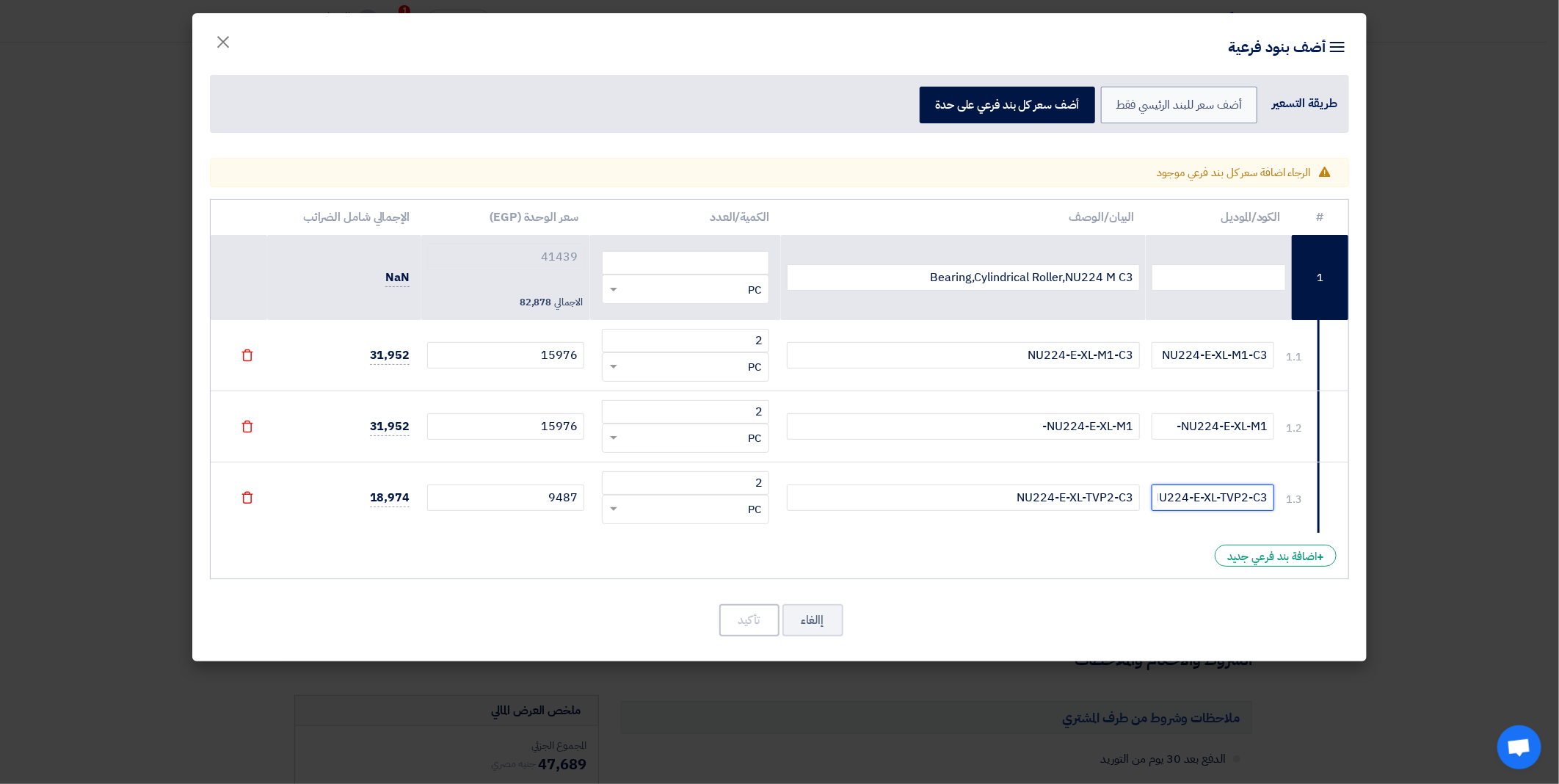
click at [1202, 494] on input "NU224-E-XL-TVP2-C3" at bounding box center [1212, 497] width 122 height 26
click at [1229, 424] on input "NU224-E-XL-M1-" at bounding box center [1212, 426] width 122 height 26
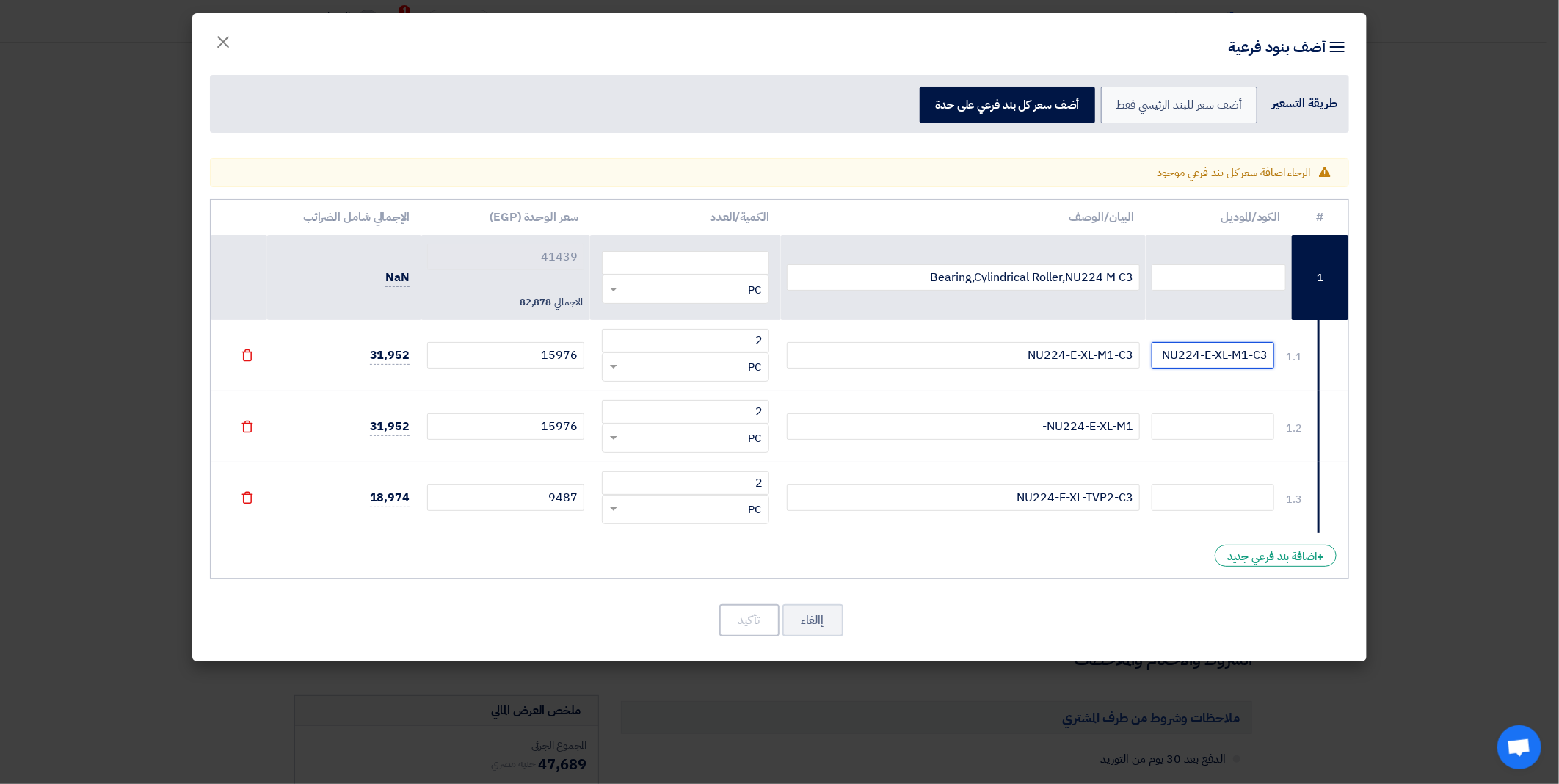
click at [1215, 353] on input "NU224-E-XL-M1-C3" at bounding box center [1212, 355] width 122 height 26
click at [1209, 419] on input "text" at bounding box center [1212, 426] width 122 height 26
click at [1039, 610] on div "إالغاء تأكيد" at bounding box center [780, 620] width 1139 height 35
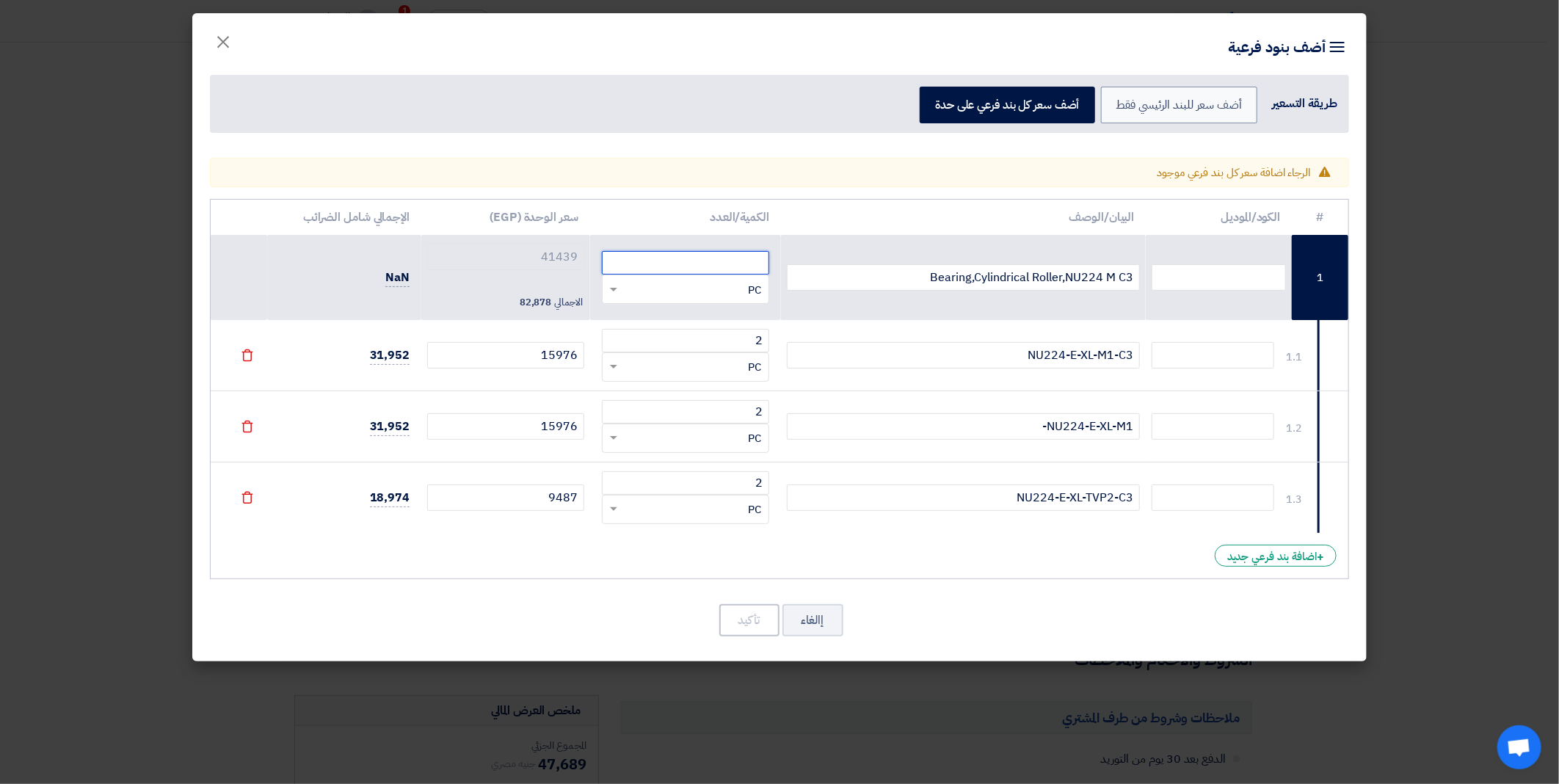
click at [739, 260] on input "number" at bounding box center [685, 263] width 167 height 23
type input "2"
click at [863, 517] on td "NU224-E-XL-TVP2-C3" at bounding box center [963, 497] width 365 height 71
click at [760, 618] on button "تأكيد" at bounding box center [749, 620] width 60 height 32
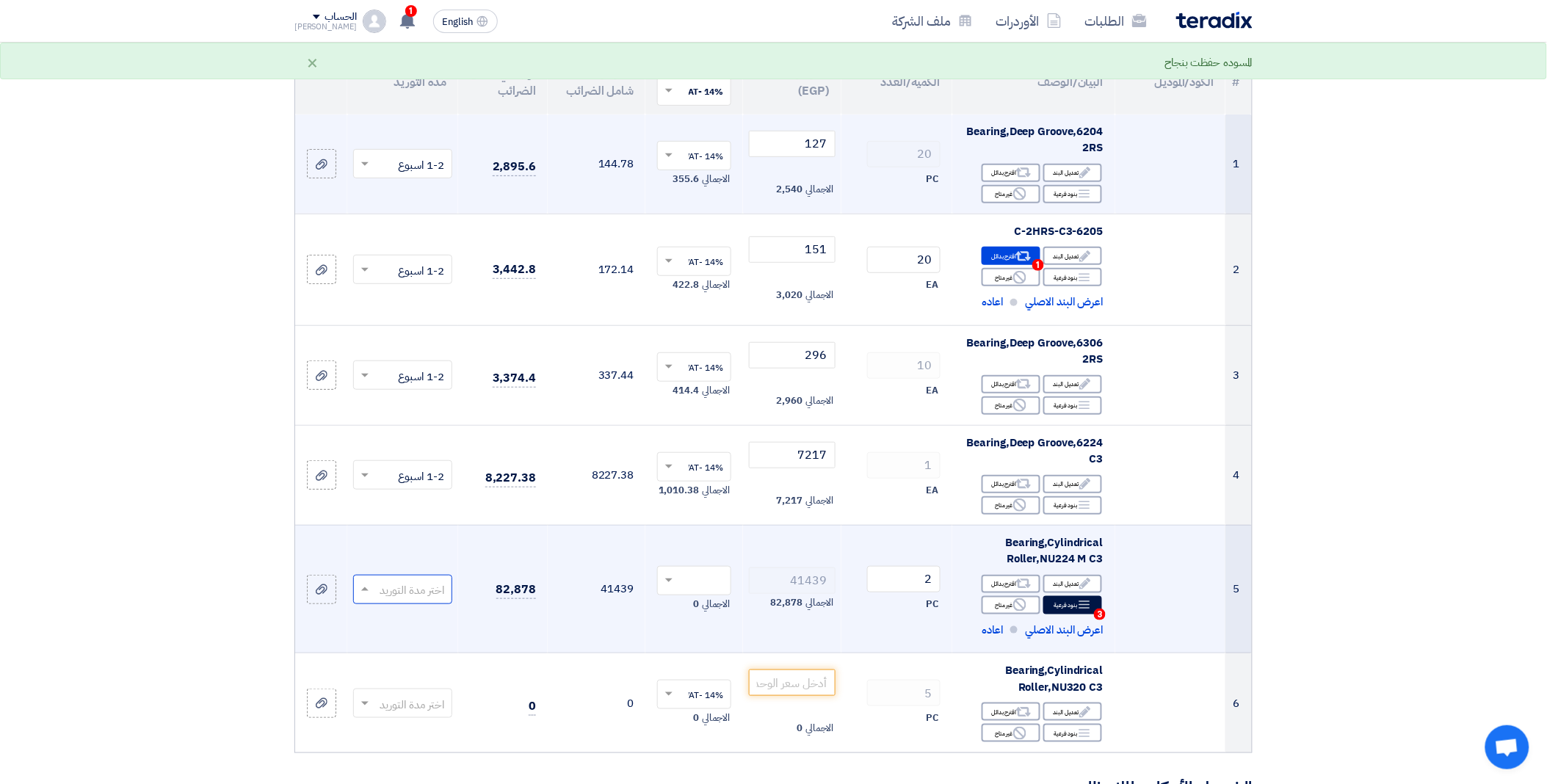
click at [369, 587] on span at bounding box center [363, 589] width 18 height 17
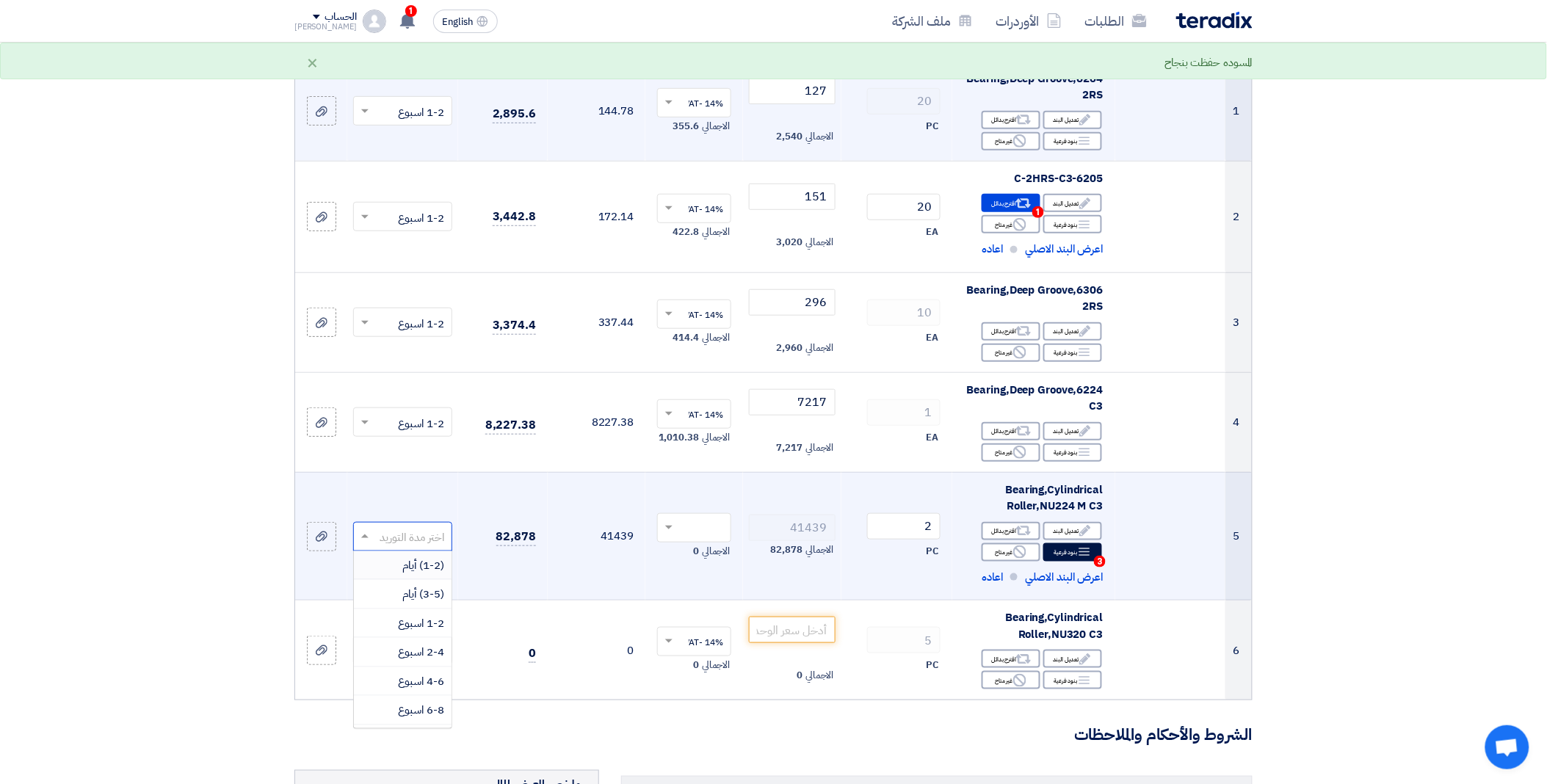
scroll to position [245, 0]
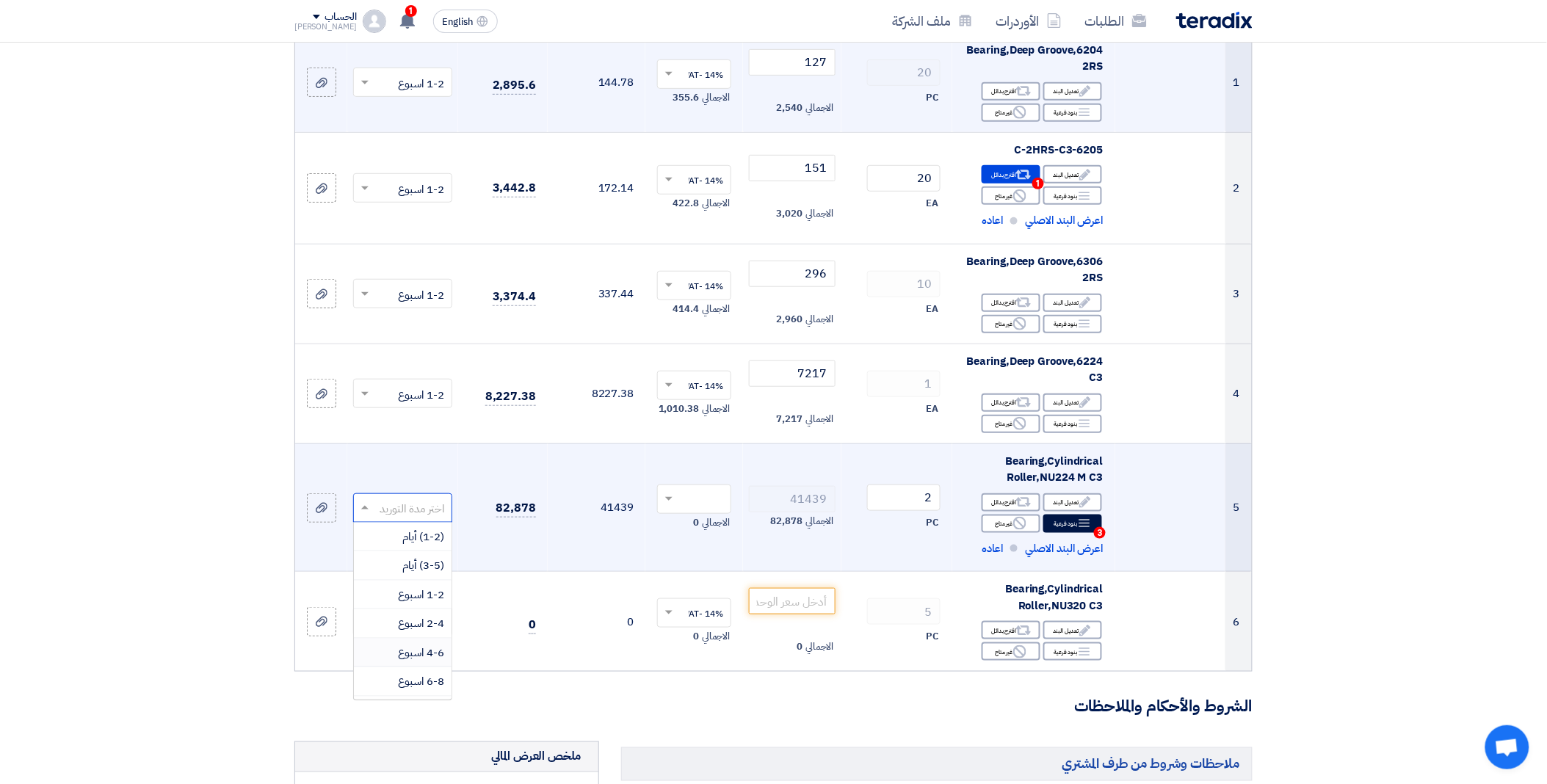
click at [430, 659] on span "4-6 اسبوع" at bounding box center [421, 653] width 47 height 17
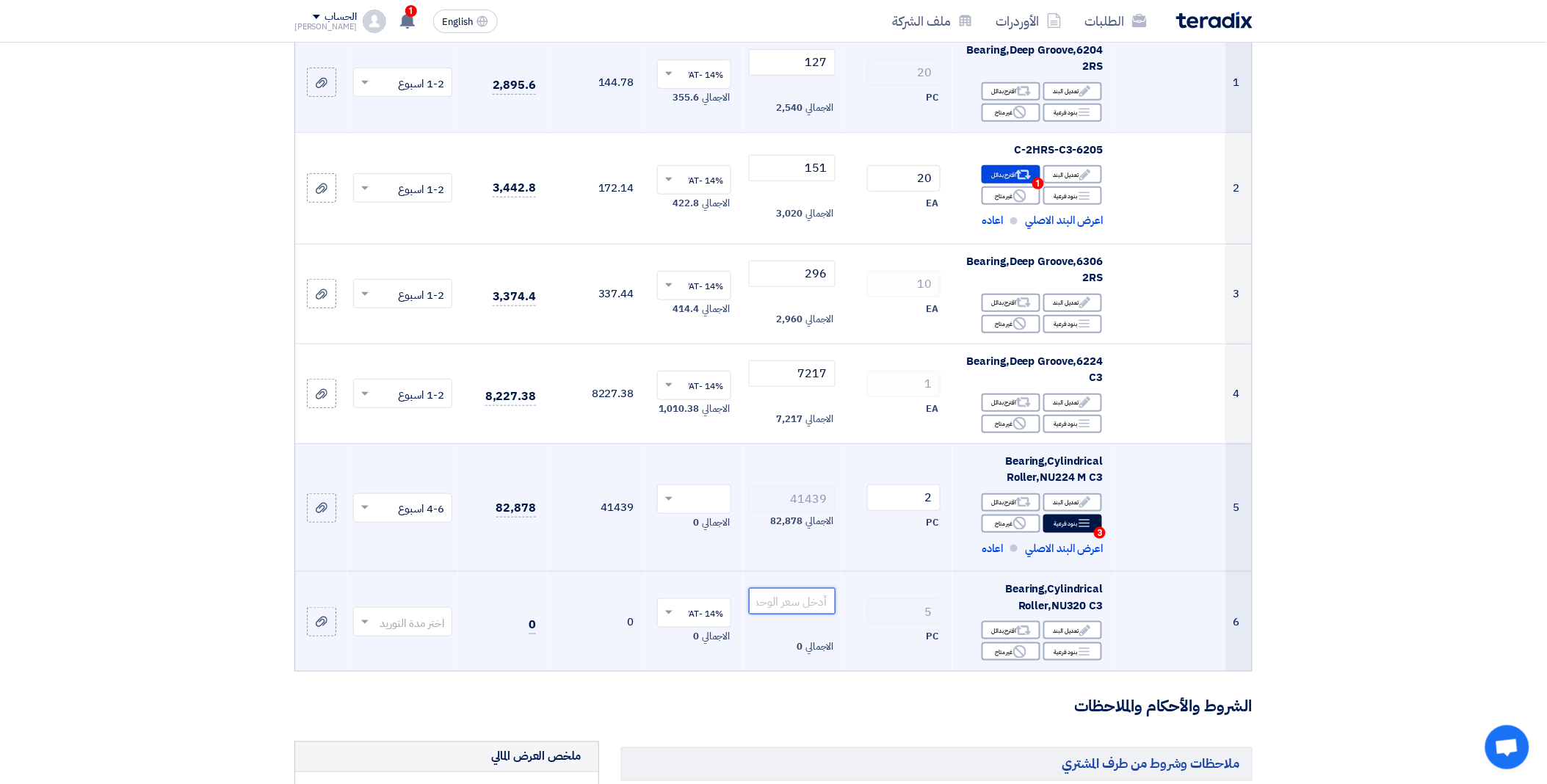
click at [820, 606] on input "number" at bounding box center [792, 601] width 86 height 26
paste input "15857"
type input "15857"
click at [392, 623] on input "text" at bounding box center [411, 623] width 70 height 24
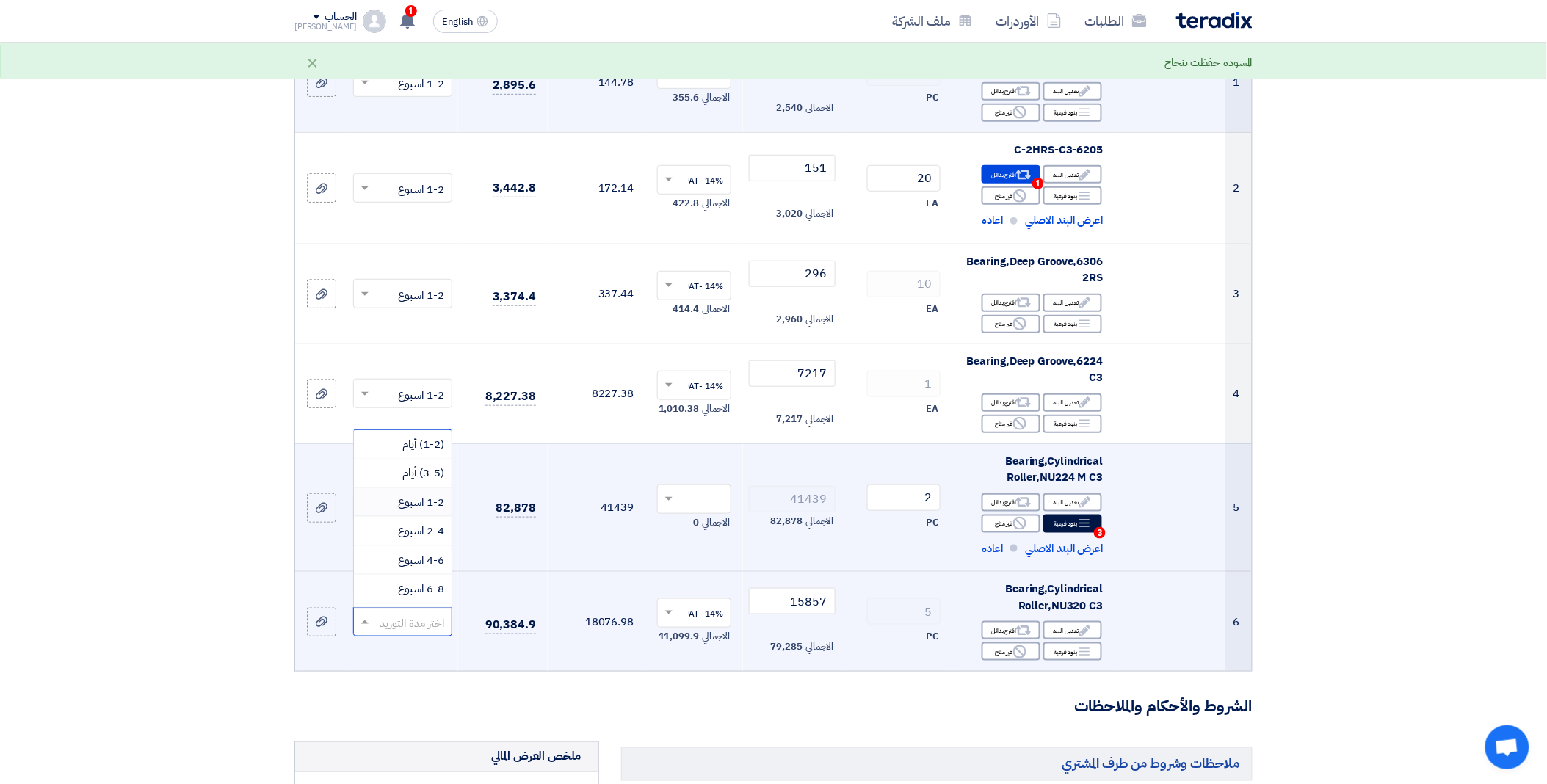
click at [434, 511] on div "1-2 اسبوع" at bounding box center [402, 502] width 98 height 29
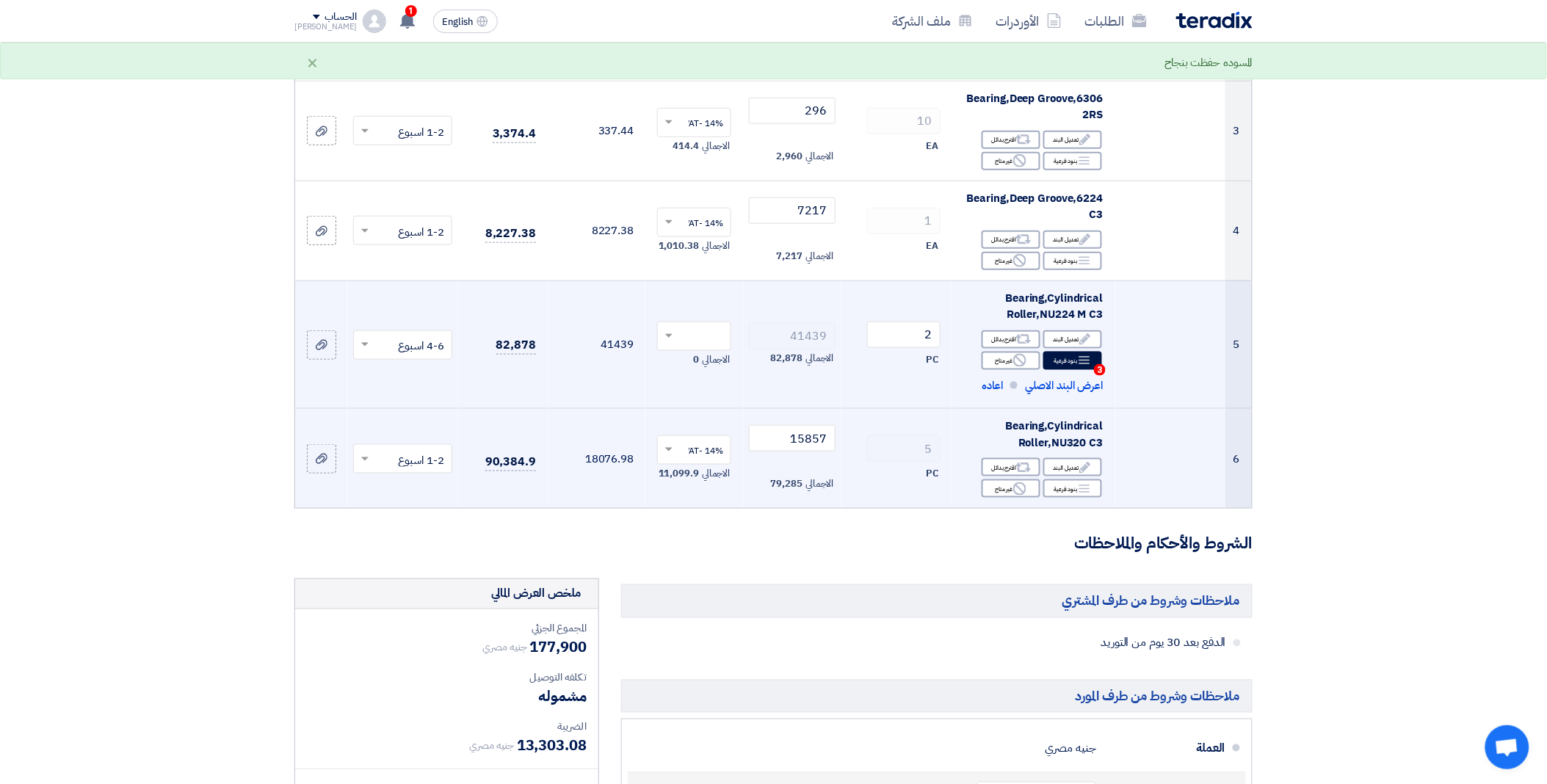
scroll to position [652, 0]
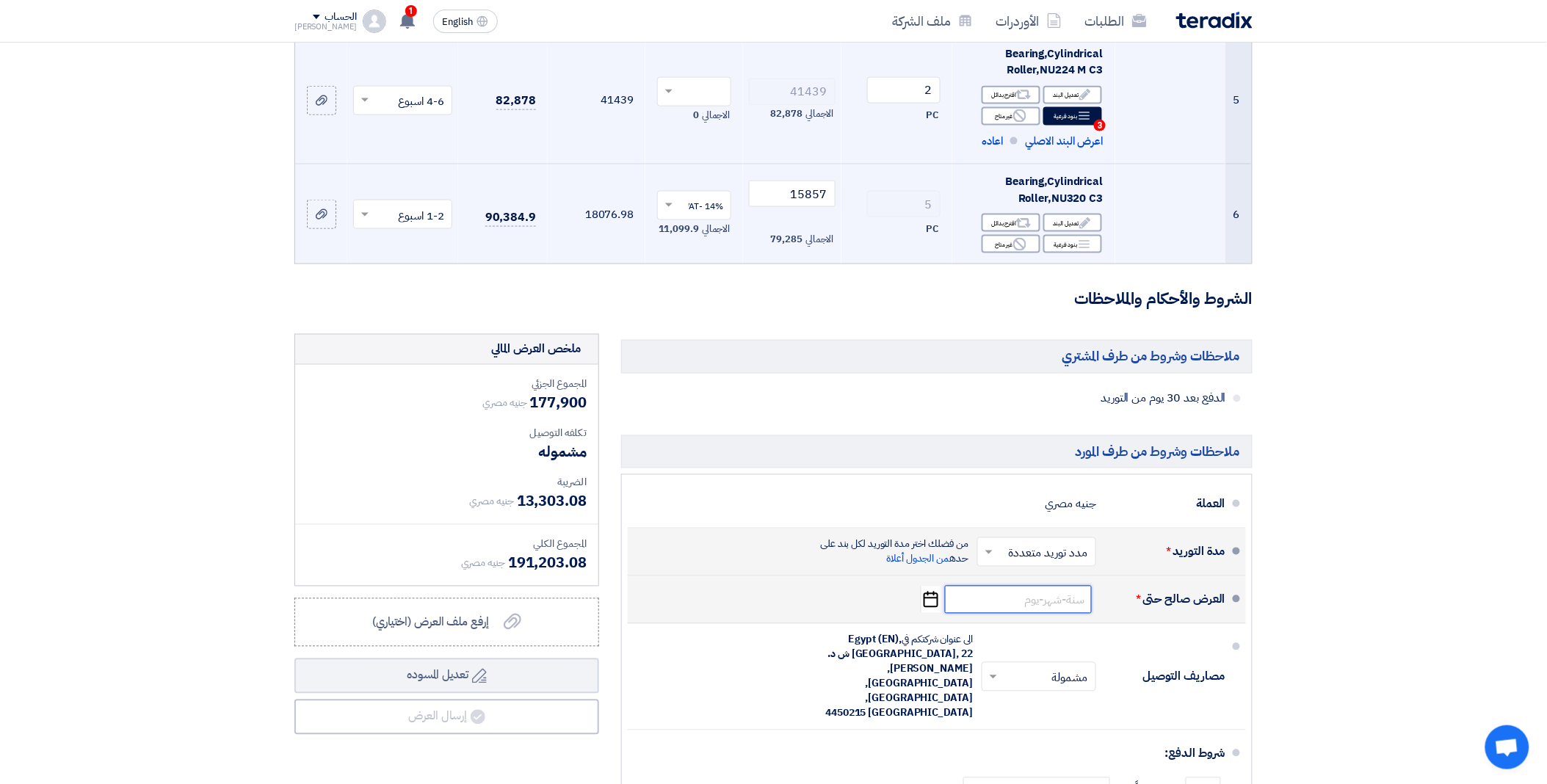
click at [1000, 605] on input at bounding box center [1019, 599] width 147 height 28
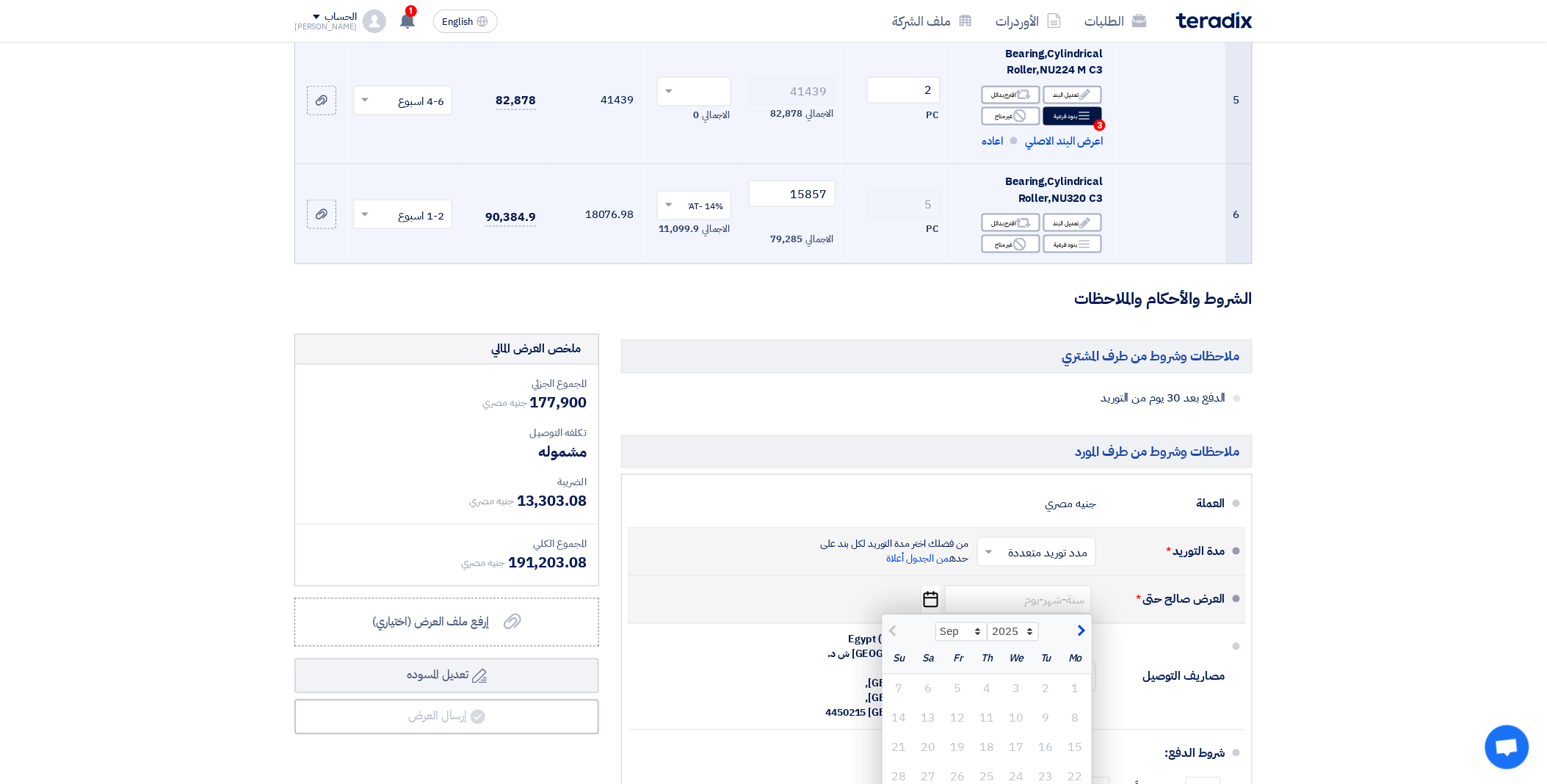
scroll to position [734, 0]
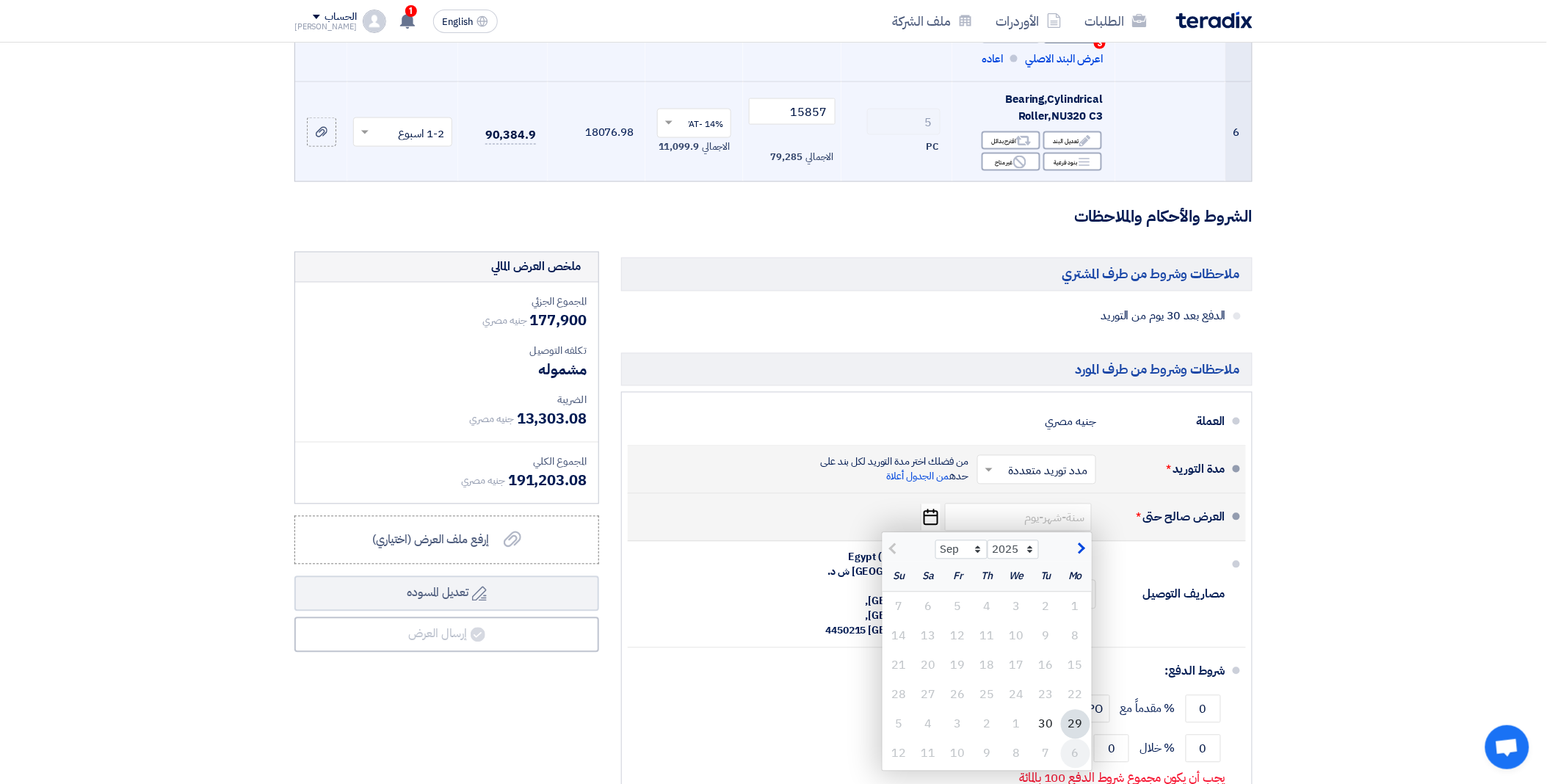
click at [1073, 756] on div "6" at bounding box center [1075, 753] width 29 height 29
type input "[DATE]"
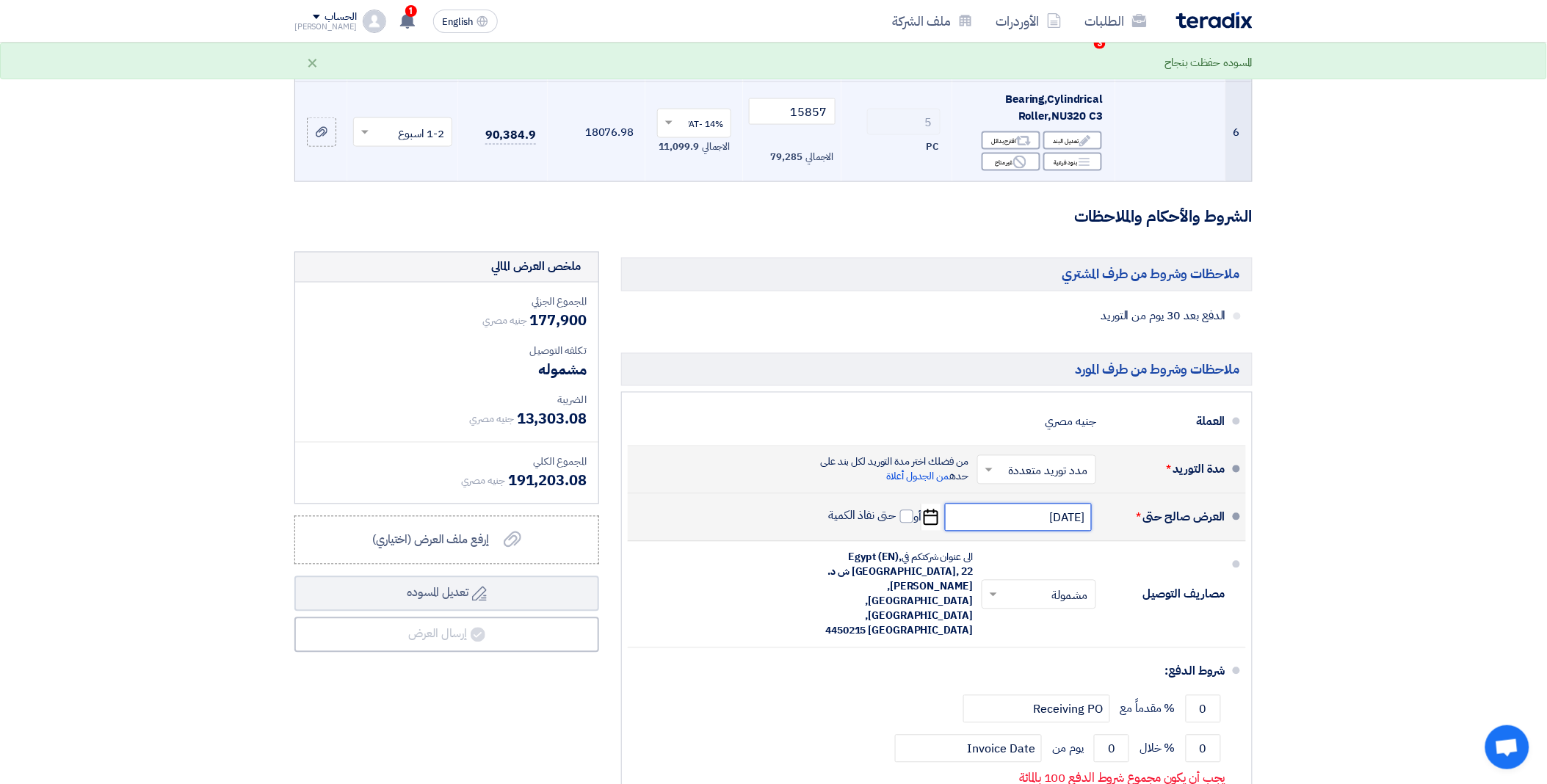
drag, startPoint x: 985, startPoint y: 517, endPoint x: 1148, endPoint y: 530, distance: 163.5
click at [1148, 530] on div "العرض صالح حتى * [DATE] Pick a date أو حتى نفاذ الكمية" at bounding box center [932, 517] width 586 height 35
click at [1070, 525] on input "[DATE]" at bounding box center [1019, 517] width 147 height 28
select select "10"
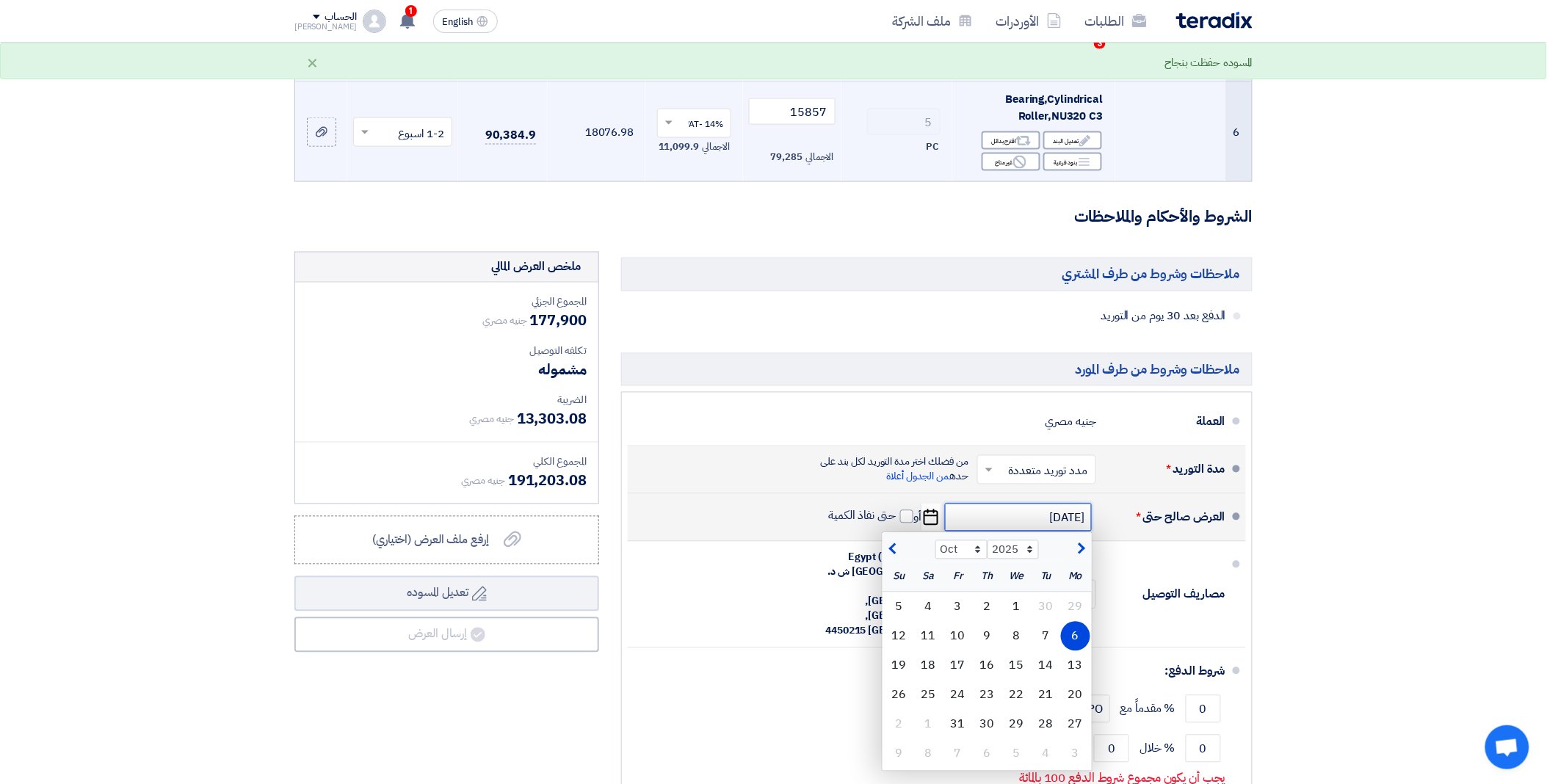
click at [1070, 525] on input "[DATE]" at bounding box center [1019, 517] width 147 height 28
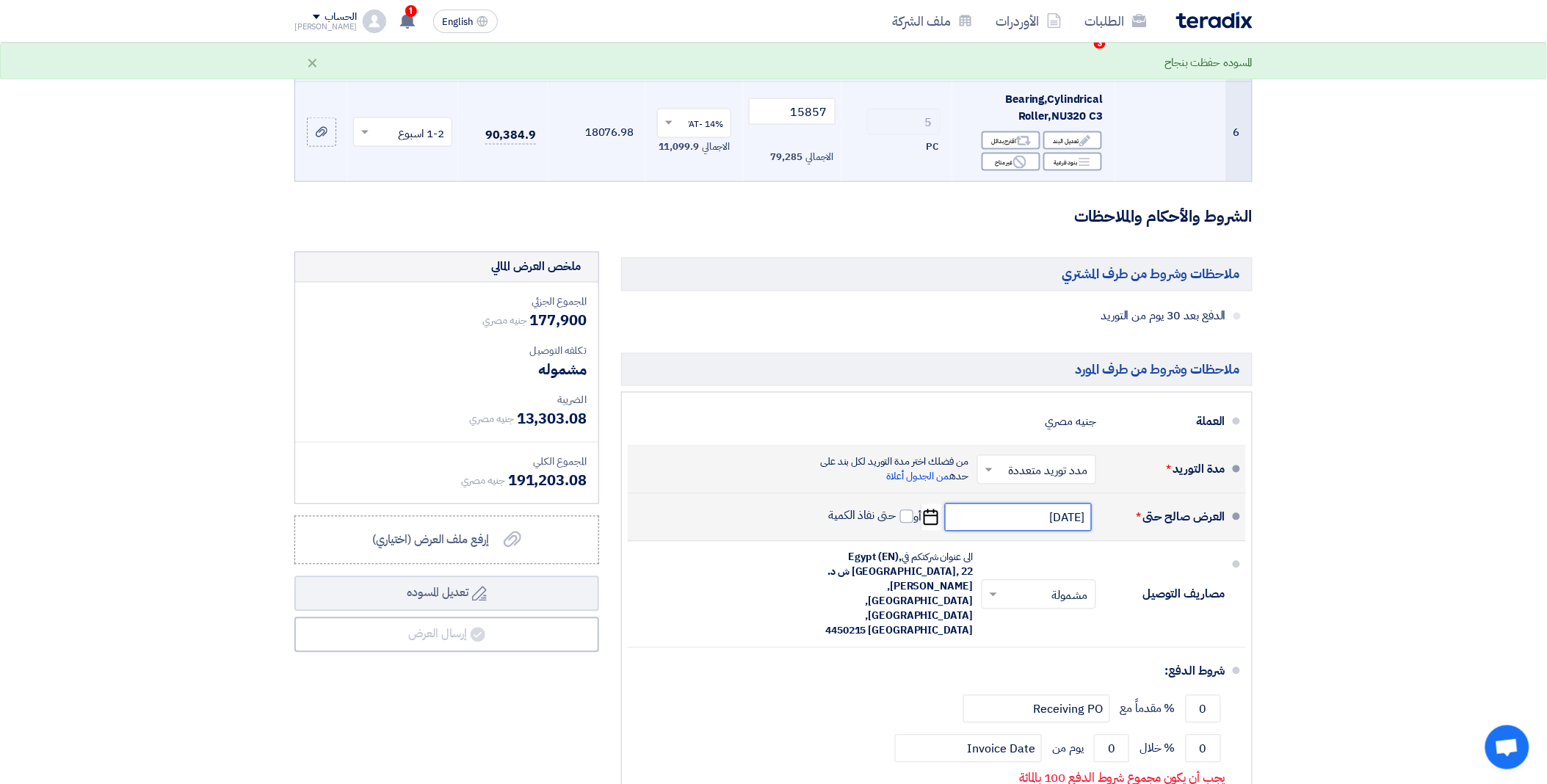
click at [1070, 525] on input "[DATE]" at bounding box center [1019, 517] width 147 height 28
select select "10"
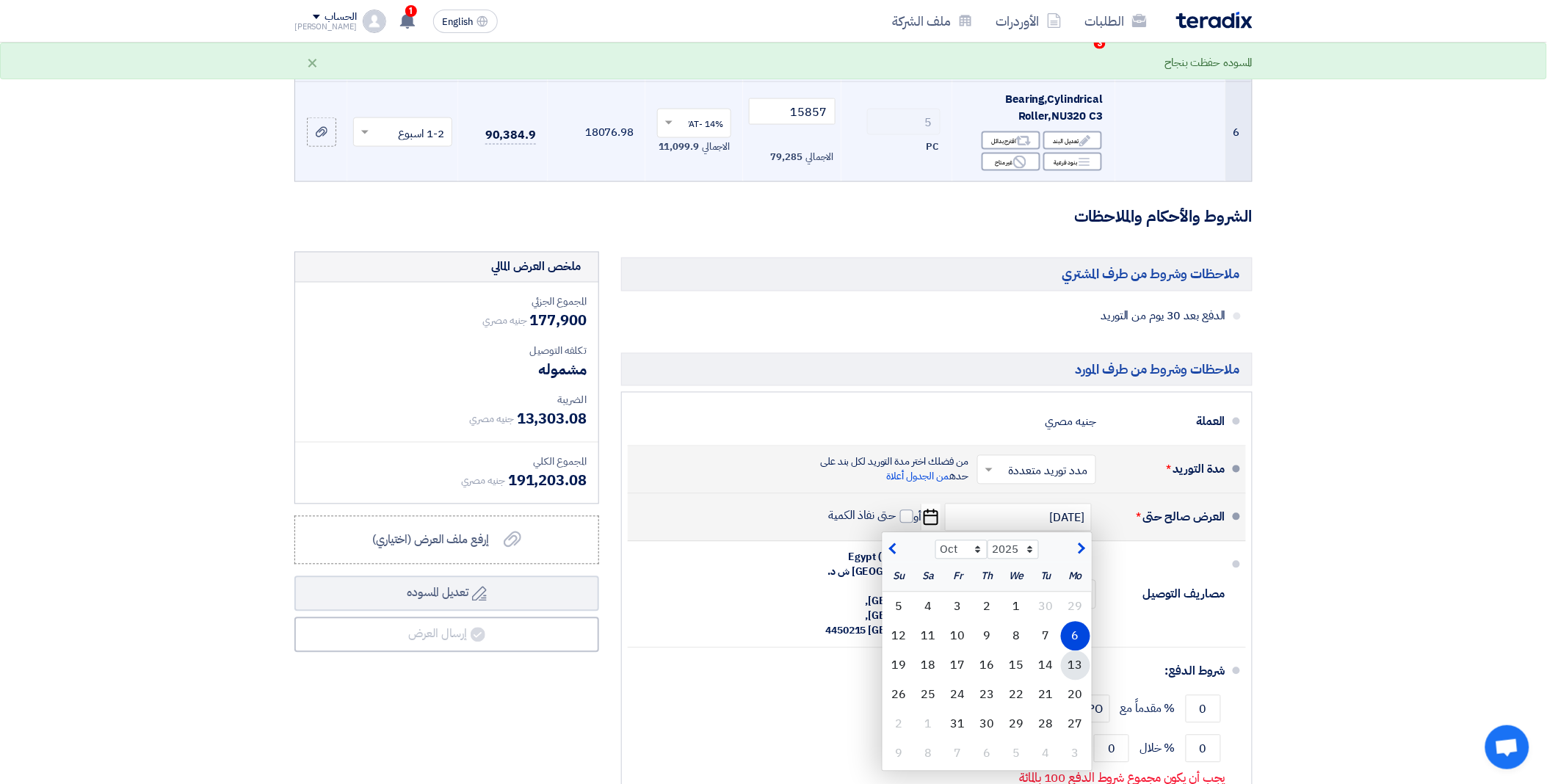
click at [1067, 668] on div "13" at bounding box center [1075, 665] width 29 height 29
type input "[DATE]"
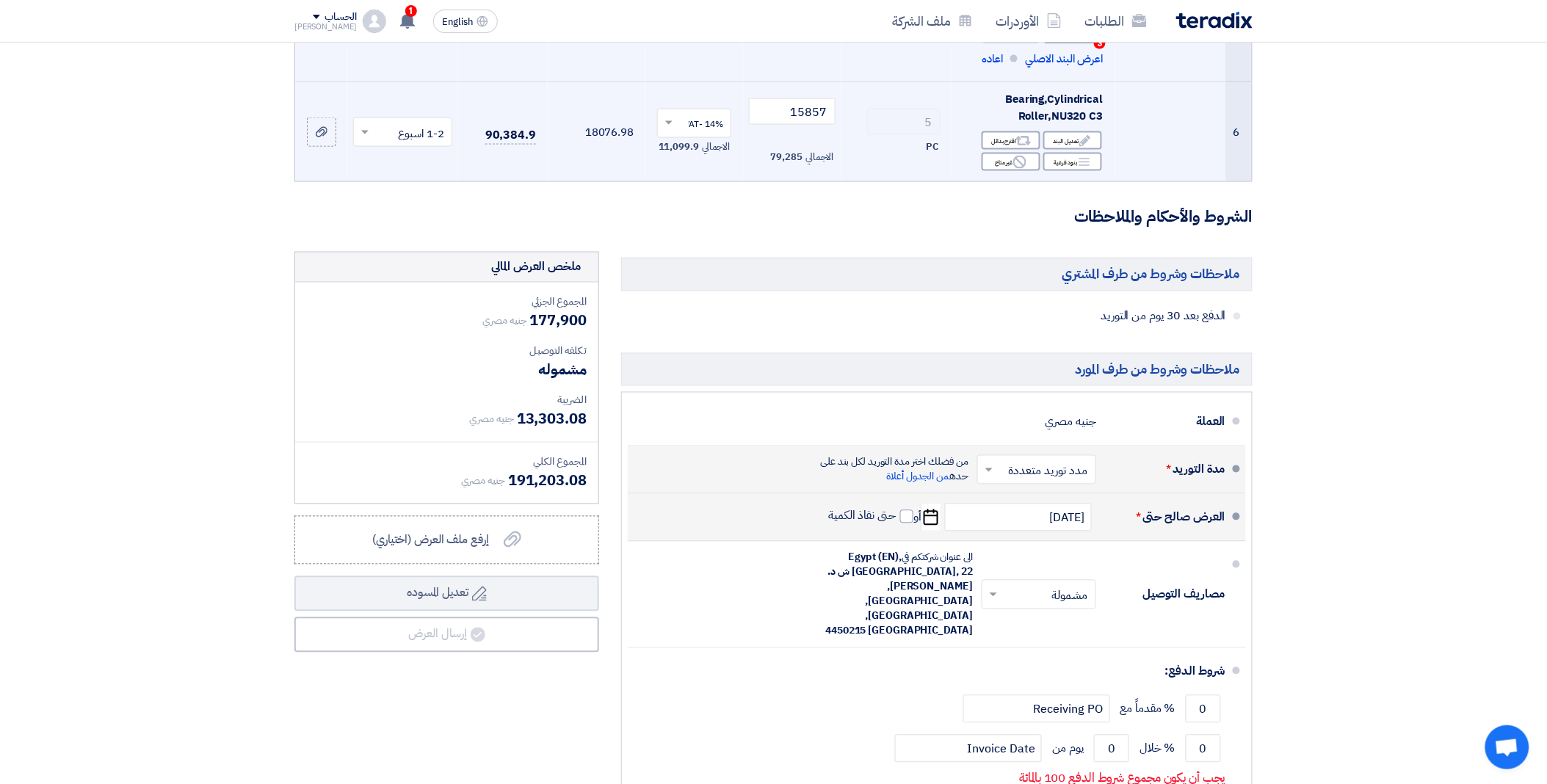
click at [1399, 98] on section "تفاصيل الطلب # الكود/الموديل البيان/الوصف الكمية/العدد سعر الوحدة (EGP) الضرائب…" at bounding box center [773, 167] width 1547 height 1529
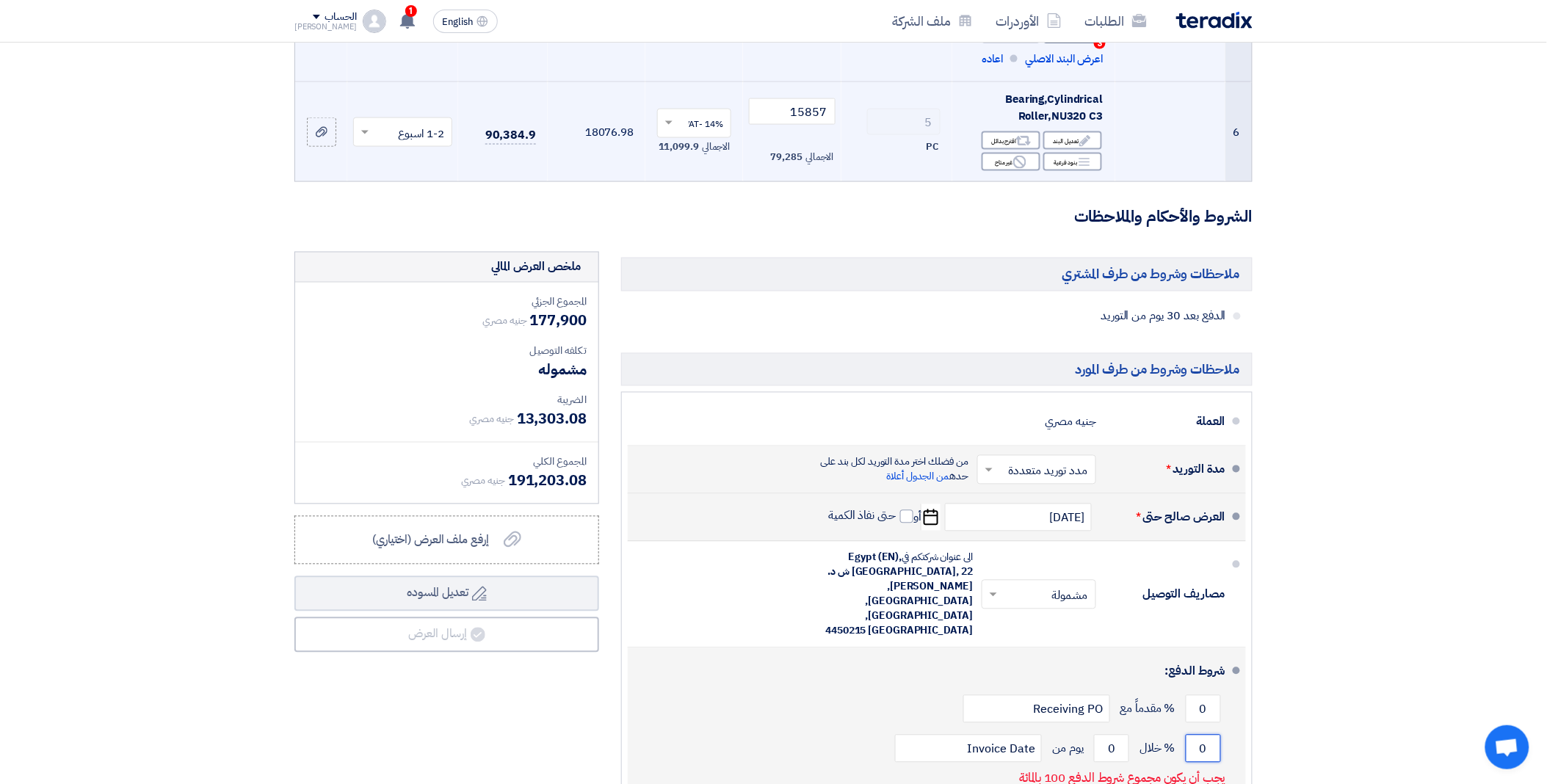
click at [1208, 734] on input "0" at bounding box center [1203, 748] width 35 height 28
click at [1208, 734] on input "0" at bounding box center [1203, 748] width 35 height 28
click at [1202, 734] on input "0" at bounding box center [1203, 748] width 35 height 28
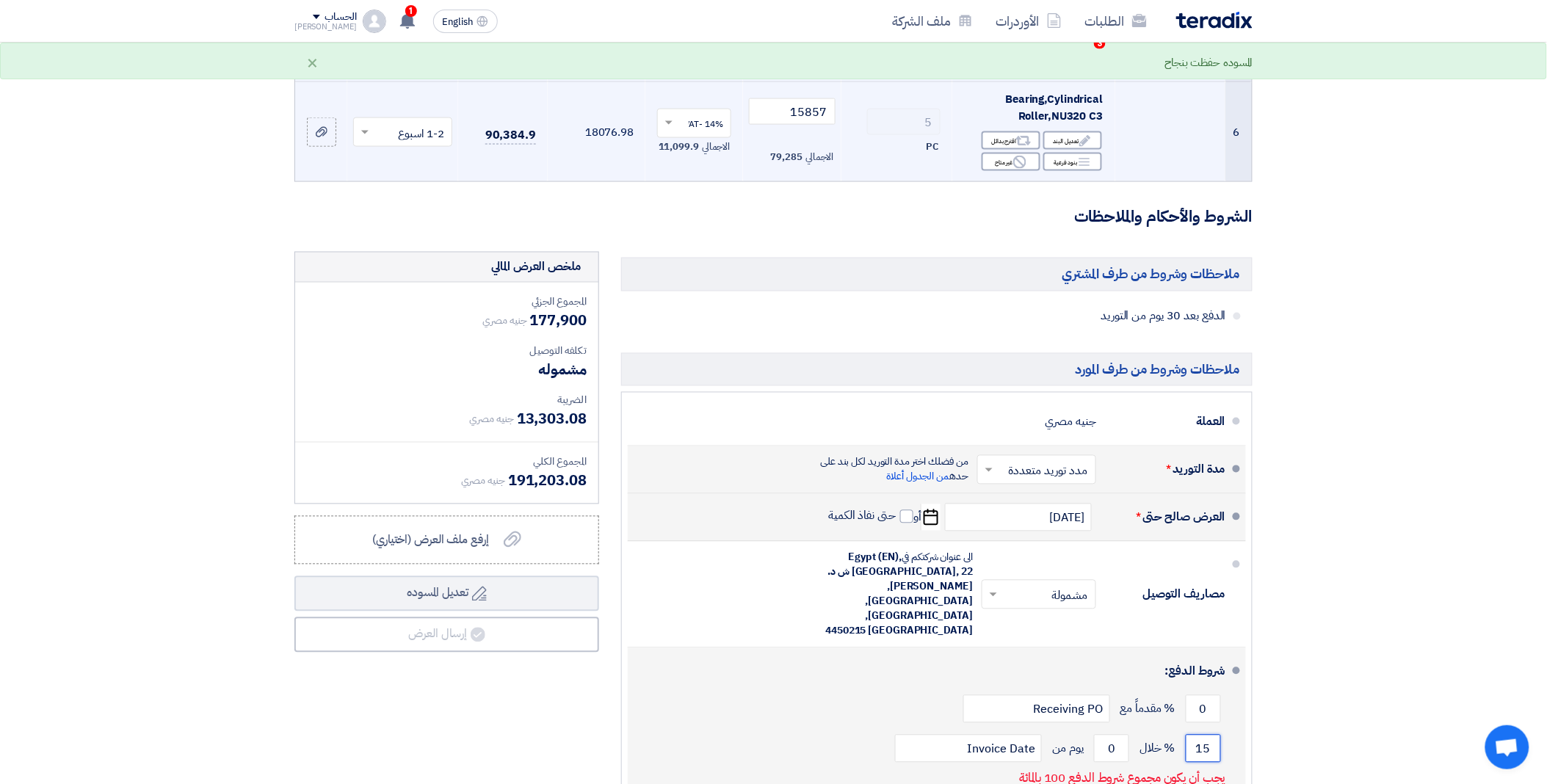
click at [1208, 734] on input "15" at bounding box center [1203, 748] width 35 height 28
type input "100"
click at [1117, 734] on input "0" at bounding box center [1112, 748] width 35 height 28
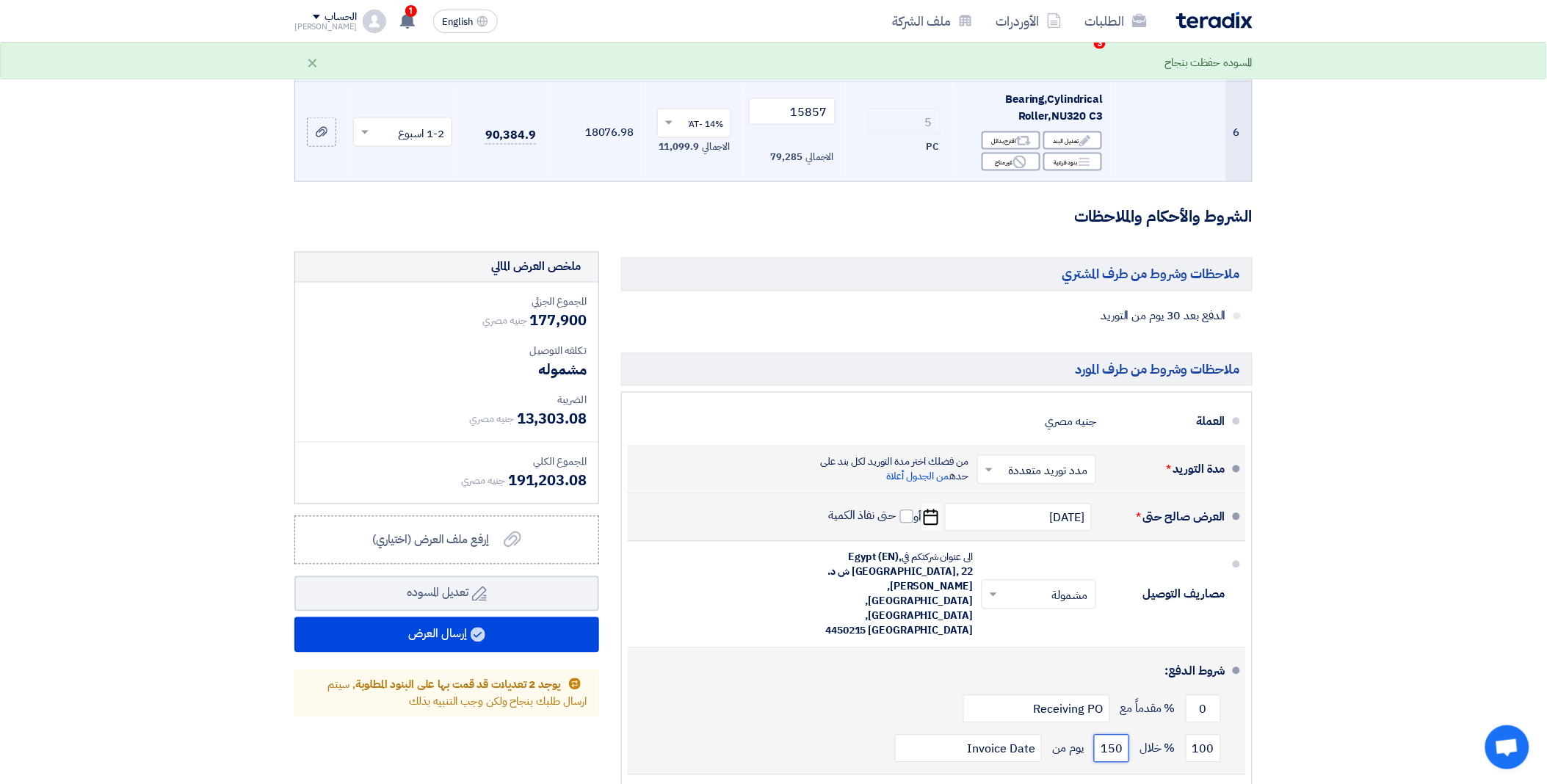
click at [1116, 734] on input "150" at bounding box center [1112, 748] width 35 height 28
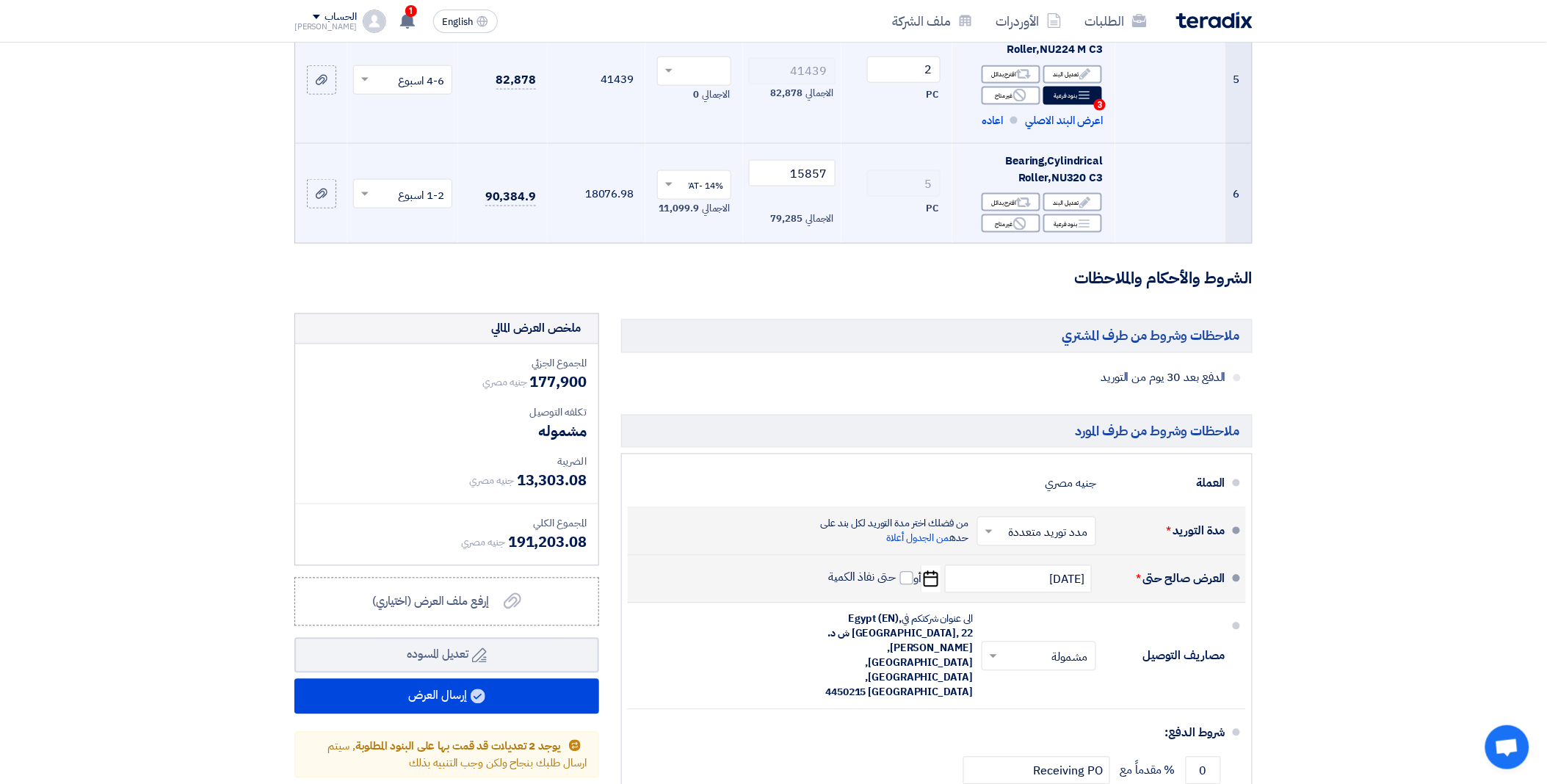
scroll to position [816, 0]
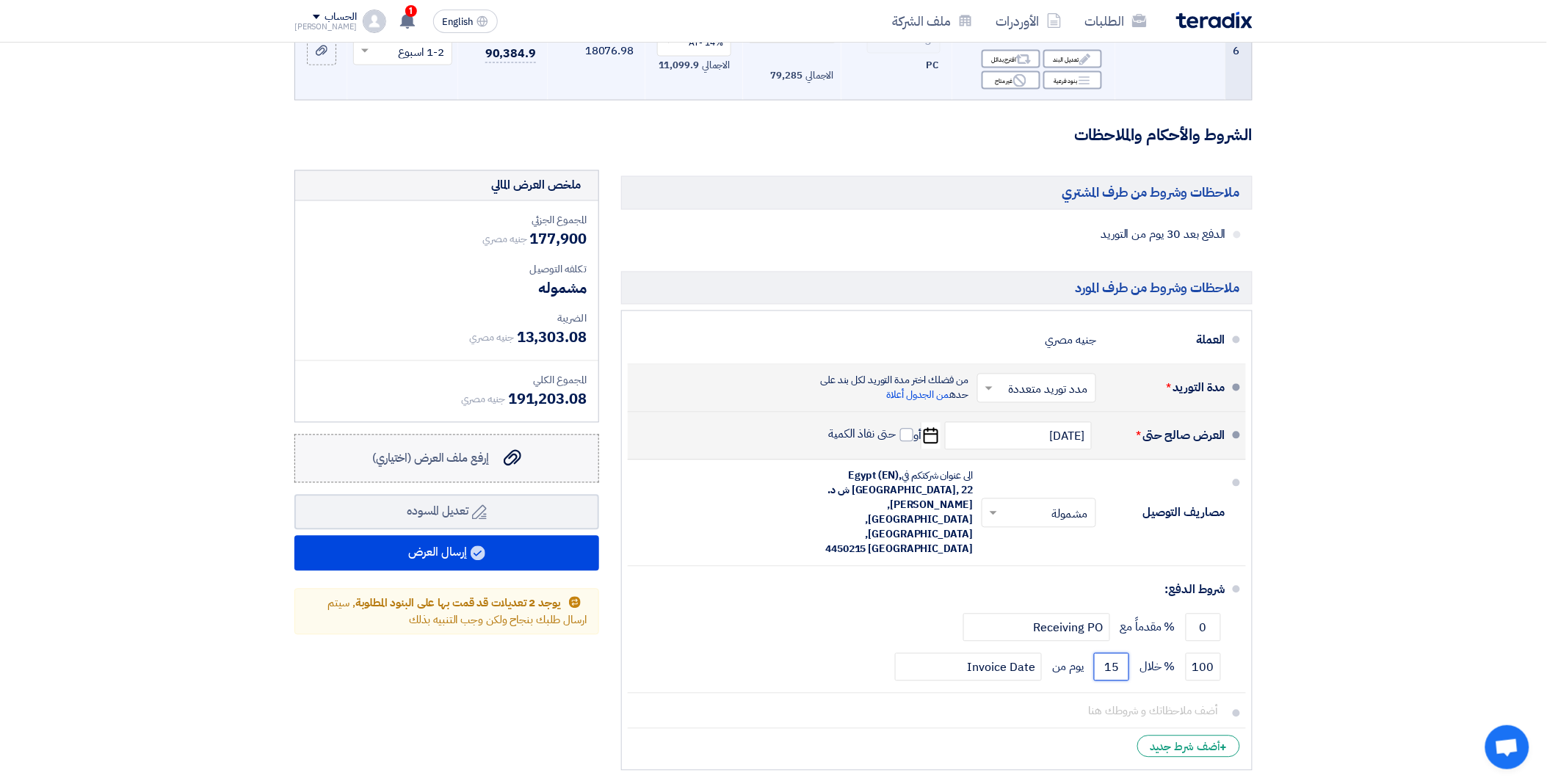
type input "15"
click at [488, 461] on span "إرفع ملف العرض (اختياري)" at bounding box center [431, 458] width 117 height 17
click at [0, 0] on input "إرفع ملف العرض (اختياري) إرفع ملف العرض (اختياري)" at bounding box center [0, 0] width 0 height 0
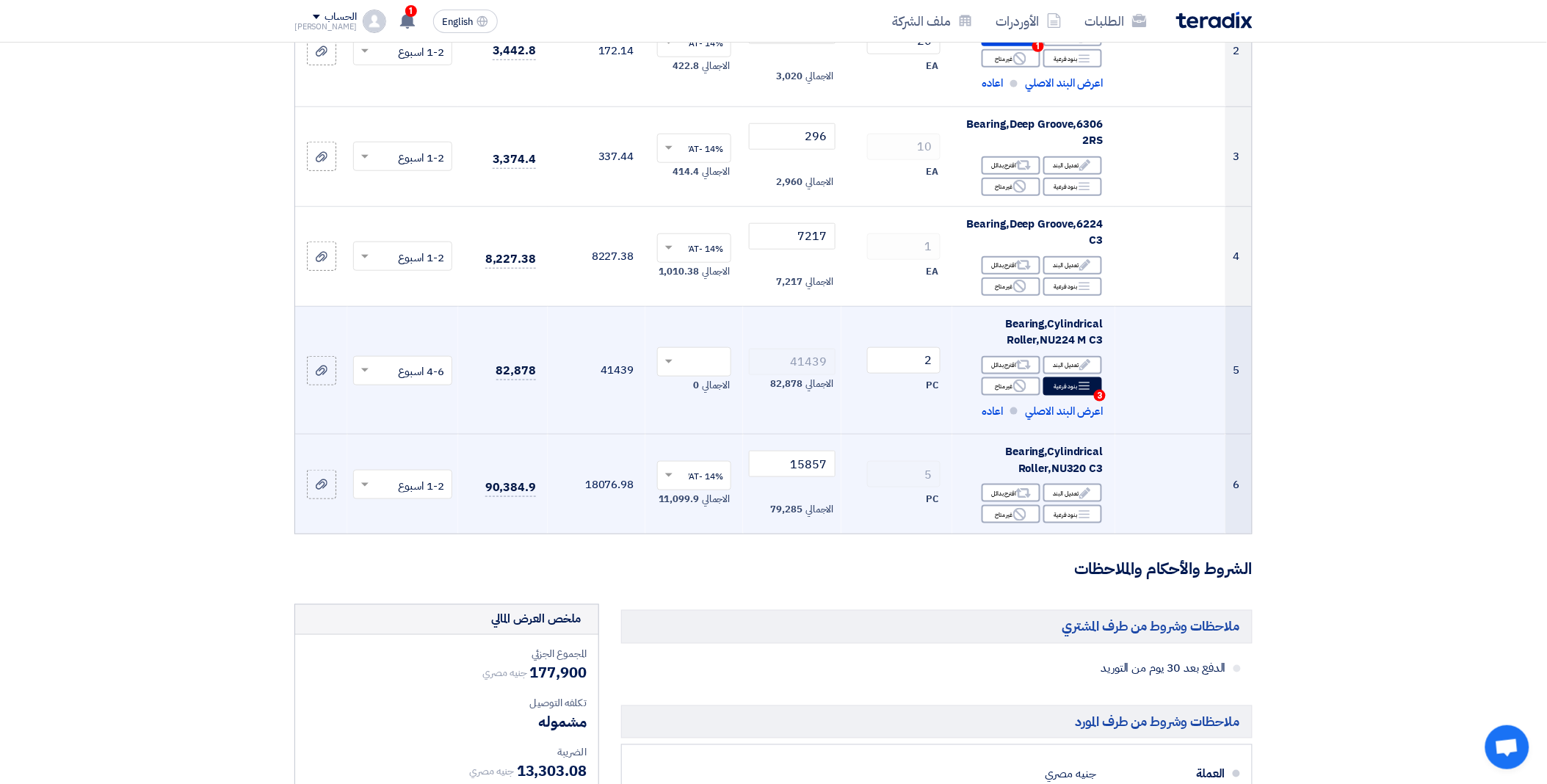
scroll to position [407, 0]
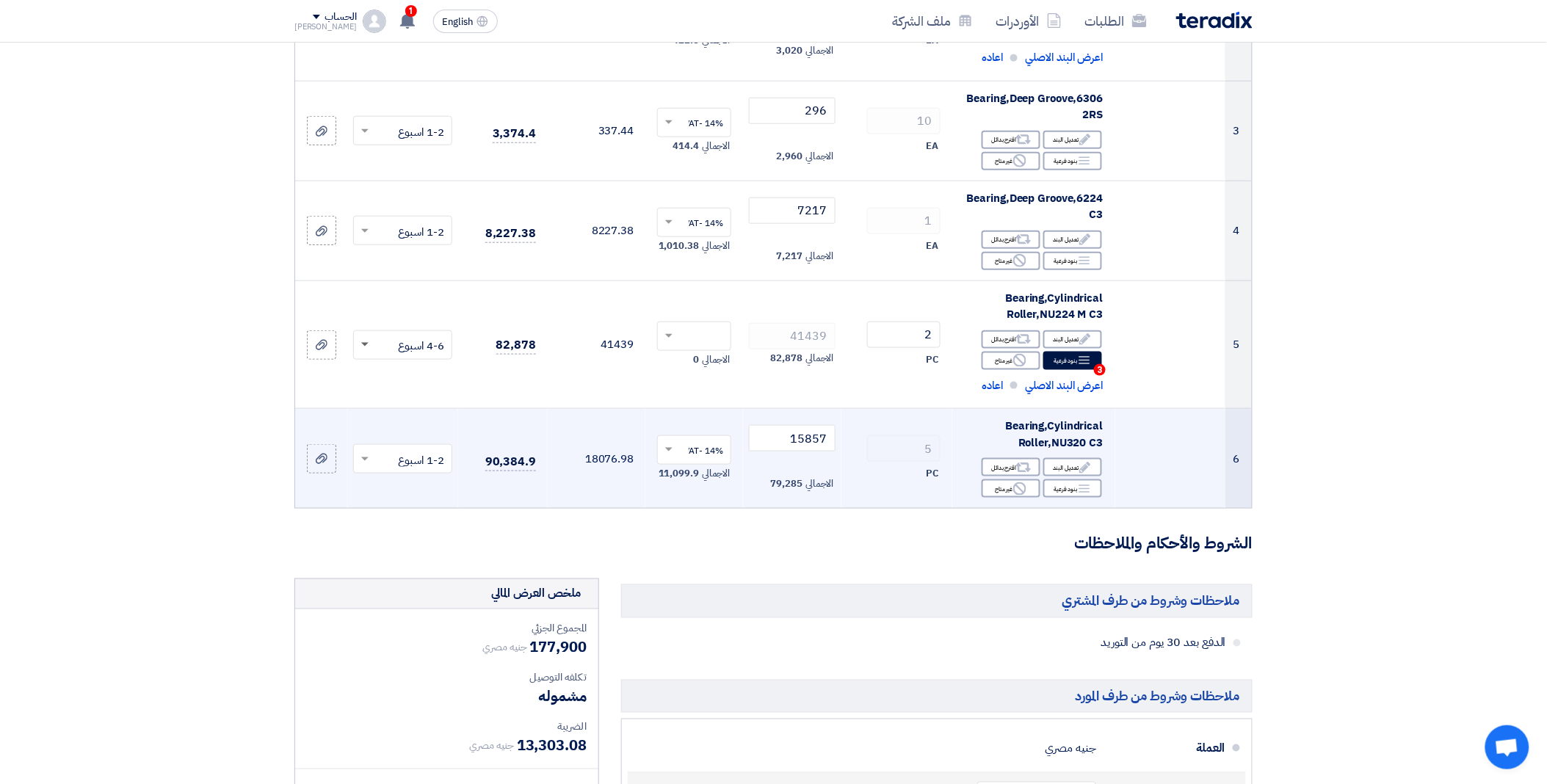
click at [363, 347] on span at bounding box center [363, 344] width 18 height 17
click at [423, 465] on span "4-6 شهر" at bounding box center [426, 463] width 38 height 17
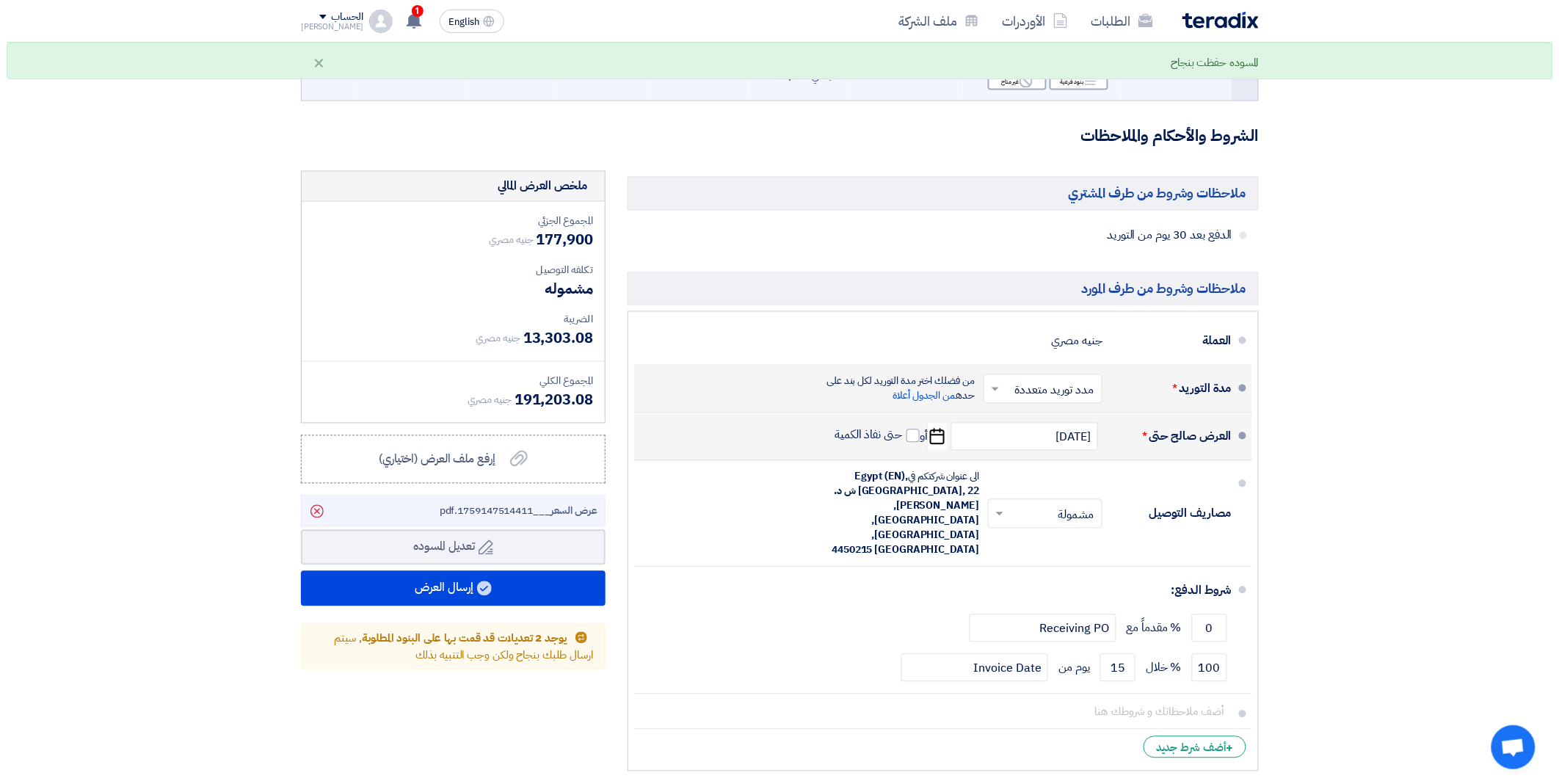
scroll to position [816, 0]
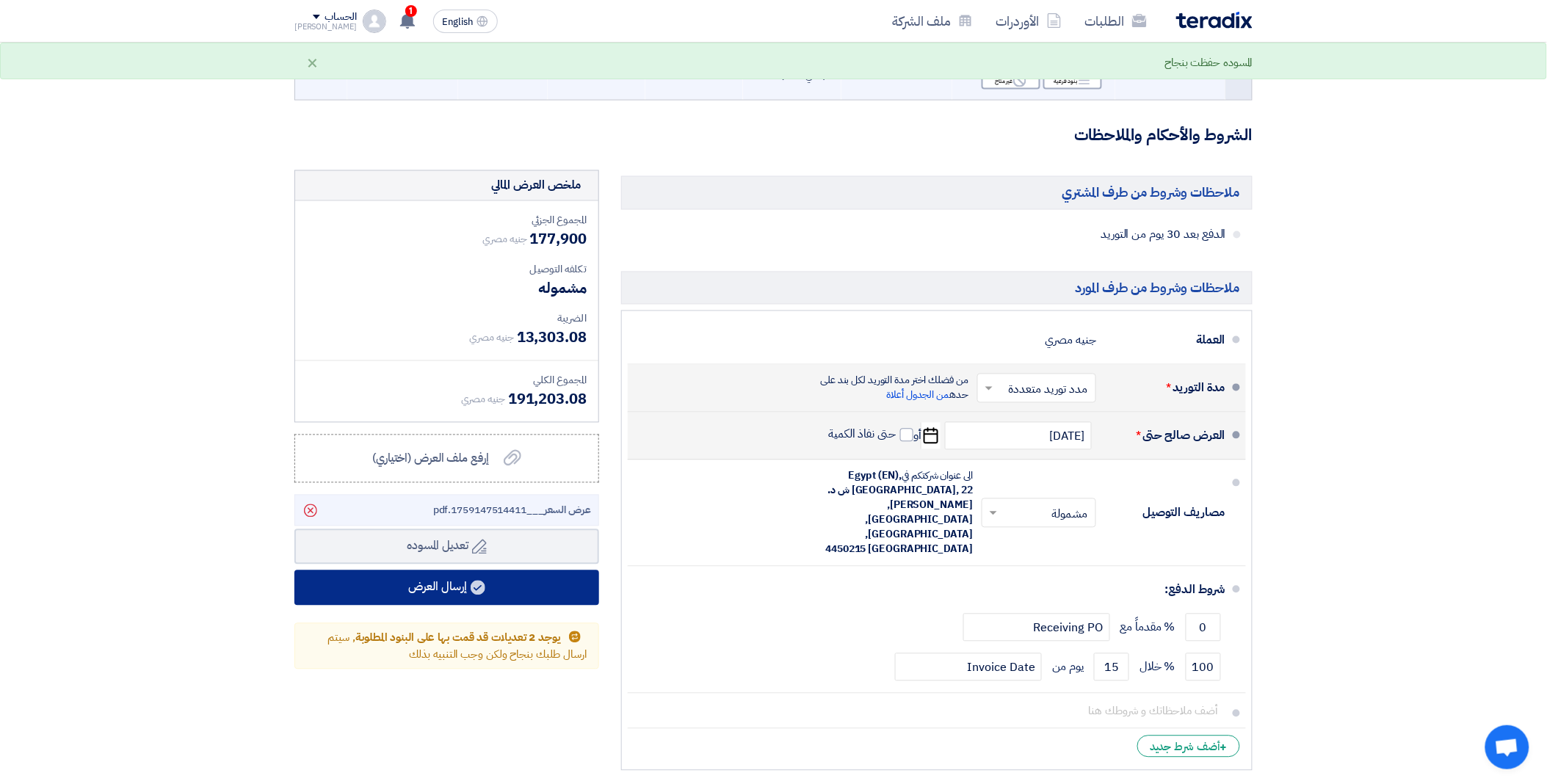
click at [450, 586] on button "إرسال العرض" at bounding box center [447, 587] width 305 height 35
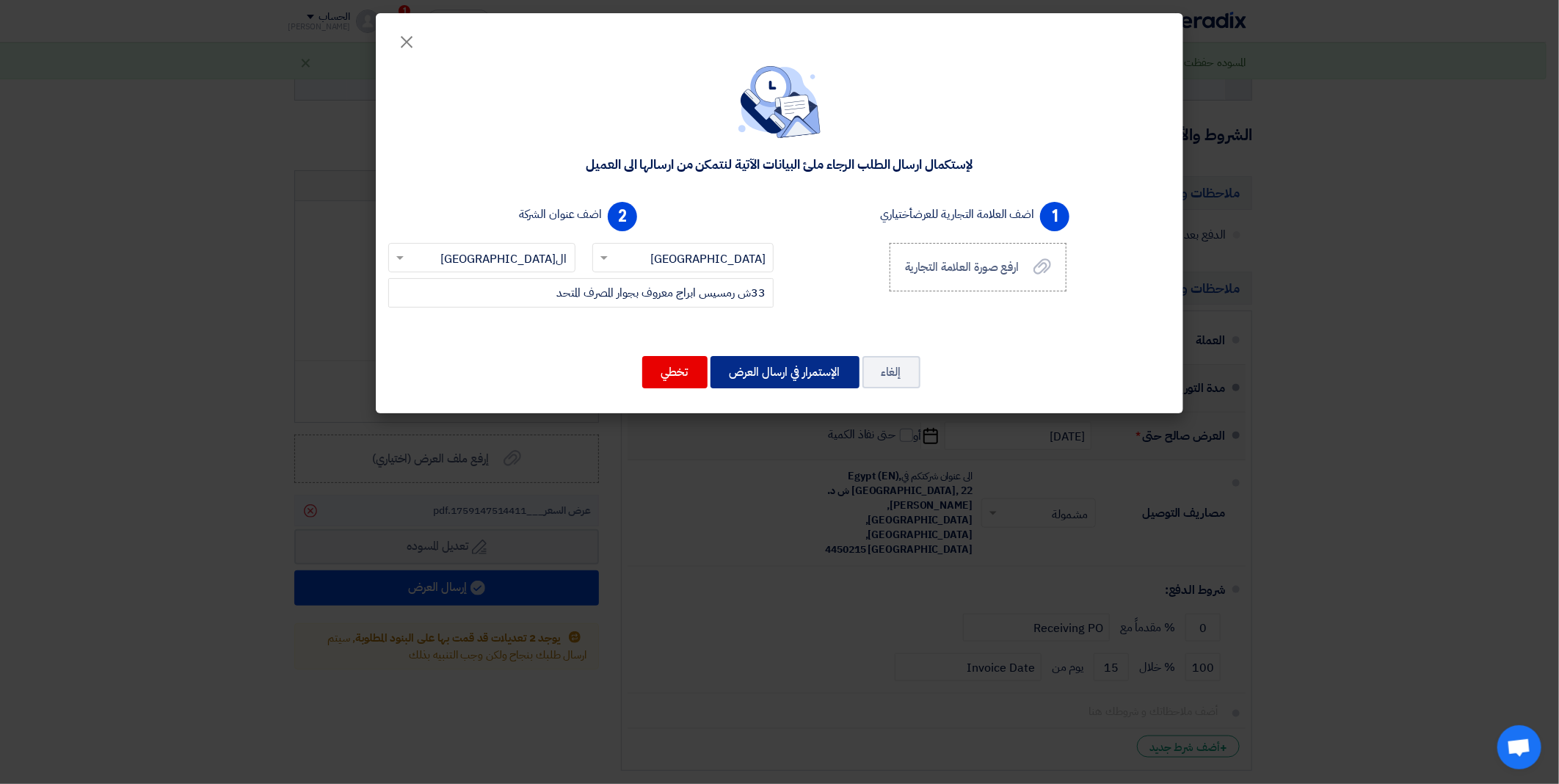
click at [804, 370] on button "الإستمرار في ارسال العرض" at bounding box center [785, 371] width 149 height 32
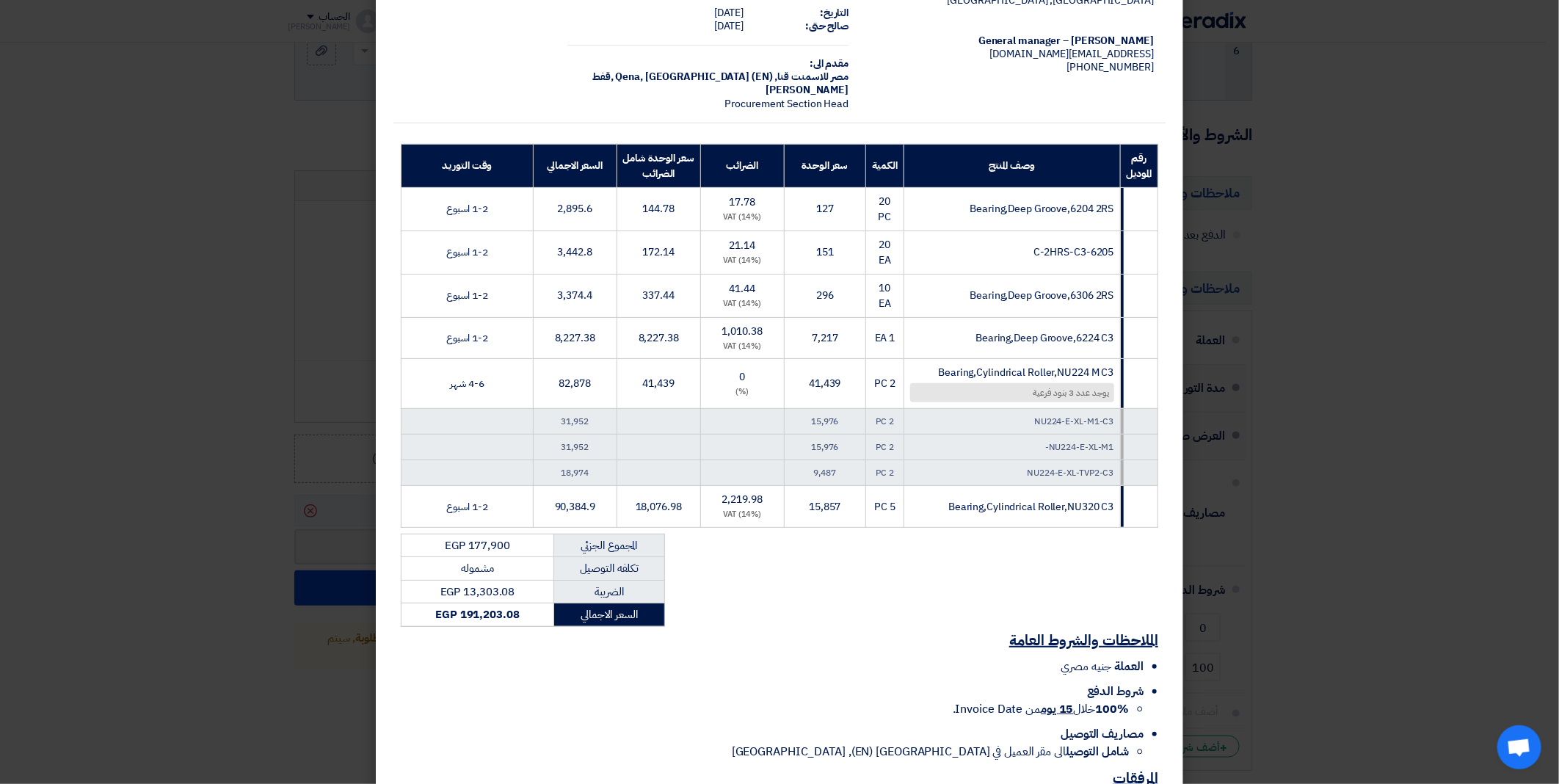
scroll to position [199, 0]
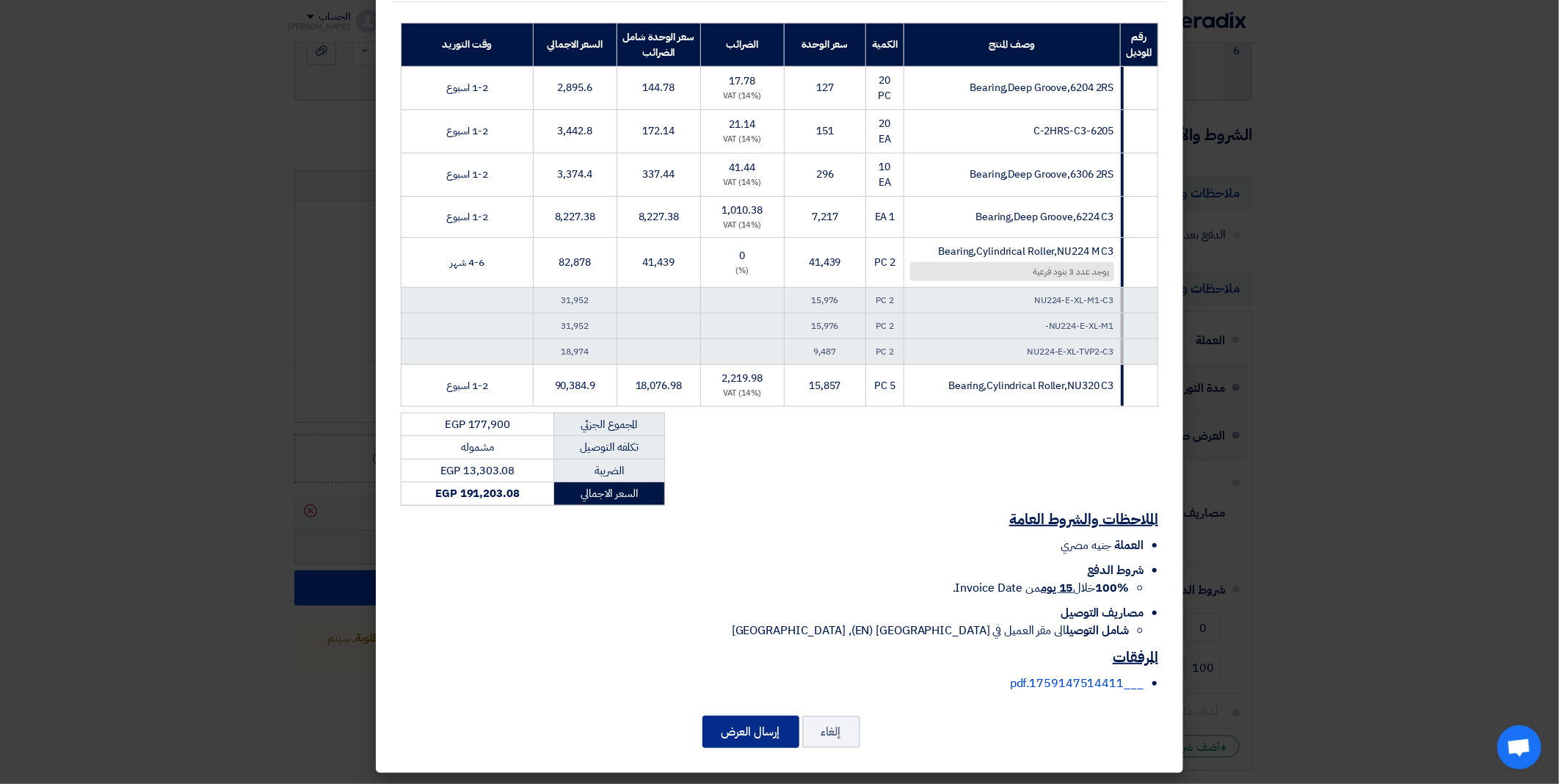
click at [772, 722] on button "إرسال العرض" at bounding box center [750, 731] width 97 height 32
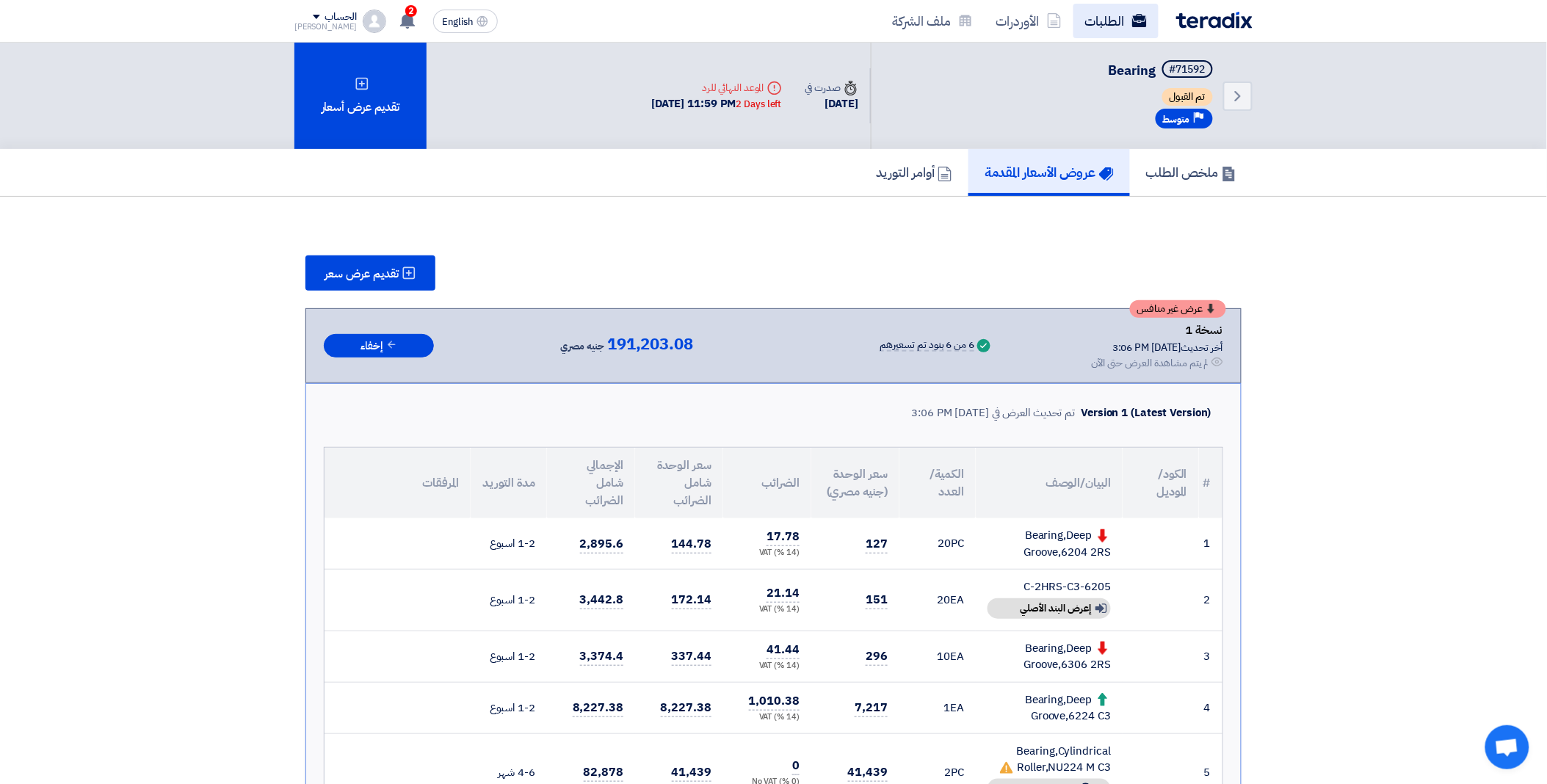
click at [1101, 12] on link "الطلبات" at bounding box center [1115, 21] width 85 height 35
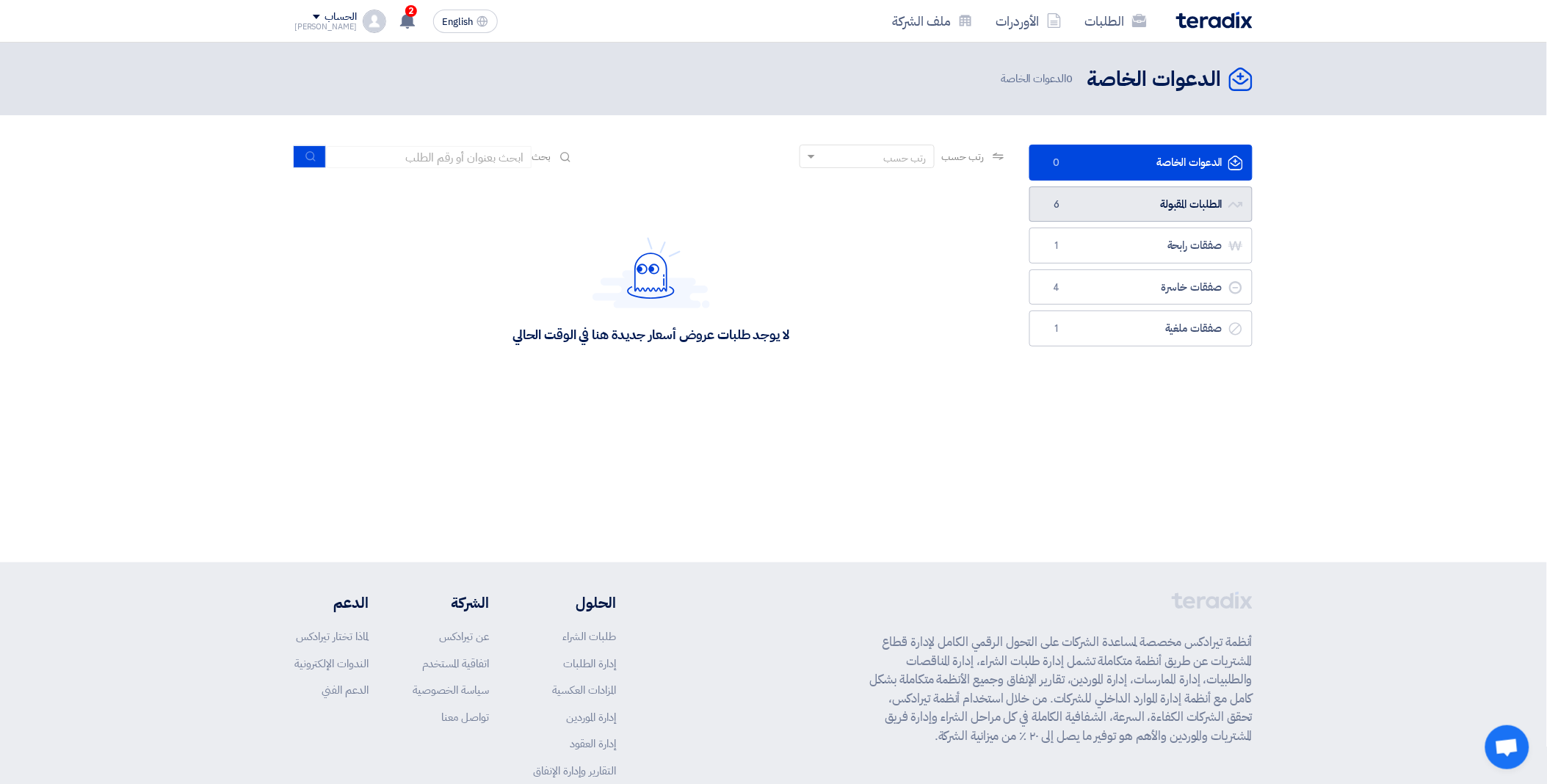
click at [1201, 214] on link "الطلبات المقبولة الطلبات المقبولة 6" at bounding box center [1140, 204] width 223 height 36
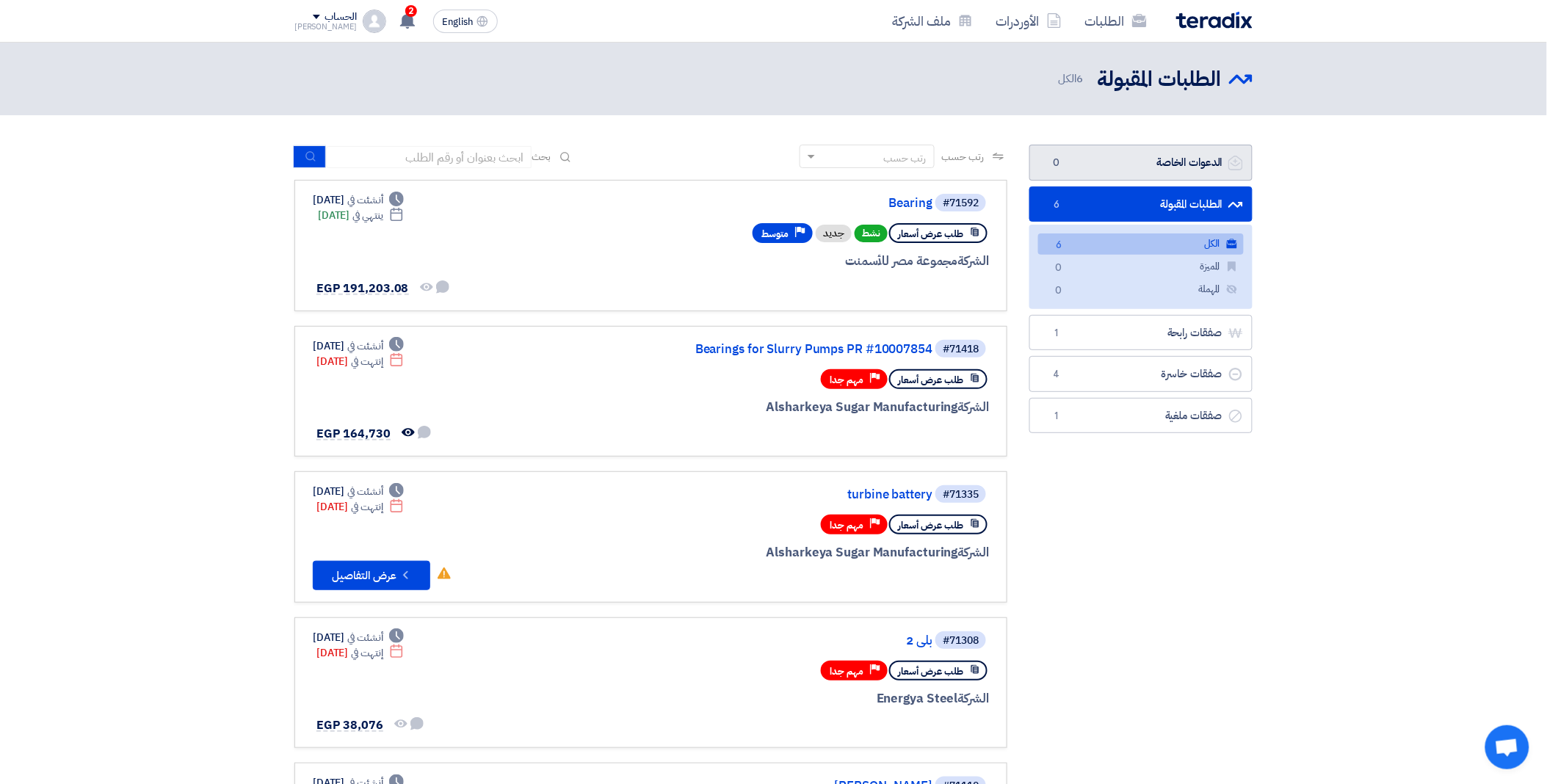
click at [1163, 177] on link "الدعوات الخاصة الدعوات الخاصة 0" at bounding box center [1140, 163] width 223 height 36
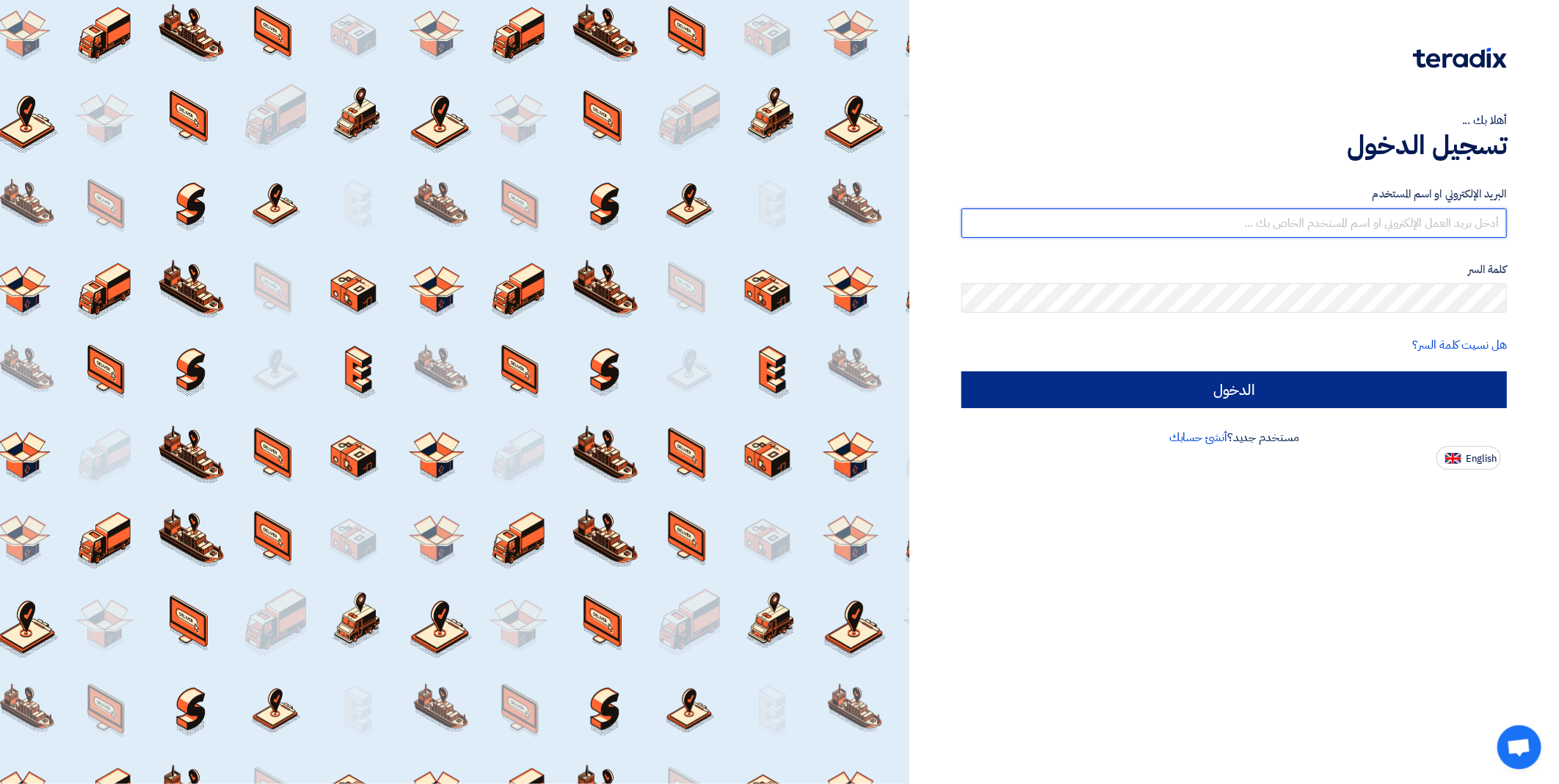
type input "INFO@ME-IS.COM"
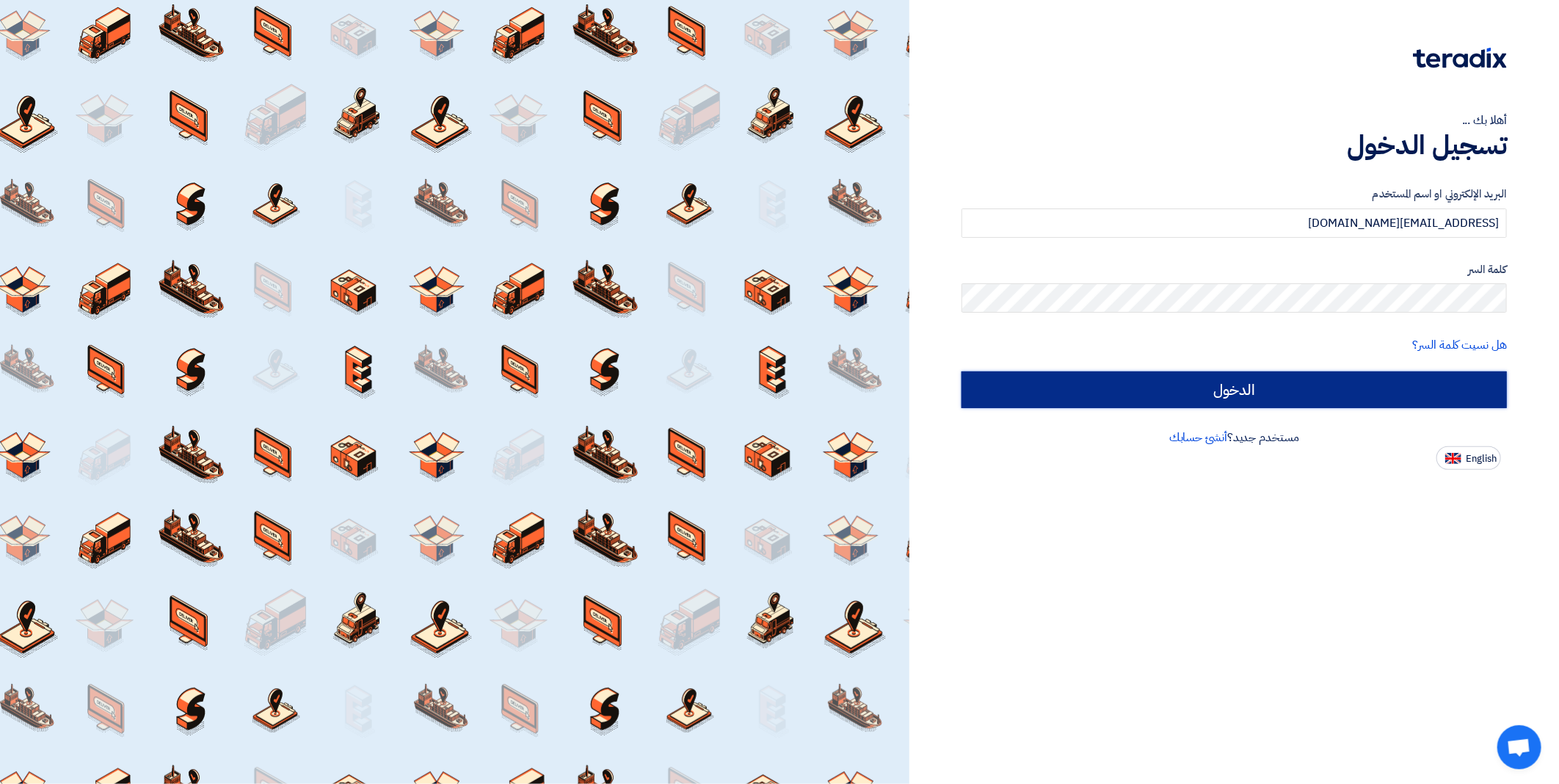
click at [1204, 396] on input "الدخول" at bounding box center [1233, 389] width 545 height 37
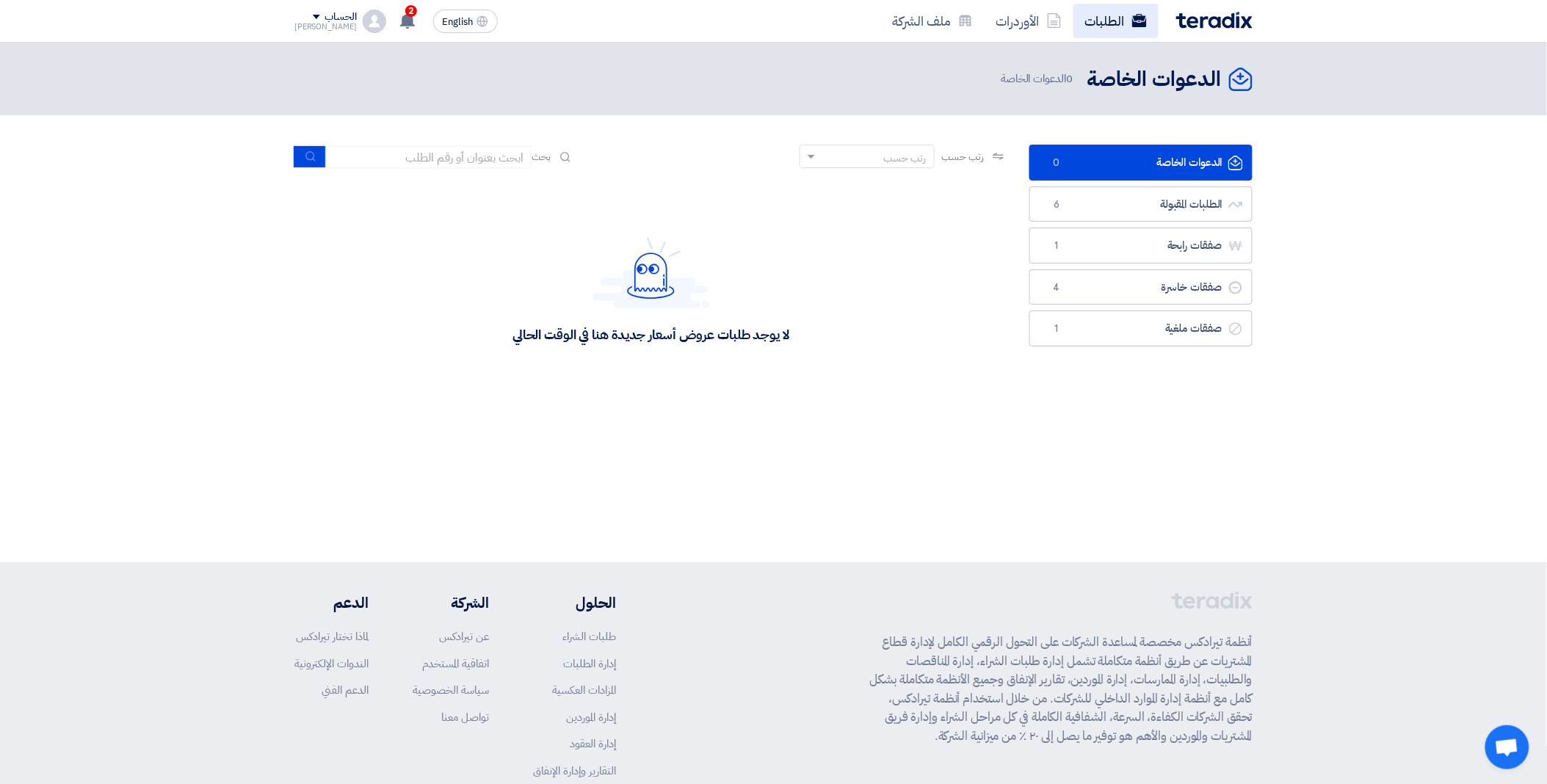
click at [1127, 8] on link "الطلبات" at bounding box center [1115, 21] width 85 height 35
click at [1127, 20] on link "الطلبات" at bounding box center [1115, 21] width 85 height 35
click at [1127, 203] on link "الطلبات المقبولة الطلبات المقبولة 6" at bounding box center [1140, 204] width 223 height 36
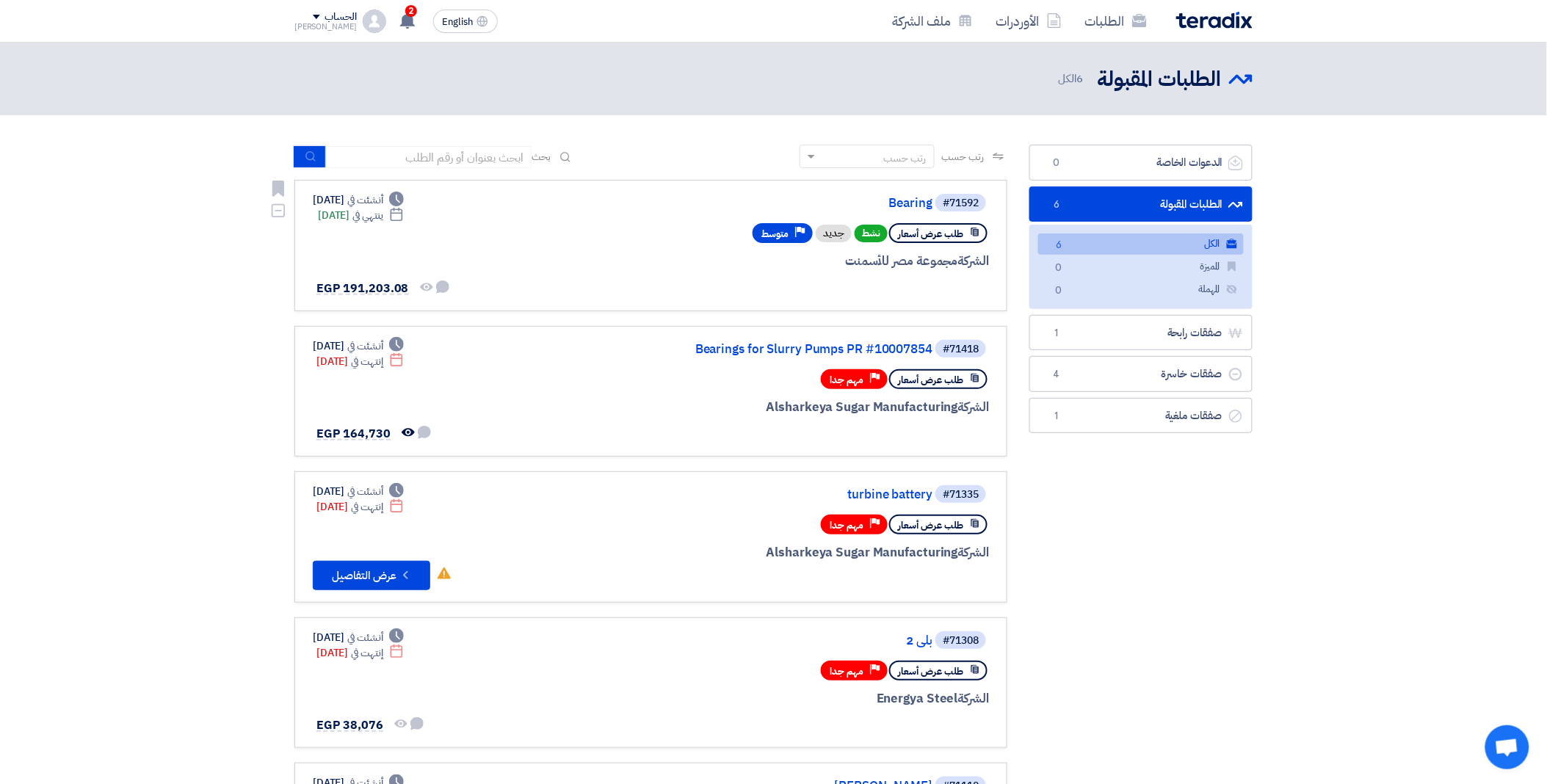
click at [879, 262] on div "الشركة مجموعة مصر للأسمنت" at bounding box center [812, 261] width 354 height 19
